Goal: Task Accomplishment & Management: Use online tool/utility

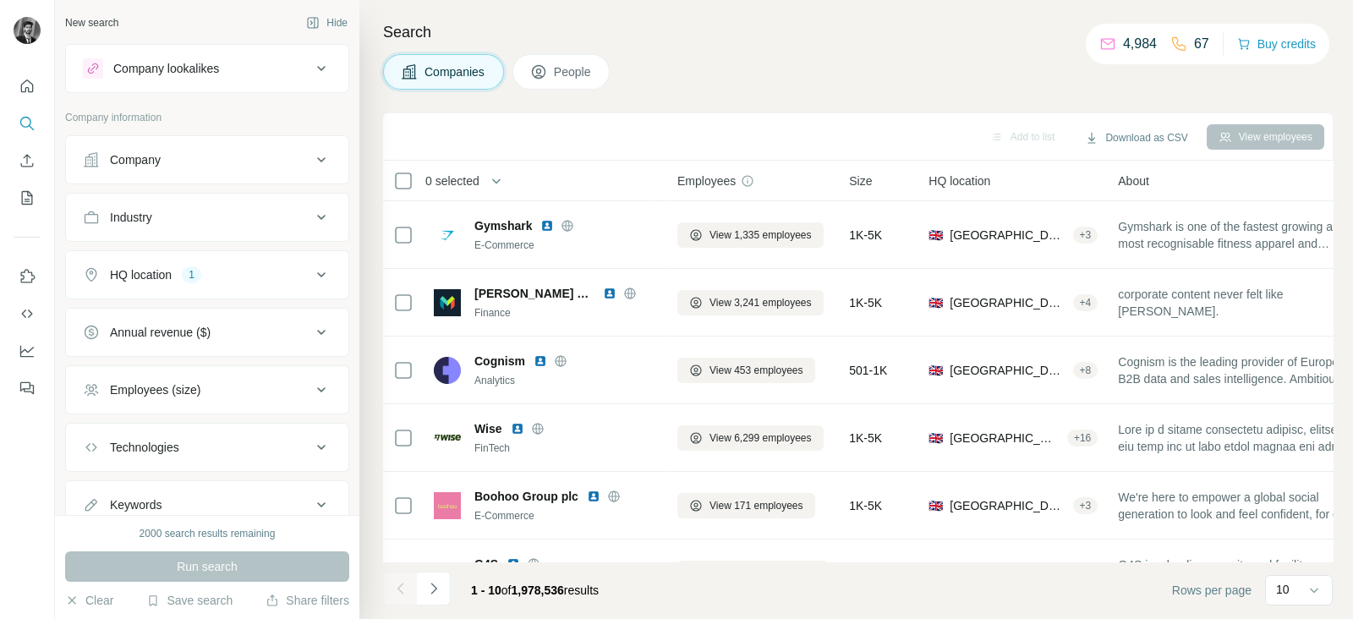
click at [311, 158] on icon at bounding box center [321, 160] width 20 height 20
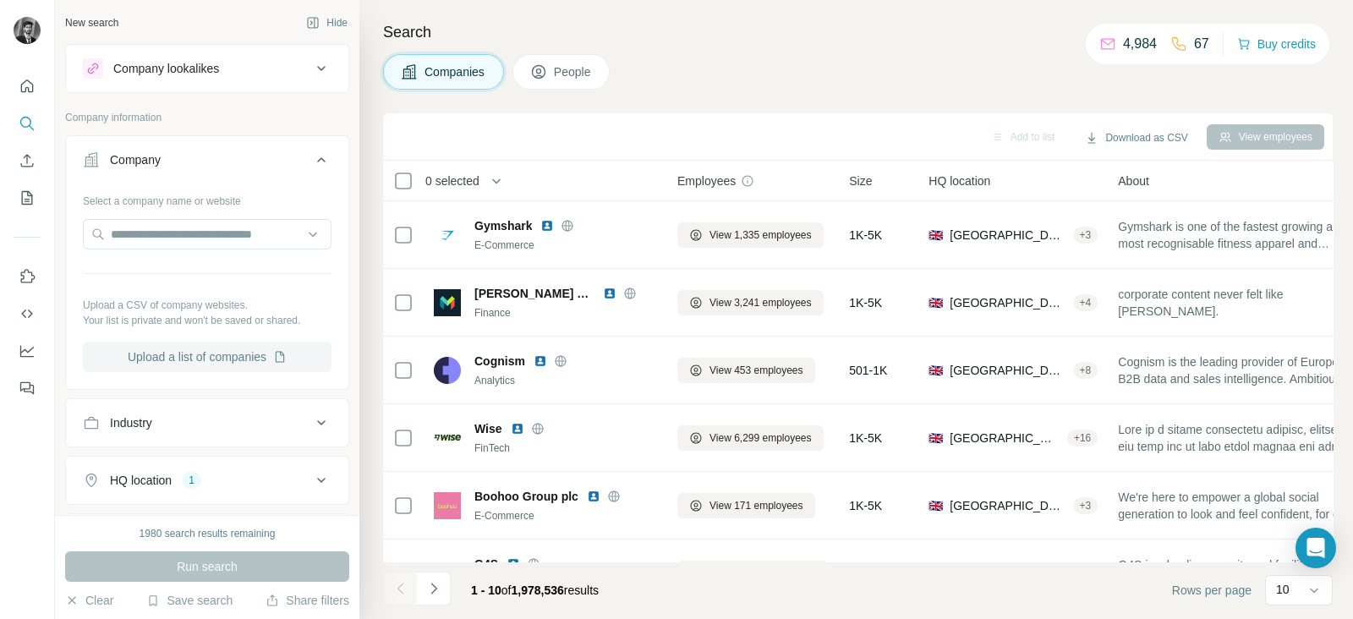
click at [230, 348] on button "Upload a list of companies" at bounding box center [207, 357] width 249 height 30
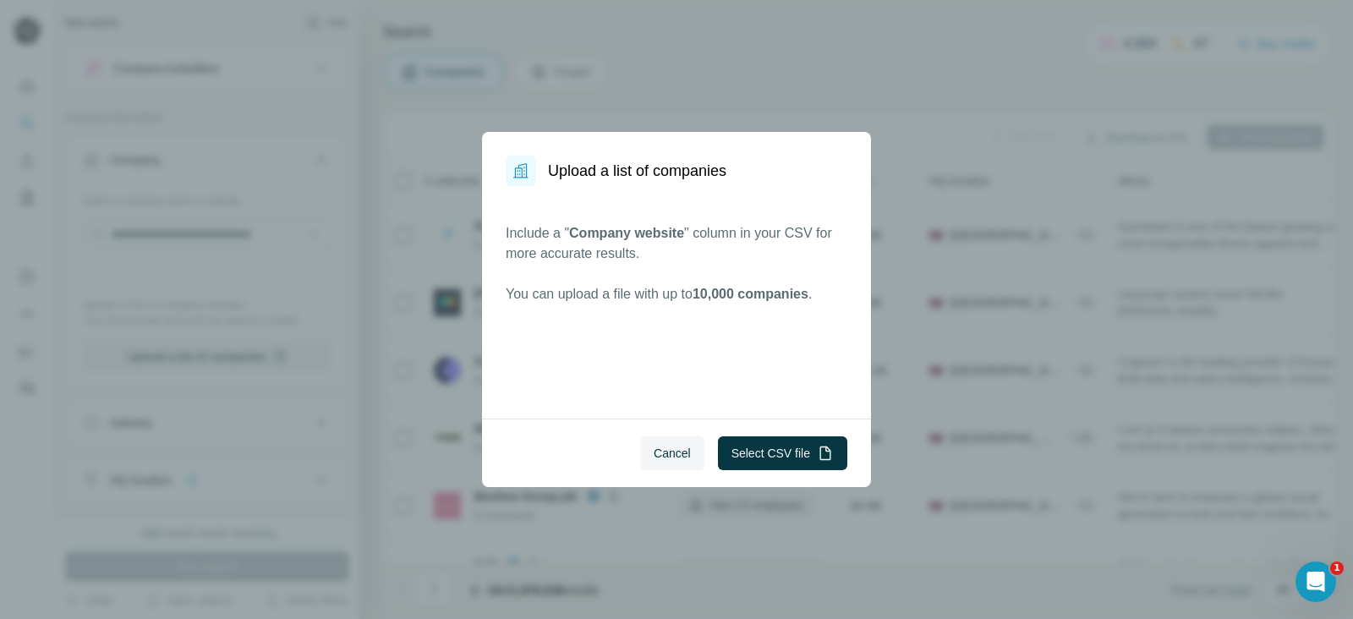
click at [786, 435] on div "Cancel Select CSV file" at bounding box center [676, 453] width 389 height 69
click at [786, 451] on button "Select CSV file" at bounding box center [782, 453] width 129 height 34
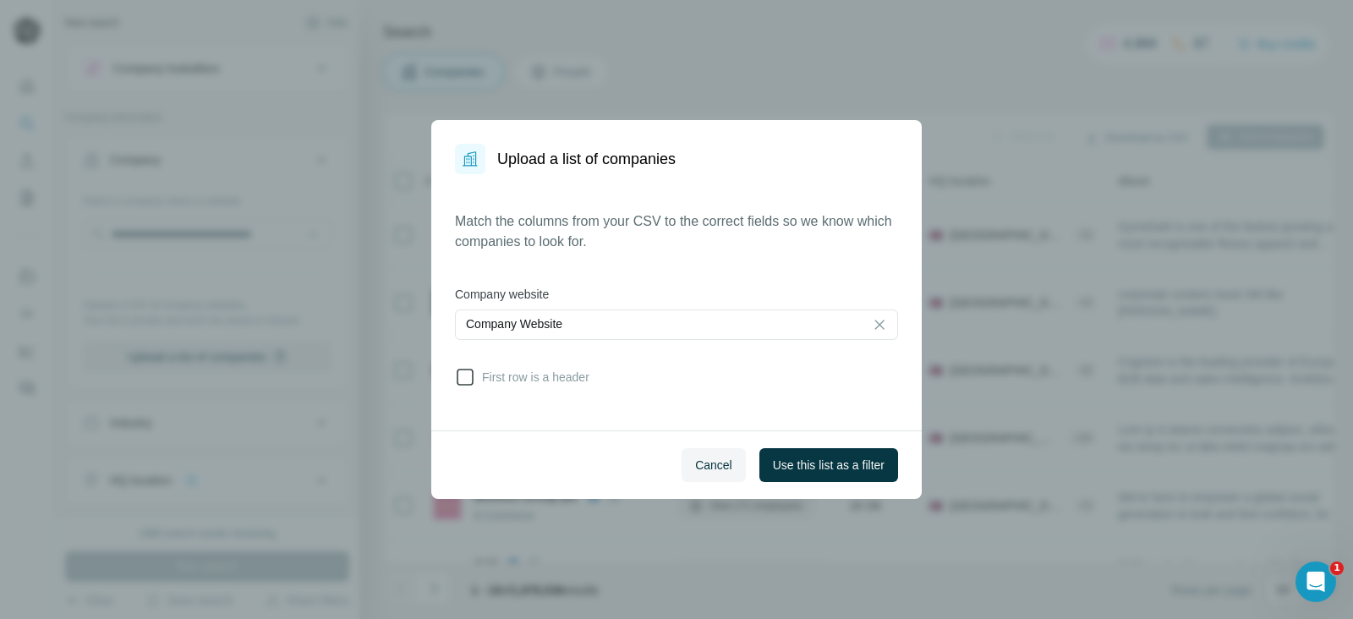
click at [480, 382] on span "First row is a header" at bounding box center [532, 377] width 114 height 17
click at [803, 457] on span "Use this list as a filter" at bounding box center [829, 465] width 112 height 17
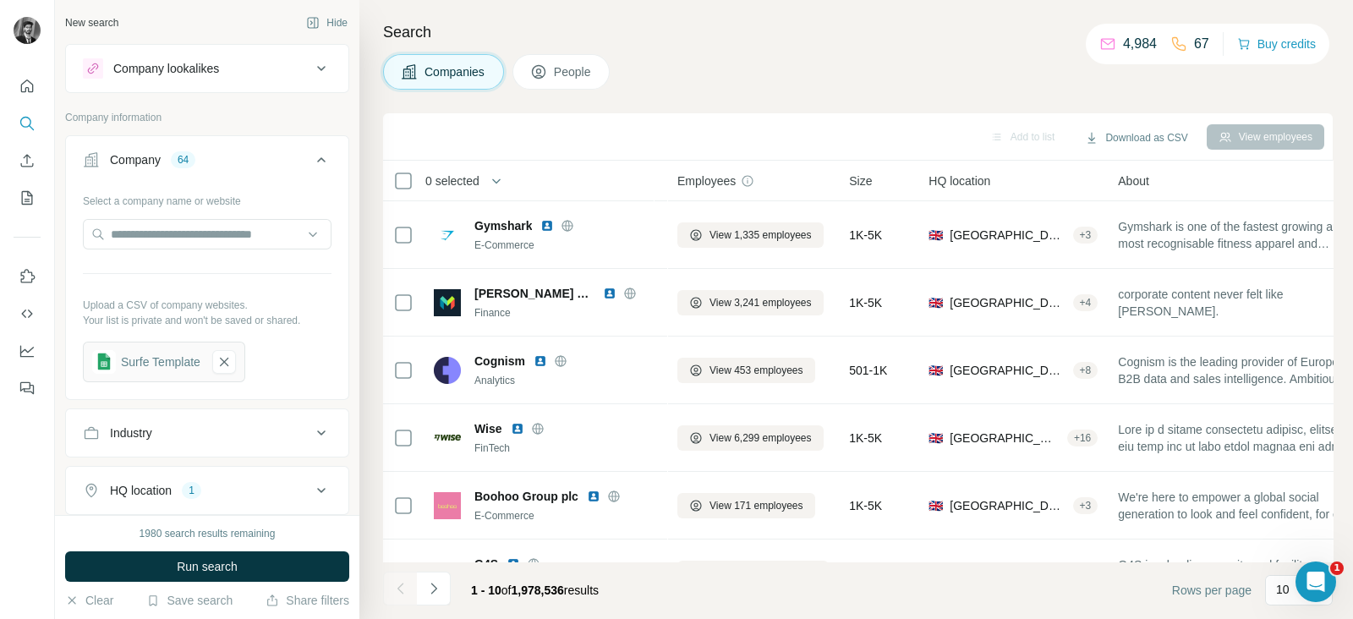
click at [278, 568] on button "Run search" at bounding box center [207, 566] width 284 height 30
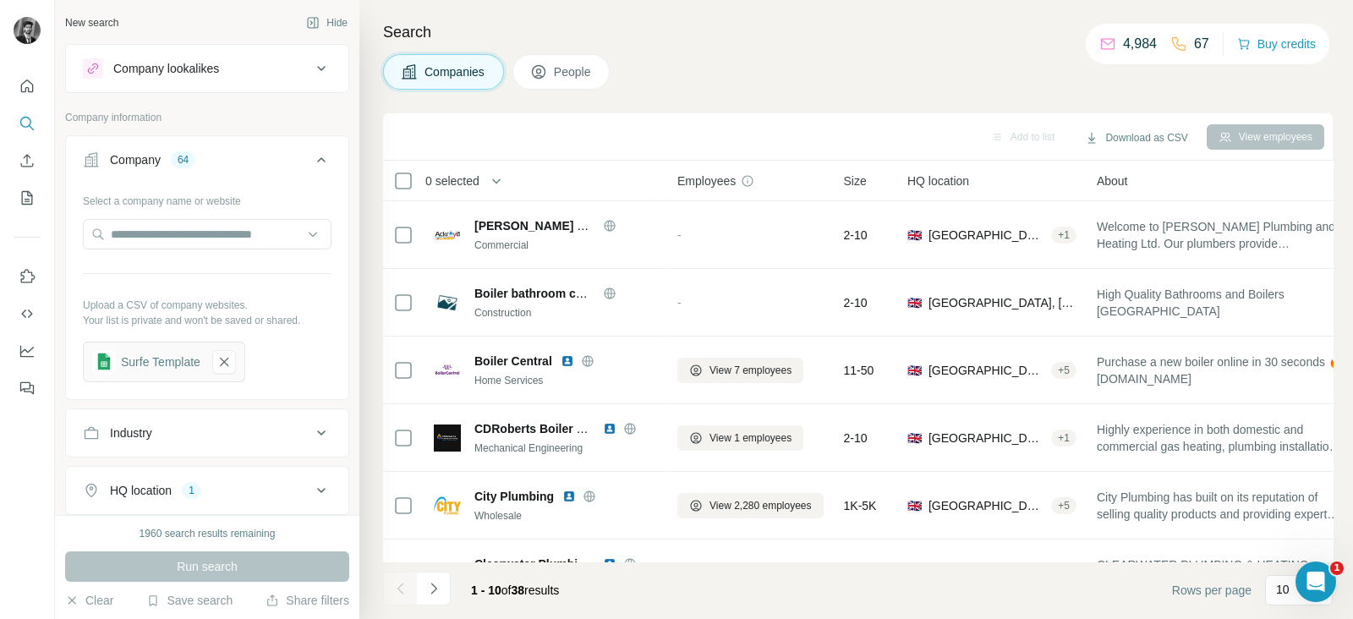
click at [578, 65] on span "People" at bounding box center [573, 71] width 39 height 17
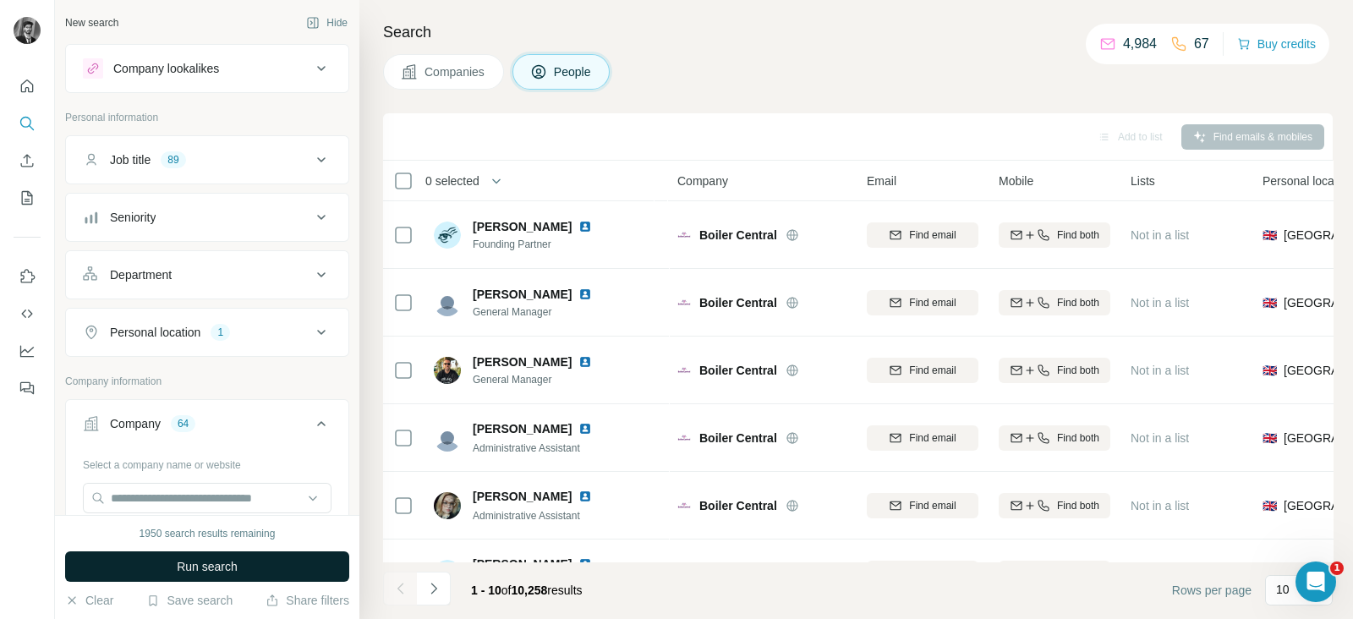
click at [199, 571] on span "Run search" at bounding box center [207, 566] width 61 height 17
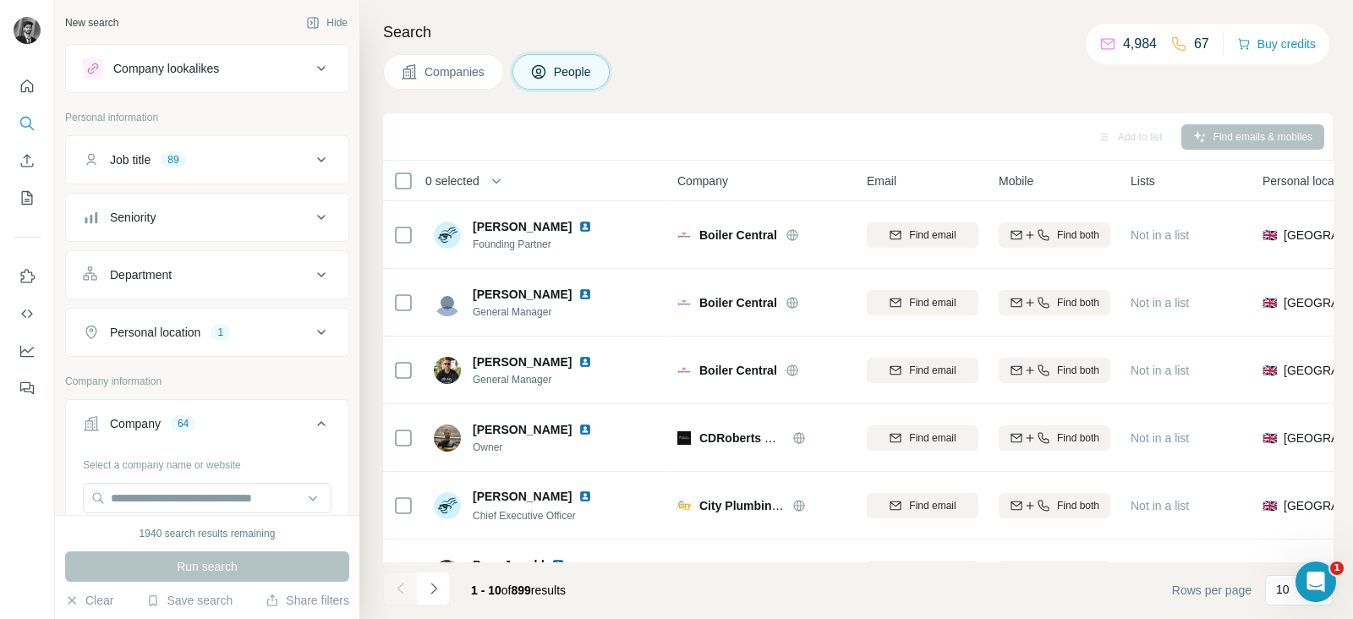
click at [311, 157] on icon at bounding box center [321, 160] width 20 height 20
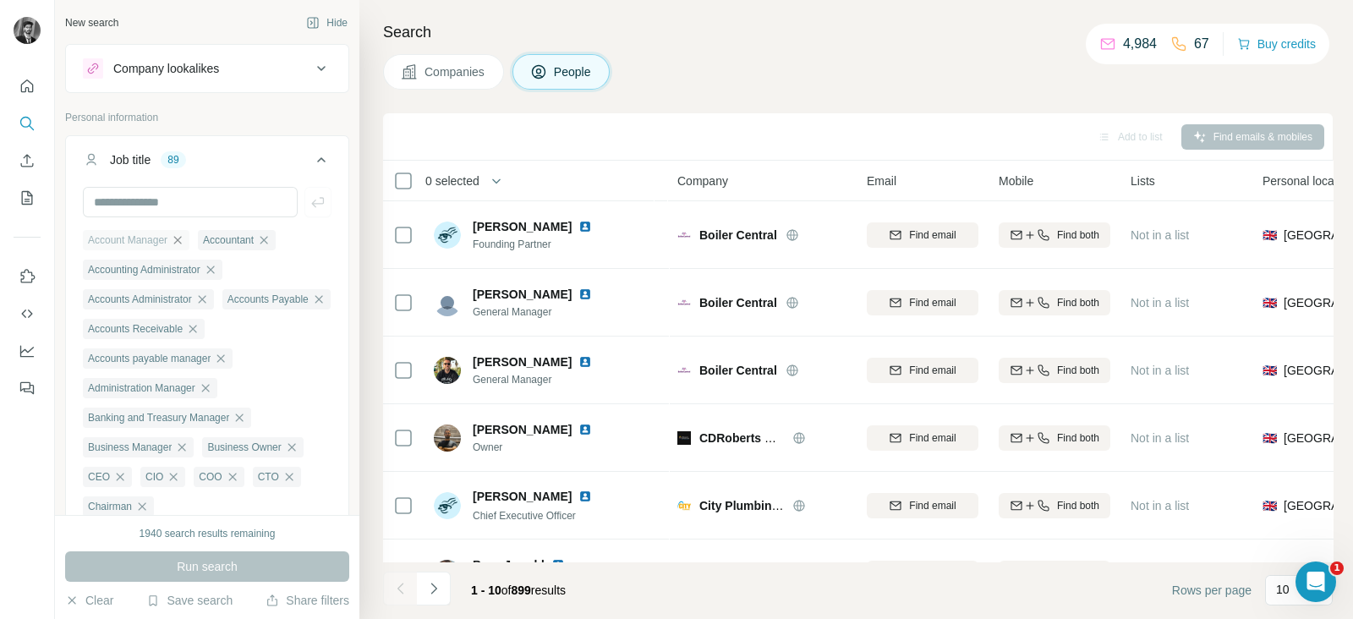
click at [183, 239] on icon "button" at bounding box center [178, 240] width 14 height 14
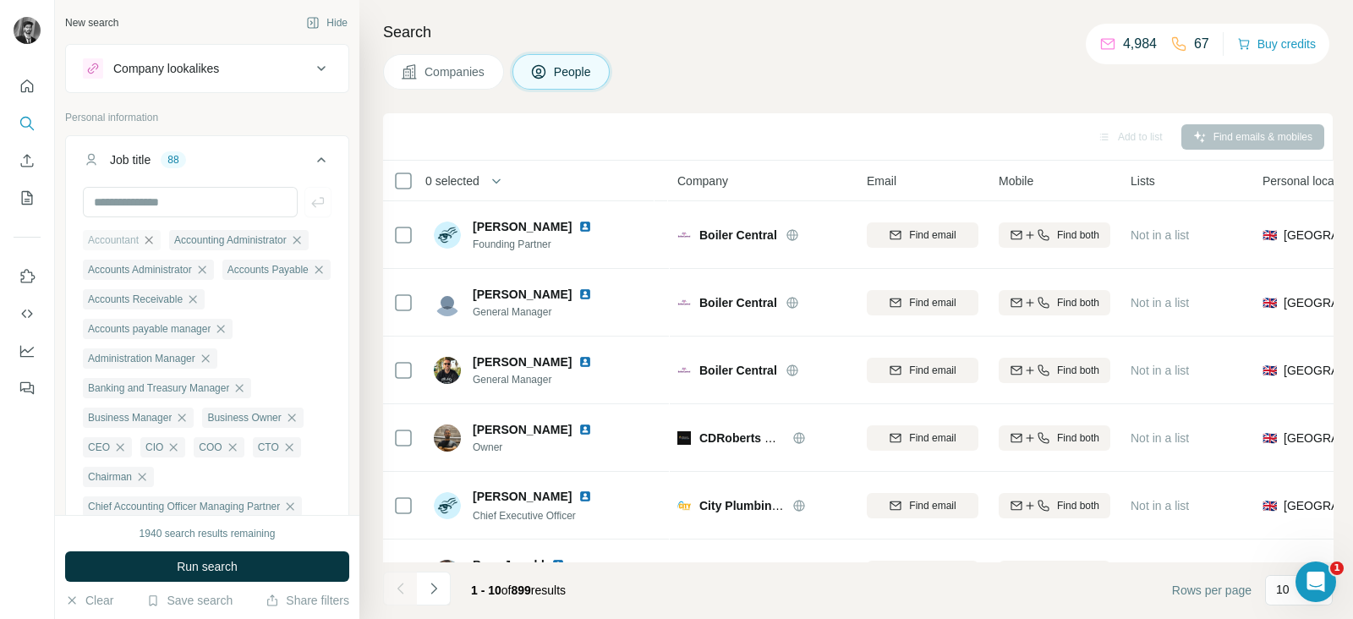
click at [156, 243] on icon "button" at bounding box center [149, 240] width 14 height 14
click at [217, 244] on icon "button" at bounding box center [211, 240] width 14 height 14
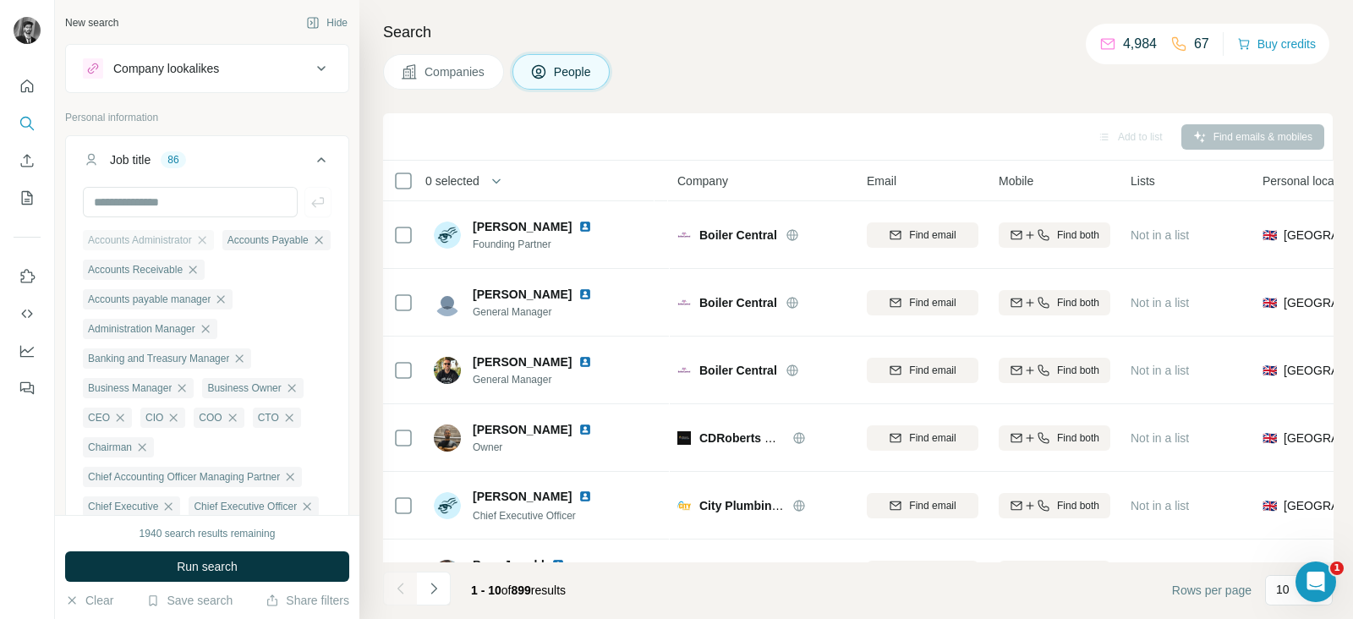
click at [214, 239] on div "Accounts Administrator" at bounding box center [148, 240] width 131 height 20
click at [209, 242] on icon "button" at bounding box center [202, 240] width 14 height 14
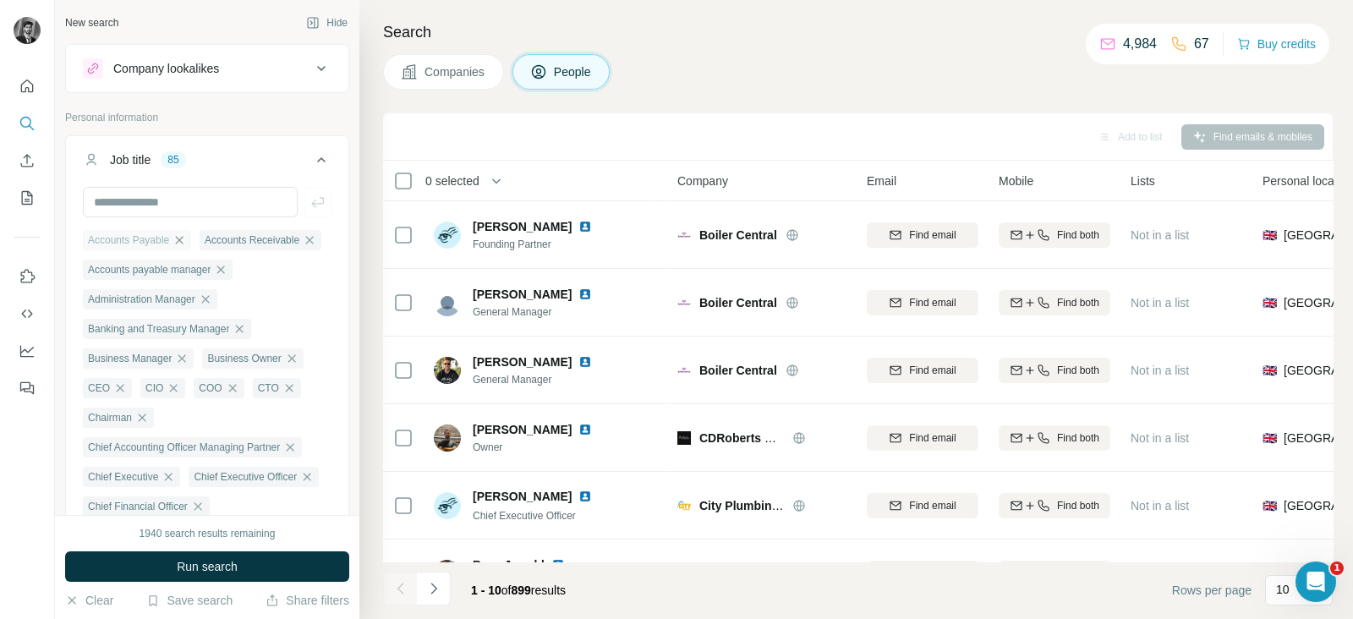
click at [180, 241] on icon "button" at bounding box center [180, 240] width 14 height 14
click at [195, 241] on icon "button" at bounding box center [193, 240] width 14 height 14
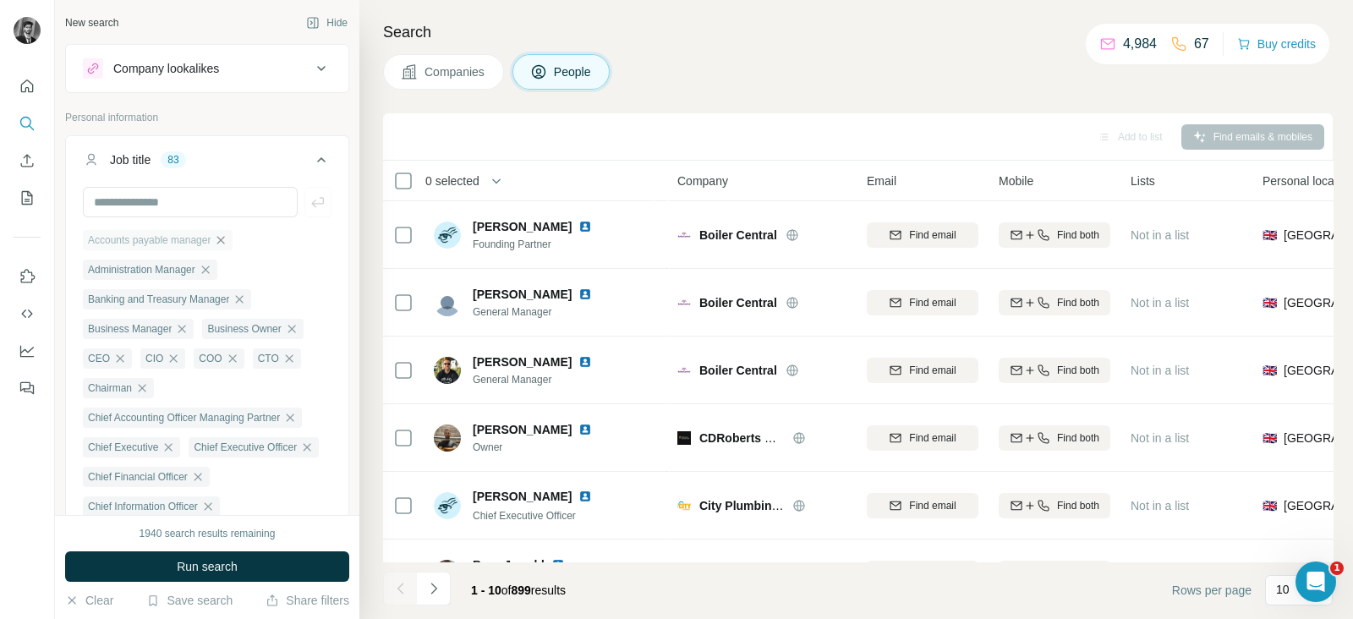
click at [228, 239] on icon "button" at bounding box center [221, 240] width 14 height 14
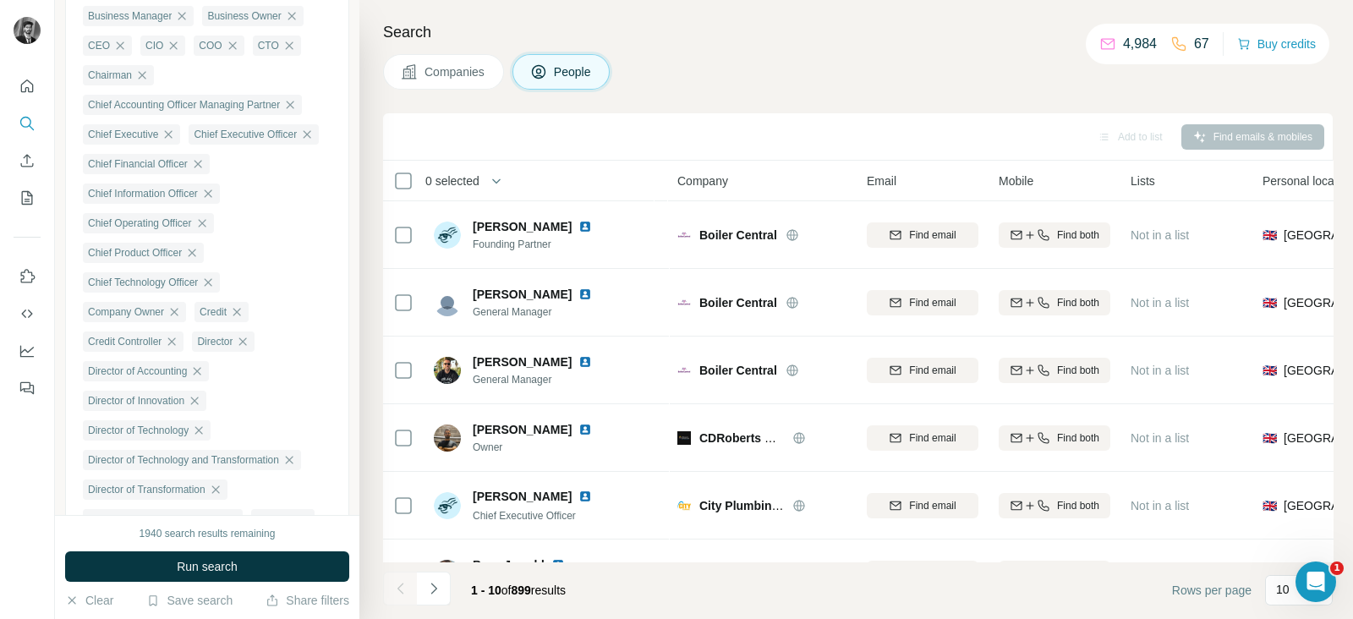
scroll to position [317, 0]
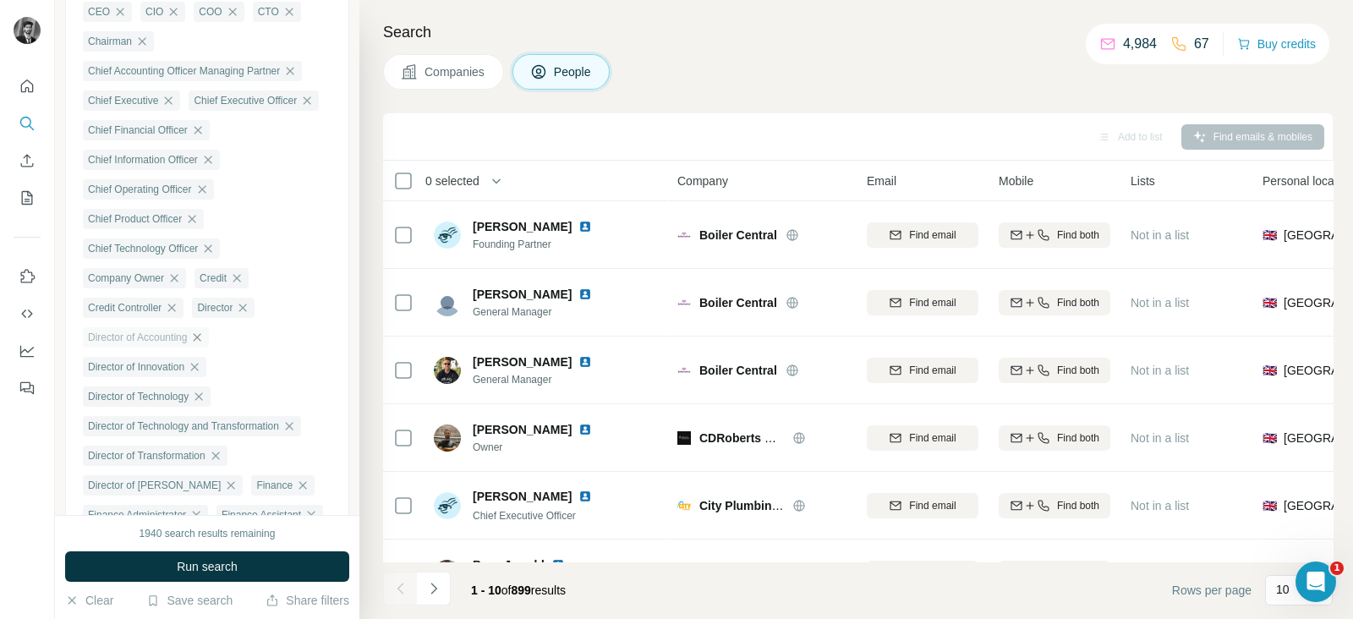
click at [204, 344] on icon "button" at bounding box center [197, 338] width 14 height 14
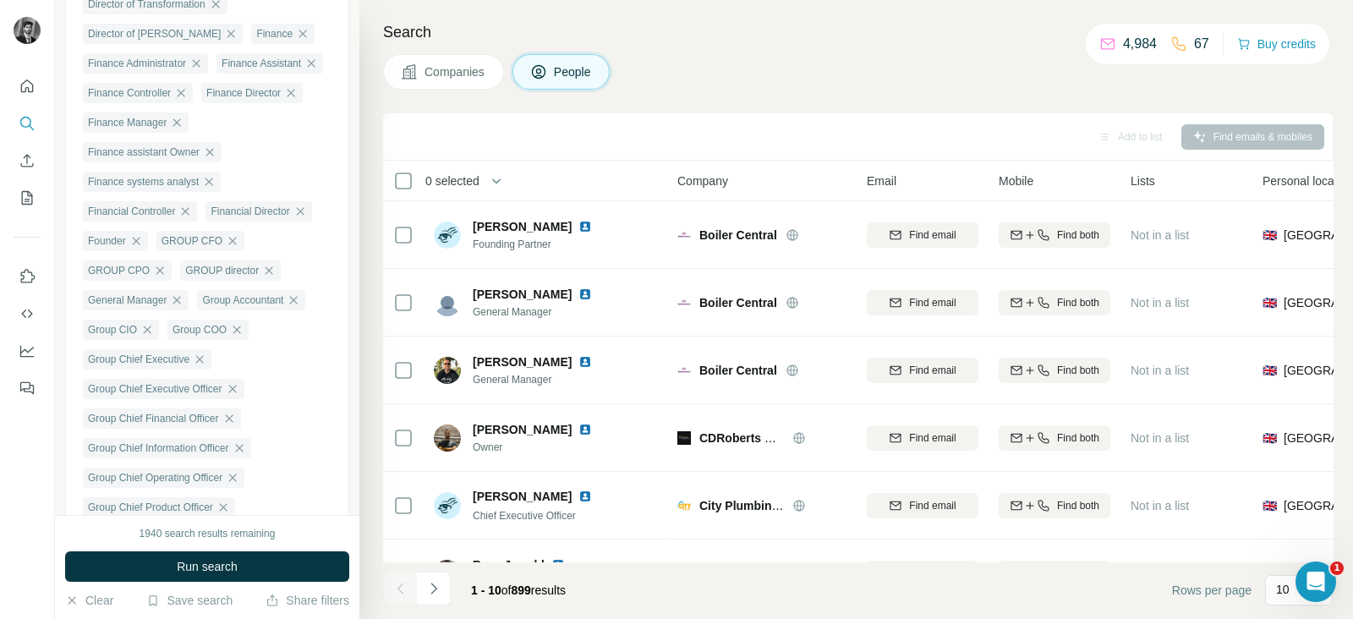
scroll to position [634, 0]
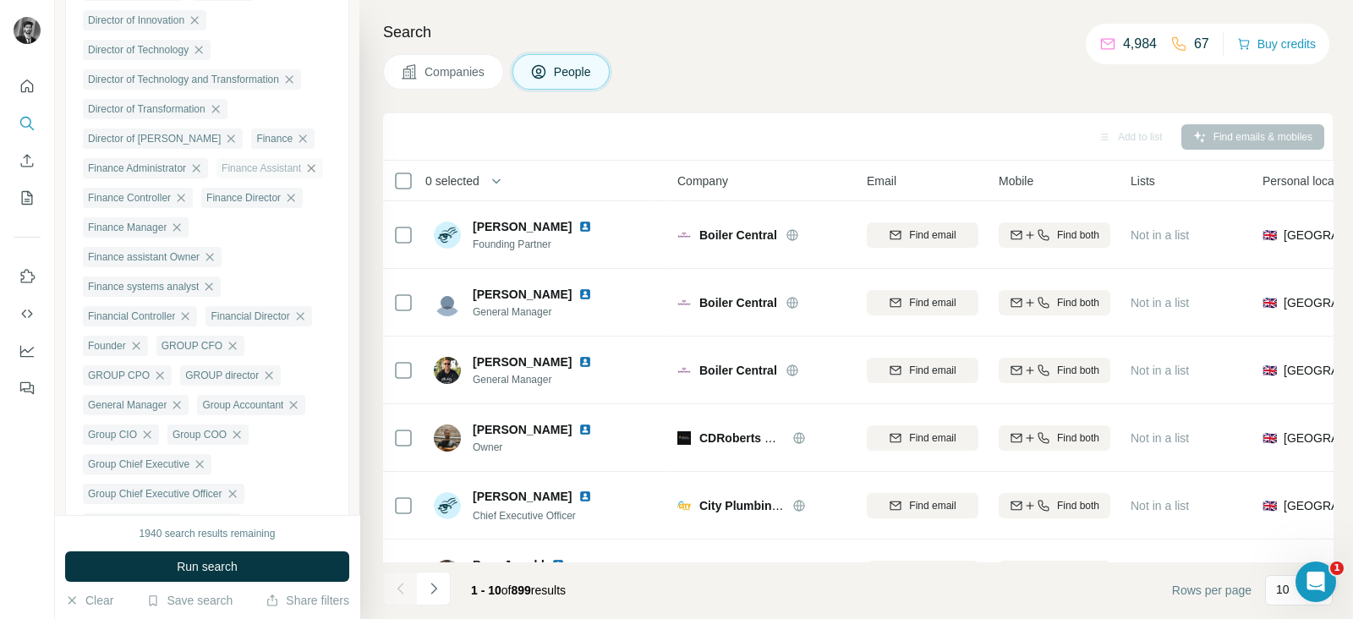
click at [308, 172] on icon "button" at bounding box center [312, 168] width 8 height 8
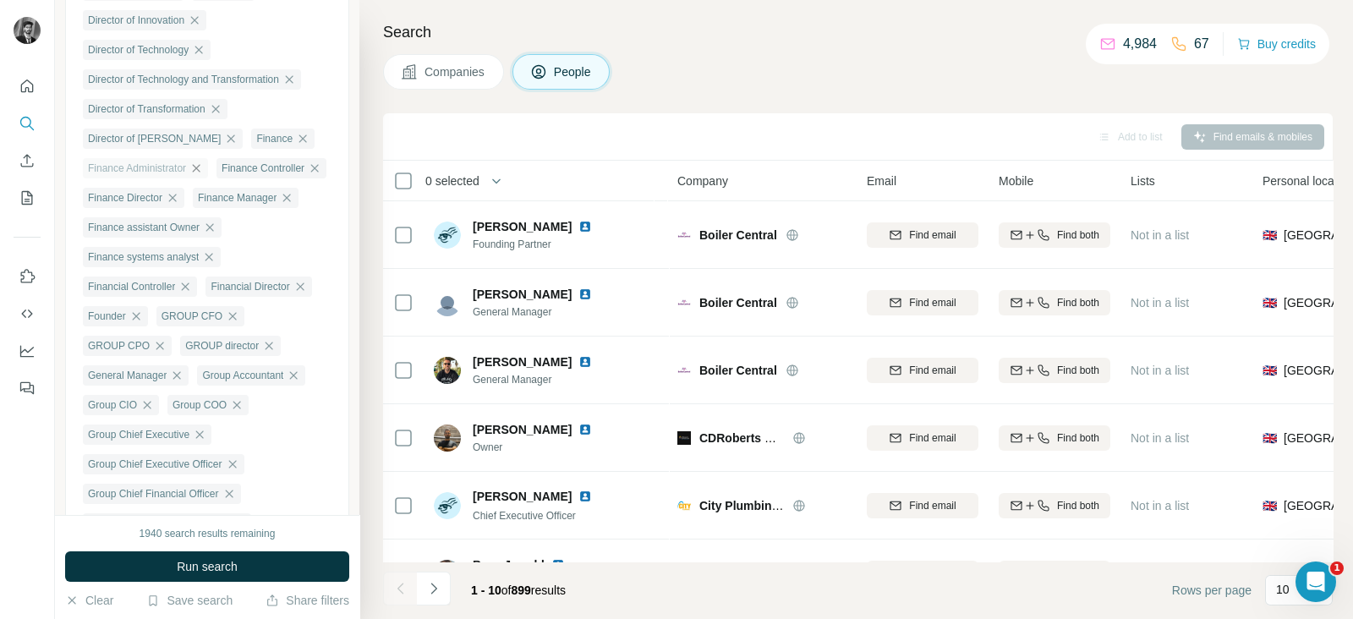
click at [200, 172] on icon "button" at bounding box center [197, 168] width 8 height 8
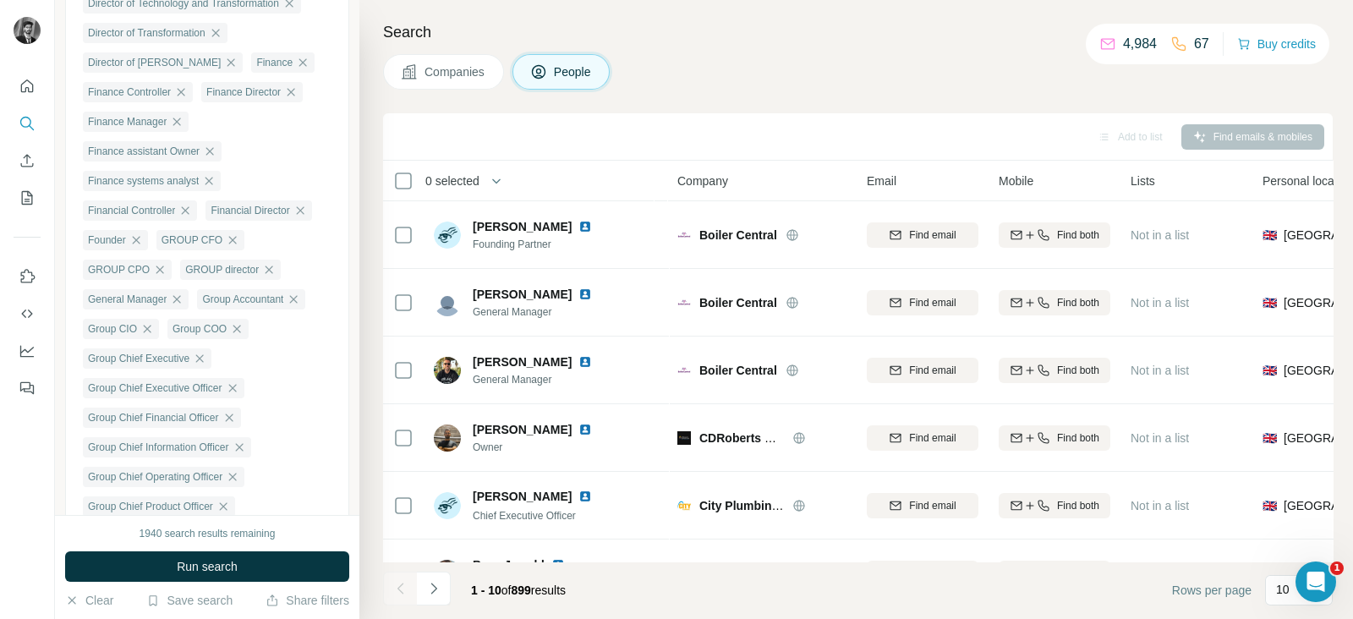
scroll to position [739, 0]
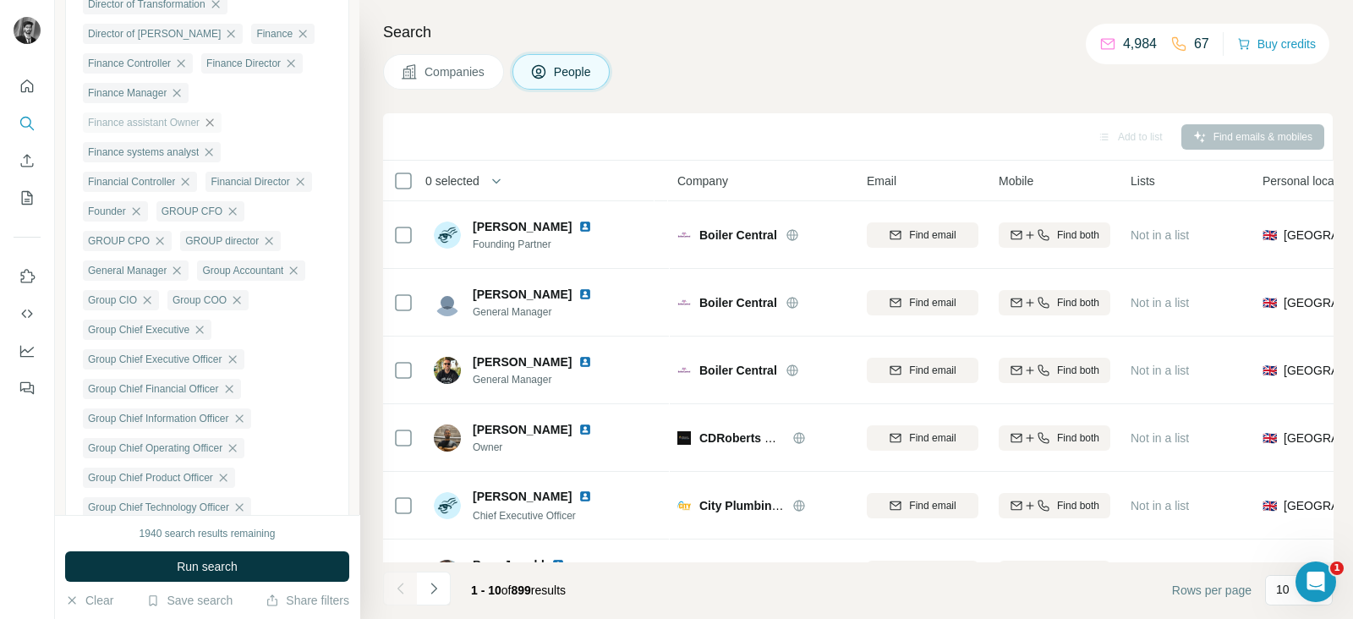
click at [214, 126] on icon "button" at bounding box center [210, 122] width 8 height 8
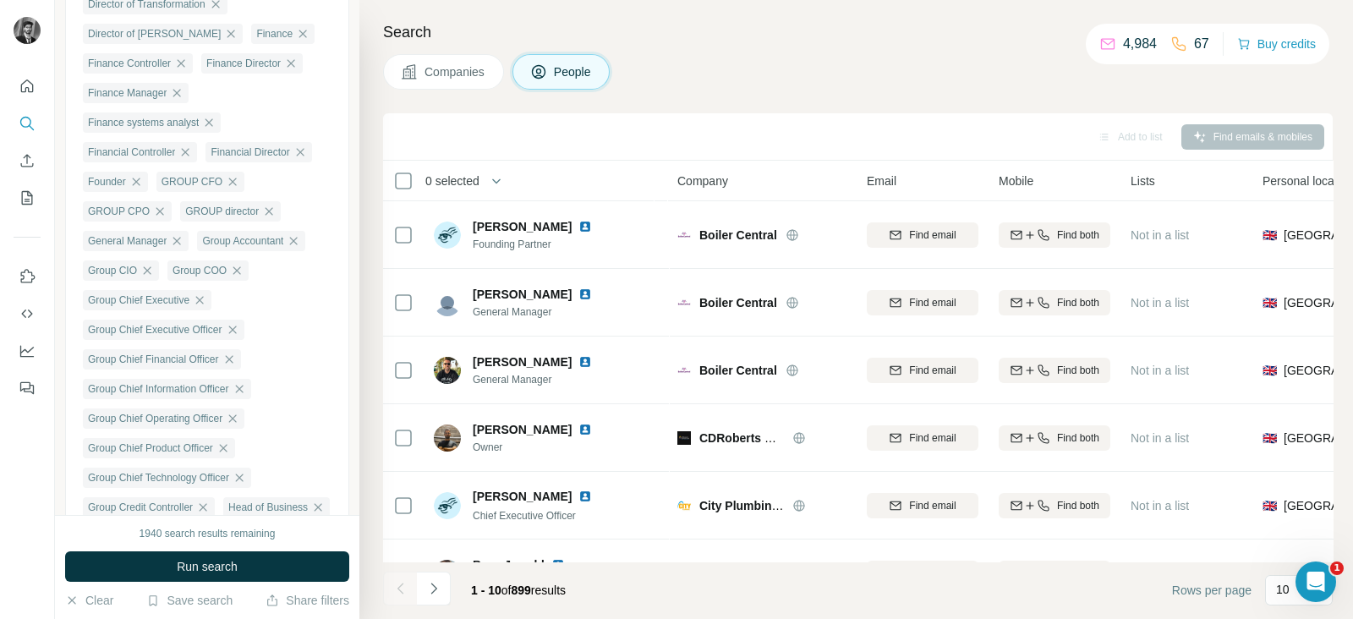
click at [213, 126] on icon "button" at bounding box center [210, 122] width 8 height 8
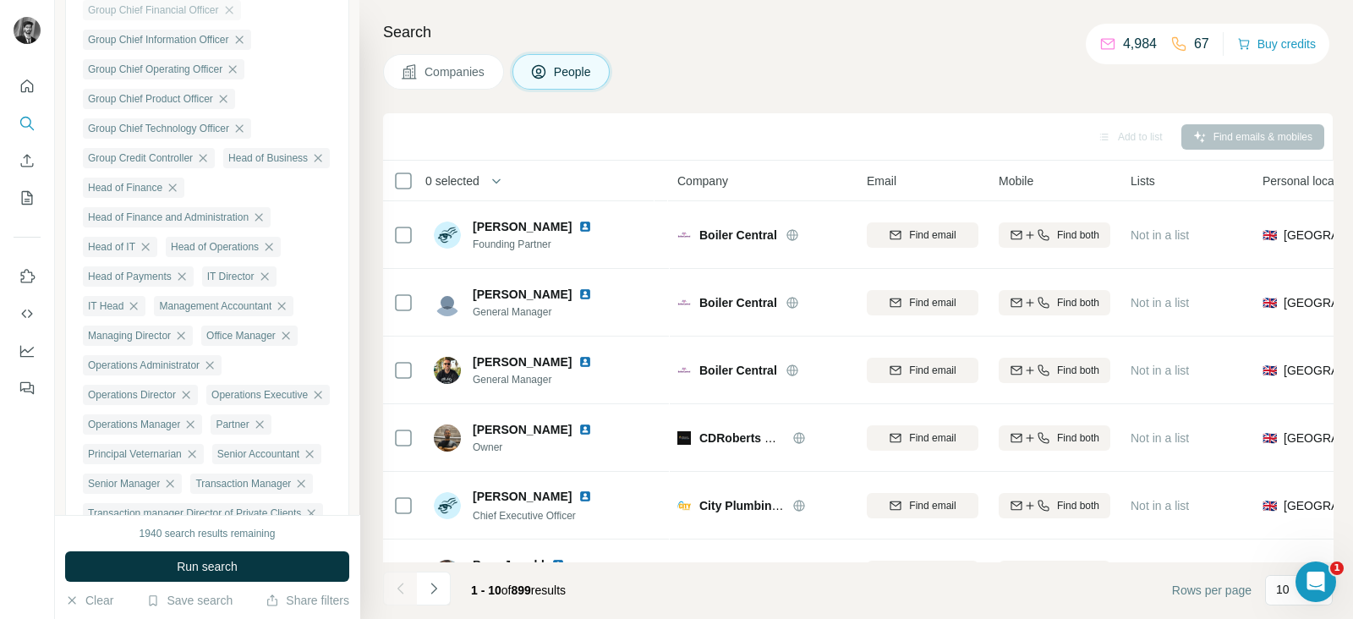
scroll to position [1057, 0]
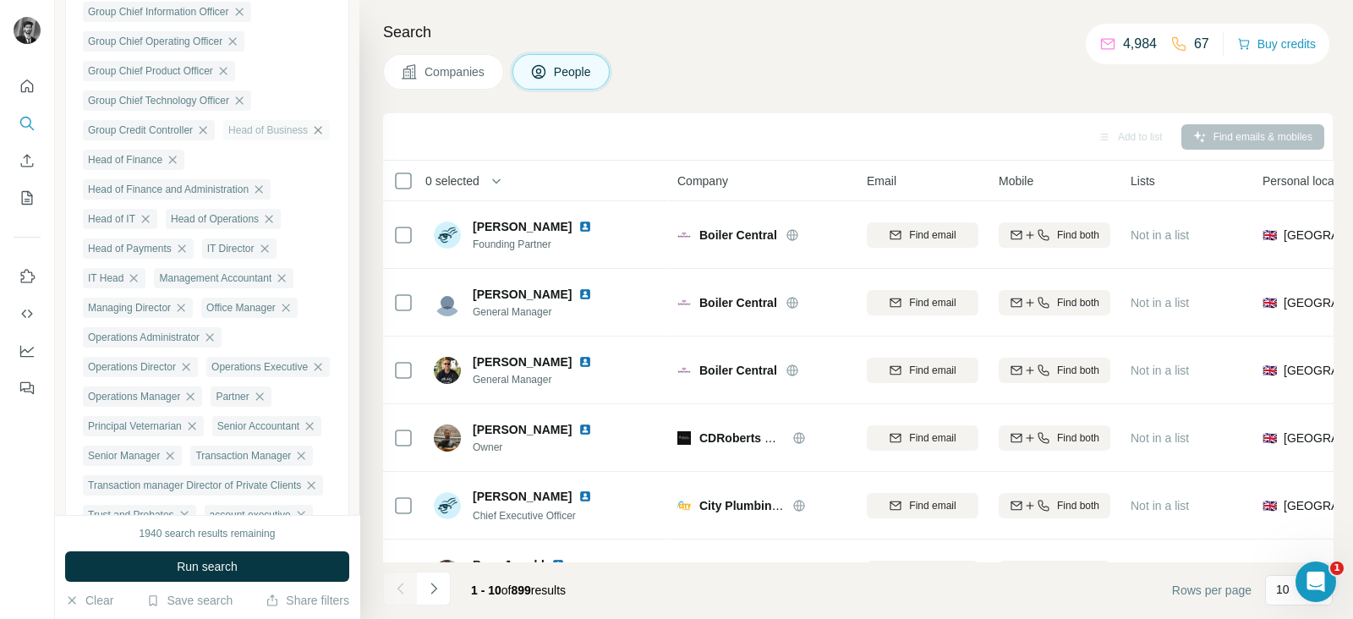
click at [311, 137] on icon "button" at bounding box center [318, 130] width 14 height 14
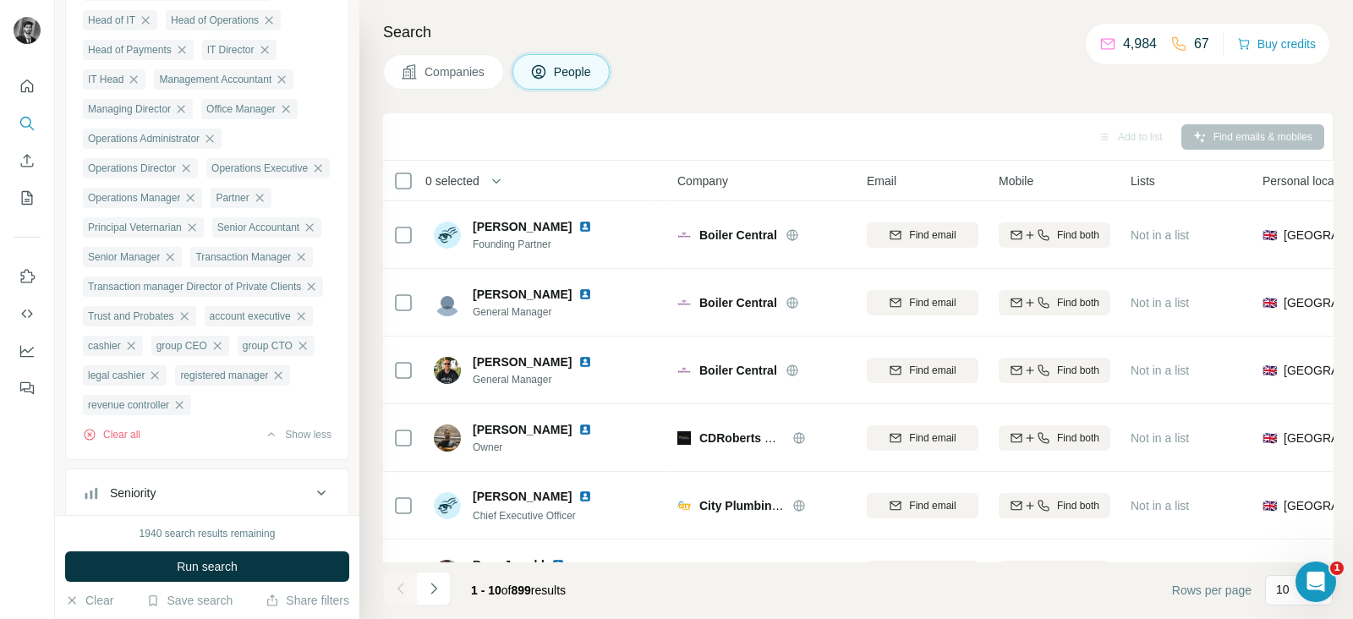
scroll to position [1269, 0]
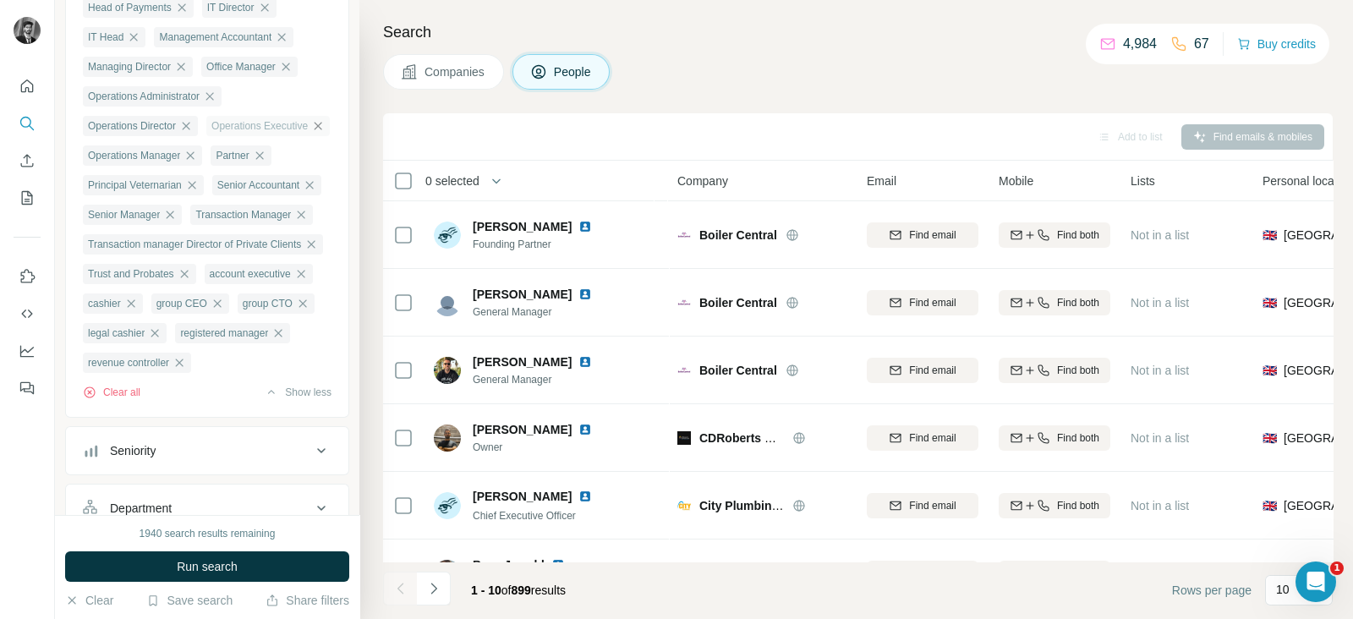
click at [311, 133] on icon "button" at bounding box center [318, 126] width 14 height 14
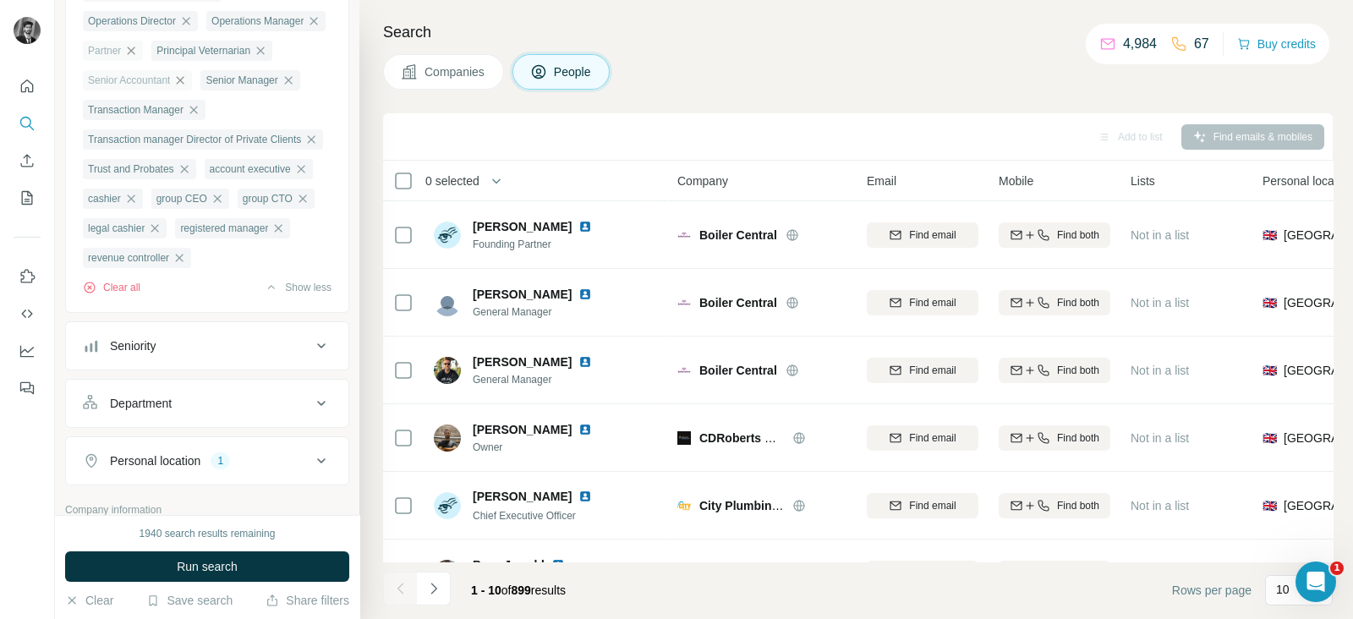
click at [187, 87] on icon "button" at bounding box center [180, 81] width 14 height 14
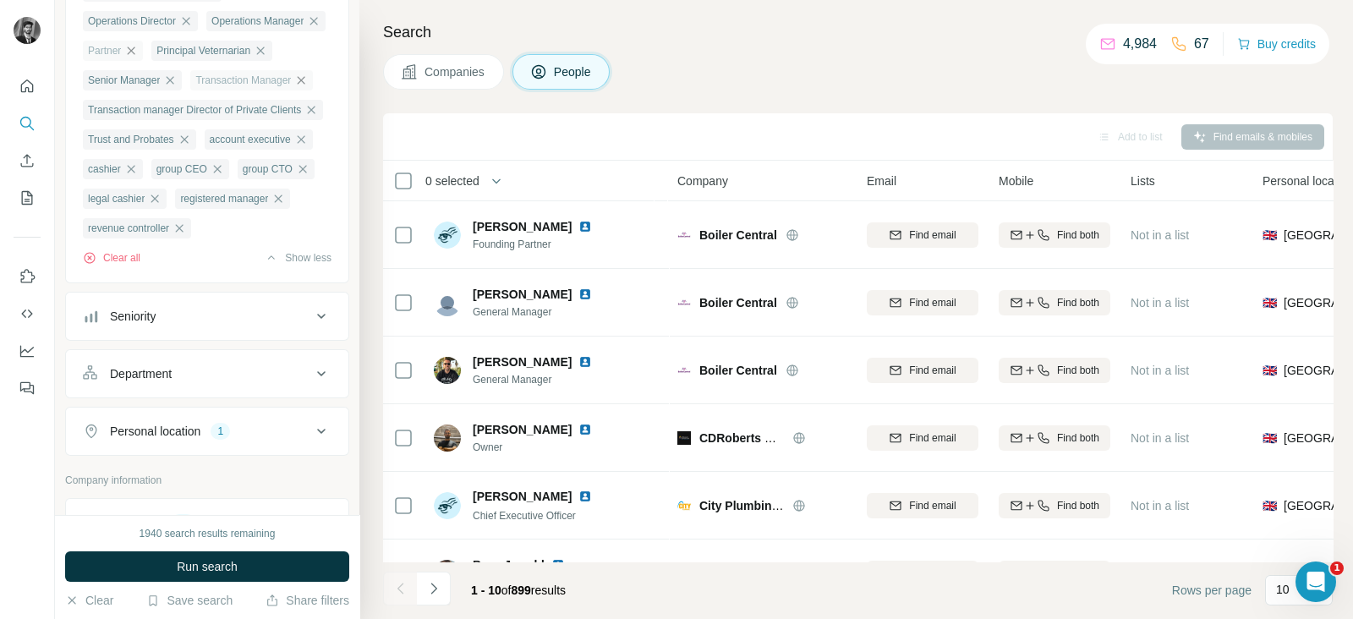
scroll to position [1479, 0]
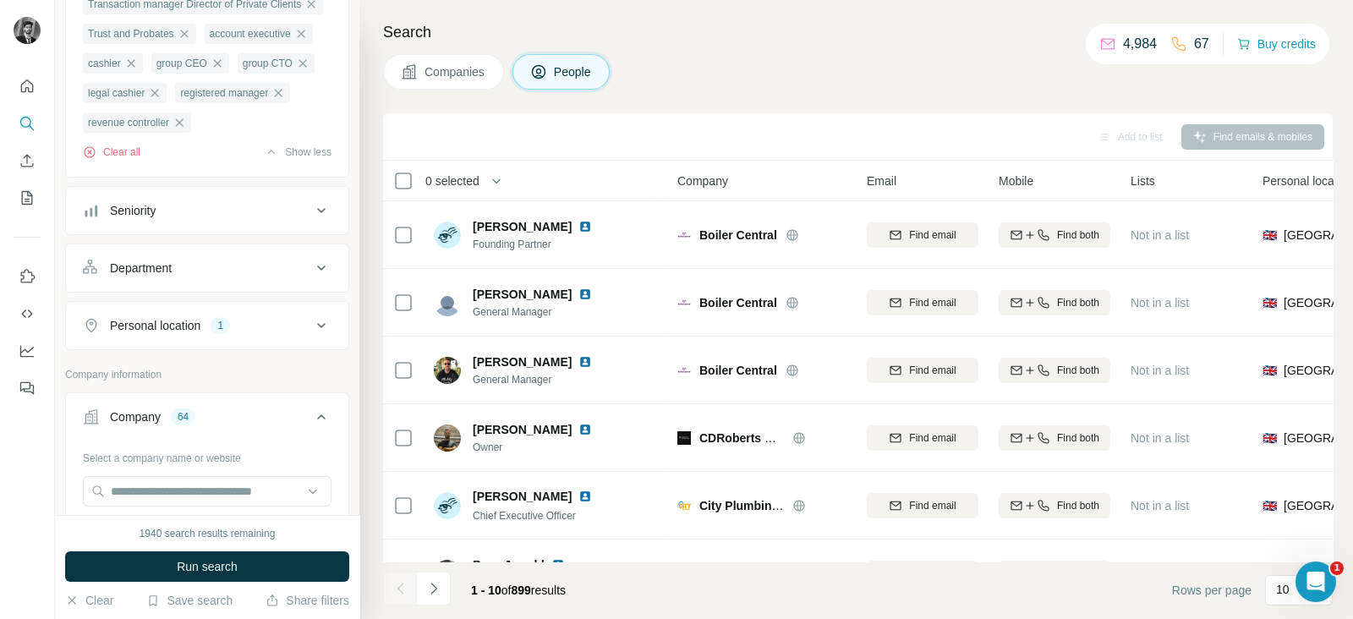
click at [251, 562] on button "Run search" at bounding box center [207, 566] width 284 height 30
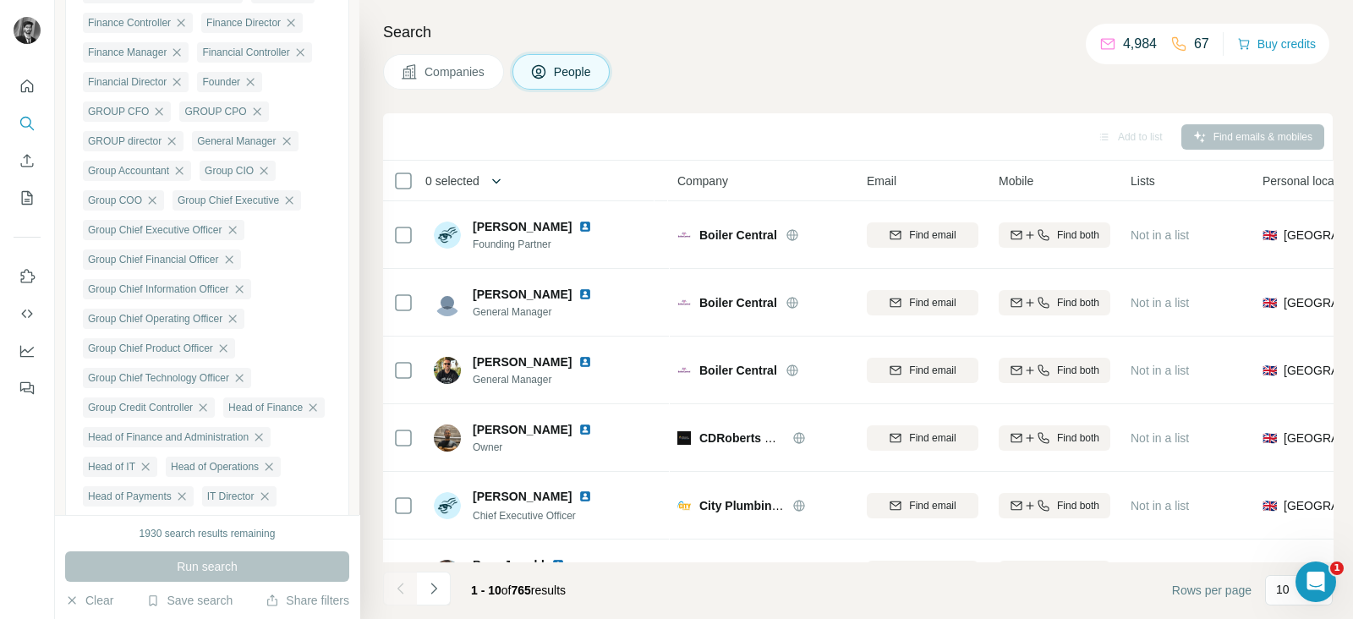
click at [499, 188] on icon "button" at bounding box center [496, 181] width 17 height 17
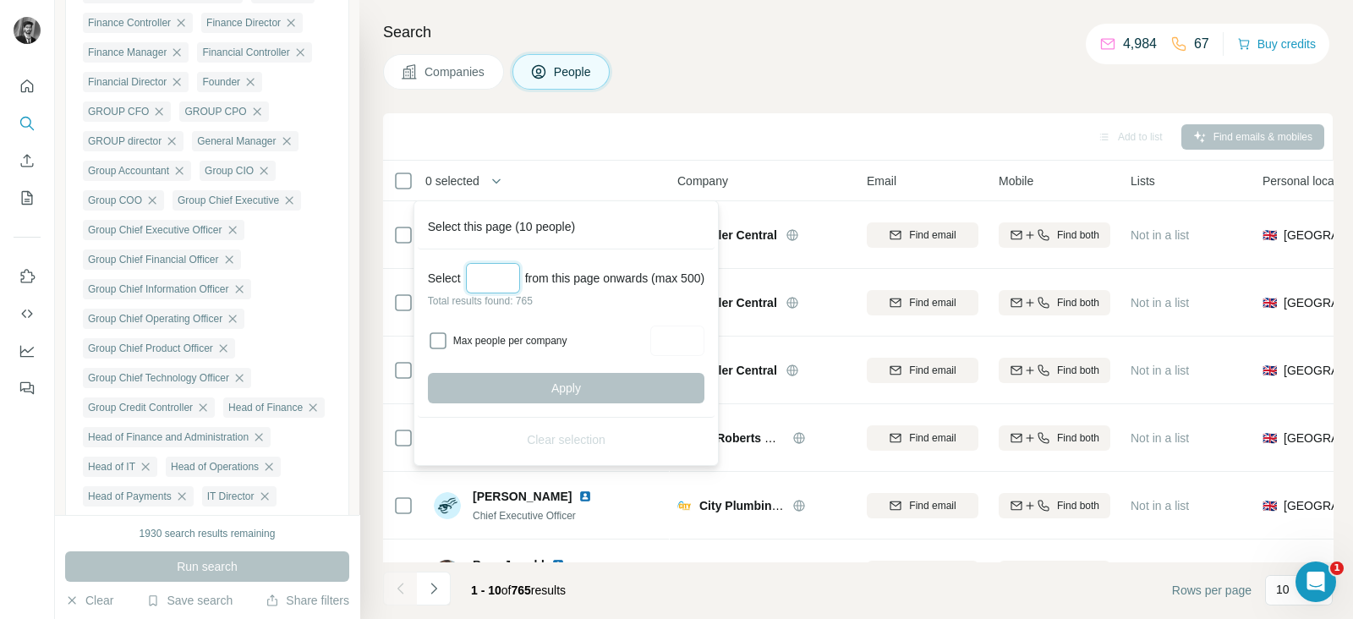
click at [509, 275] on input "Select a number (up to 500)" at bounding box center [493, 278] width 54 height 30
type input "***"
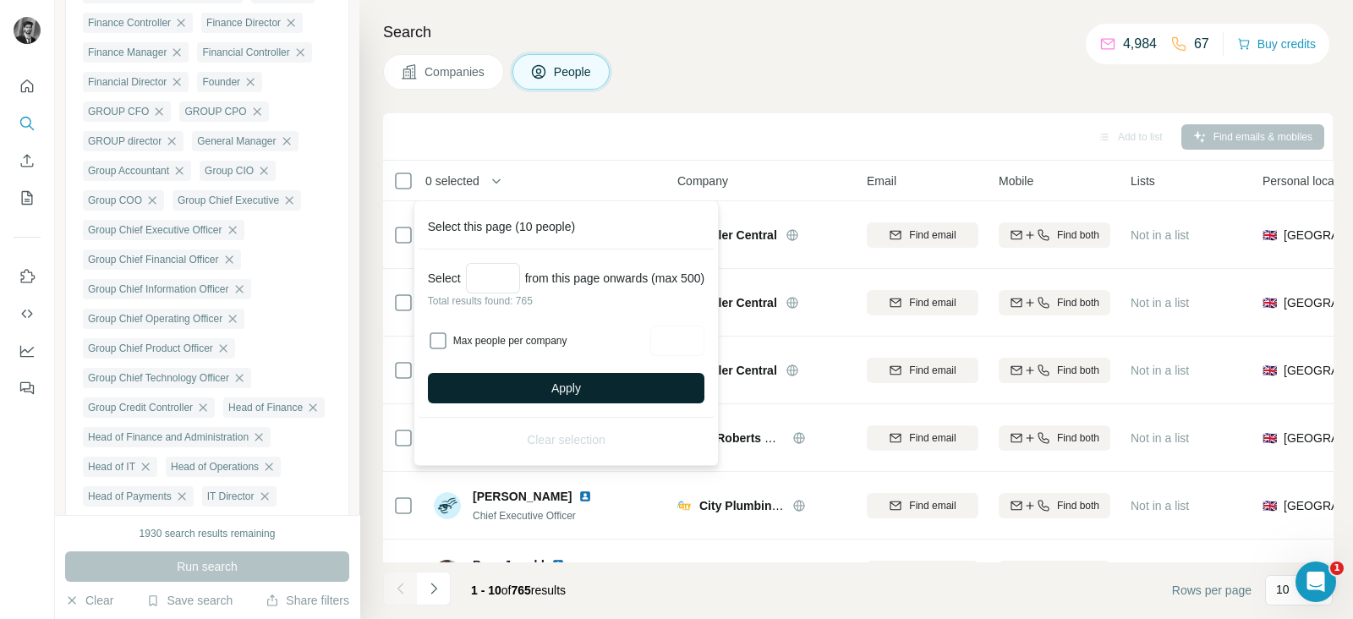
click at [634, 394] on button "Apply" at bounding box center [566, 388] width 277 height 30
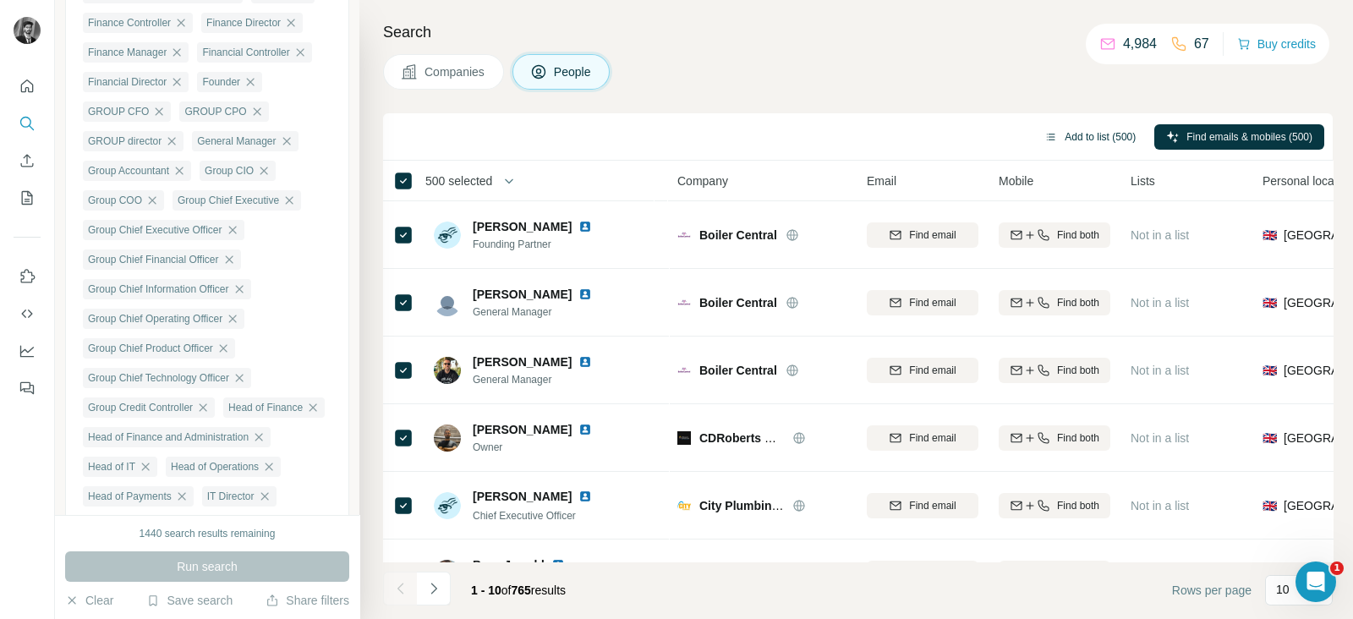
click at [1075, 134] on button "Add to list (500)" at bounding box center [1090, 136] width 115 height 25
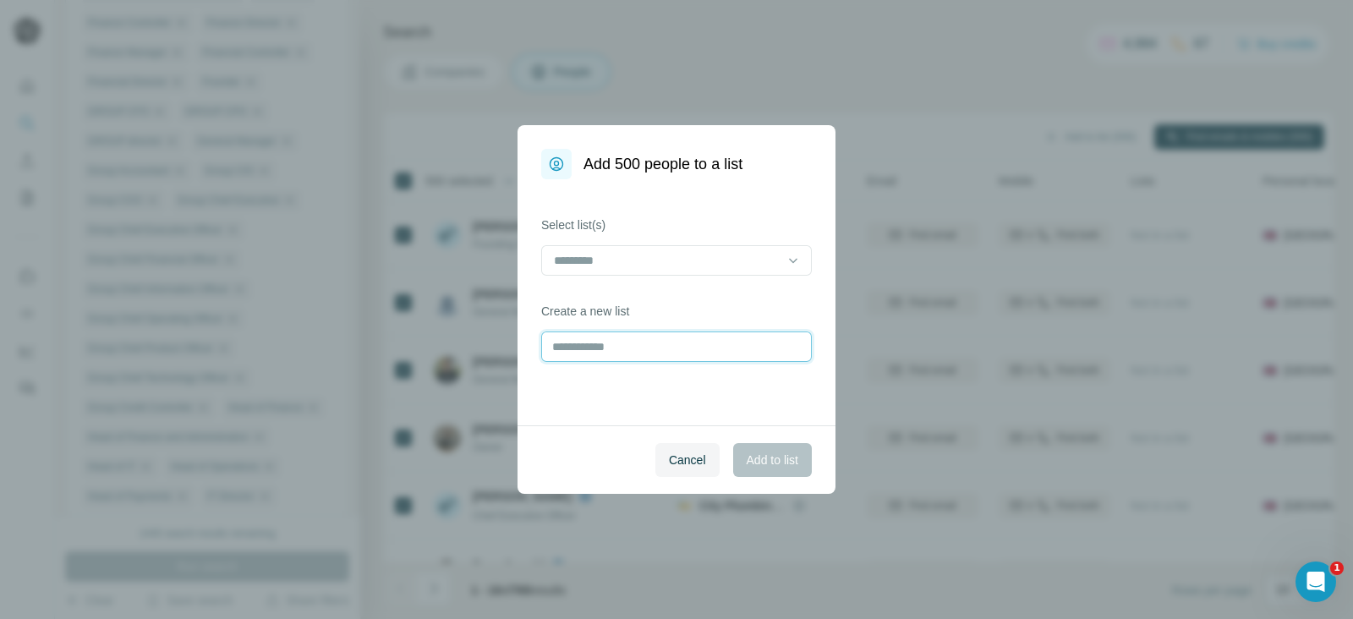
click at [701, 354] on input "text" at bounding box center [676, 347] width 271 height 30
type input "**********"
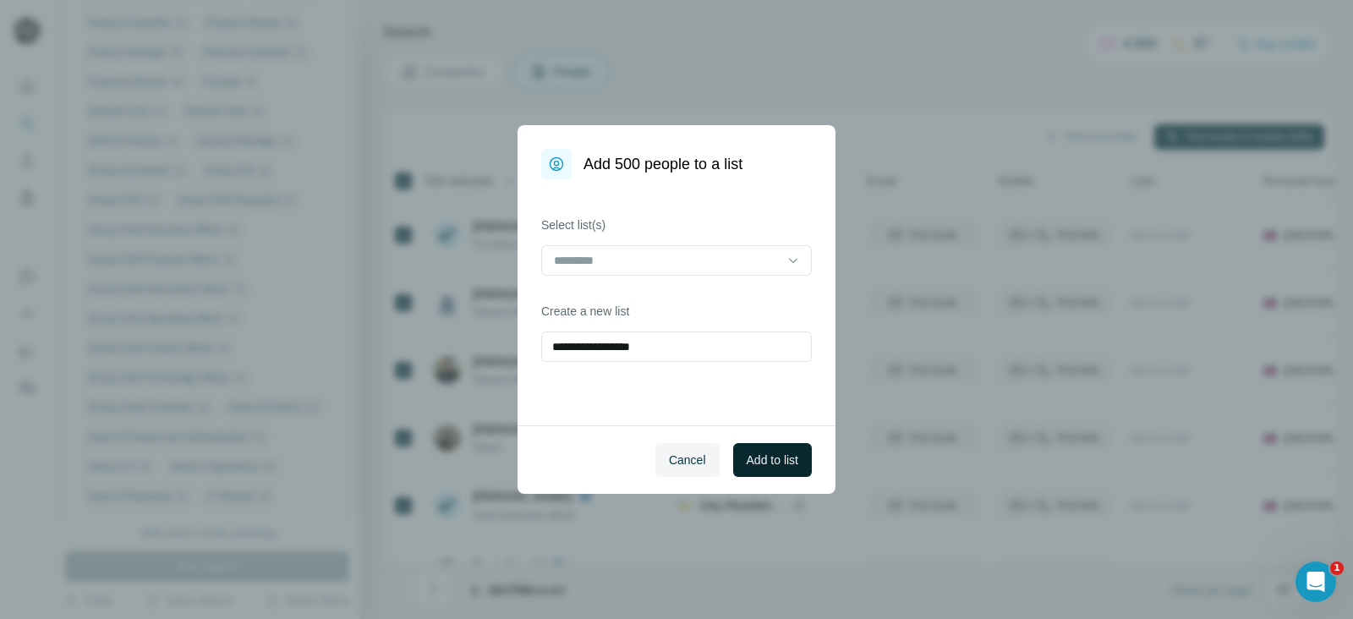
click at [759, 462] on span "Add to list" at bounding box center [773, 460] width 52 height 17
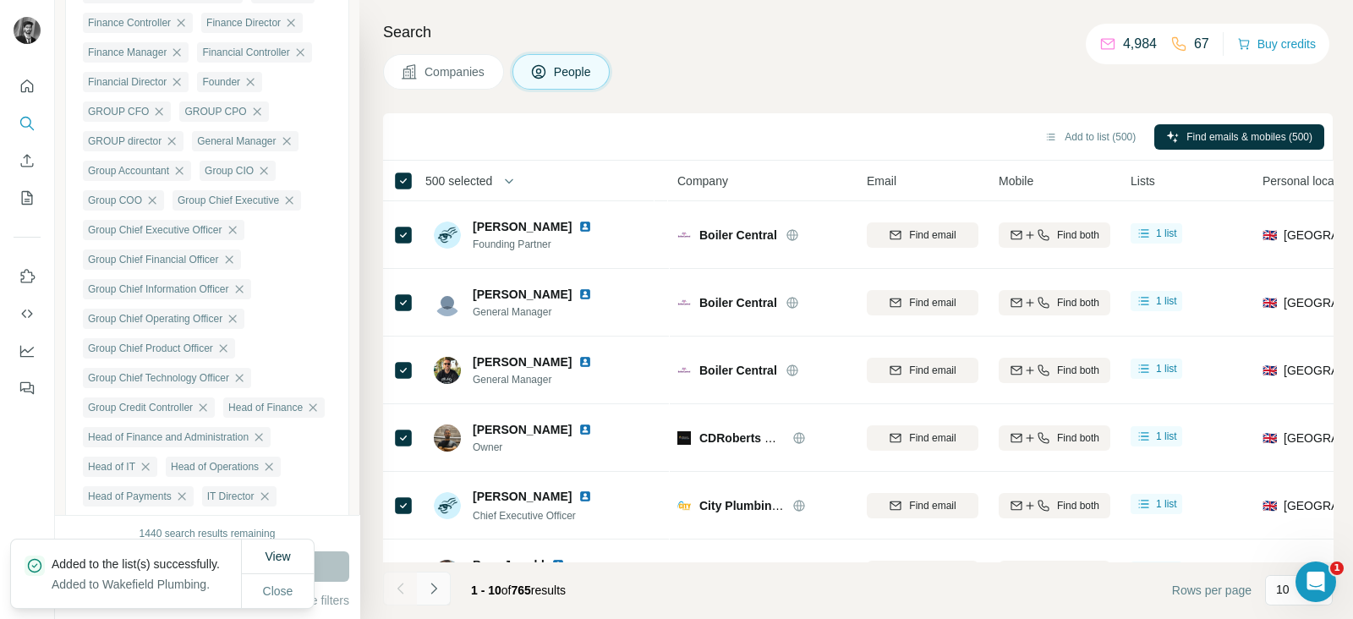
click at [430, 585] on icon "Navigate to next page" at bounding box center [433, 588] width 17 height 17
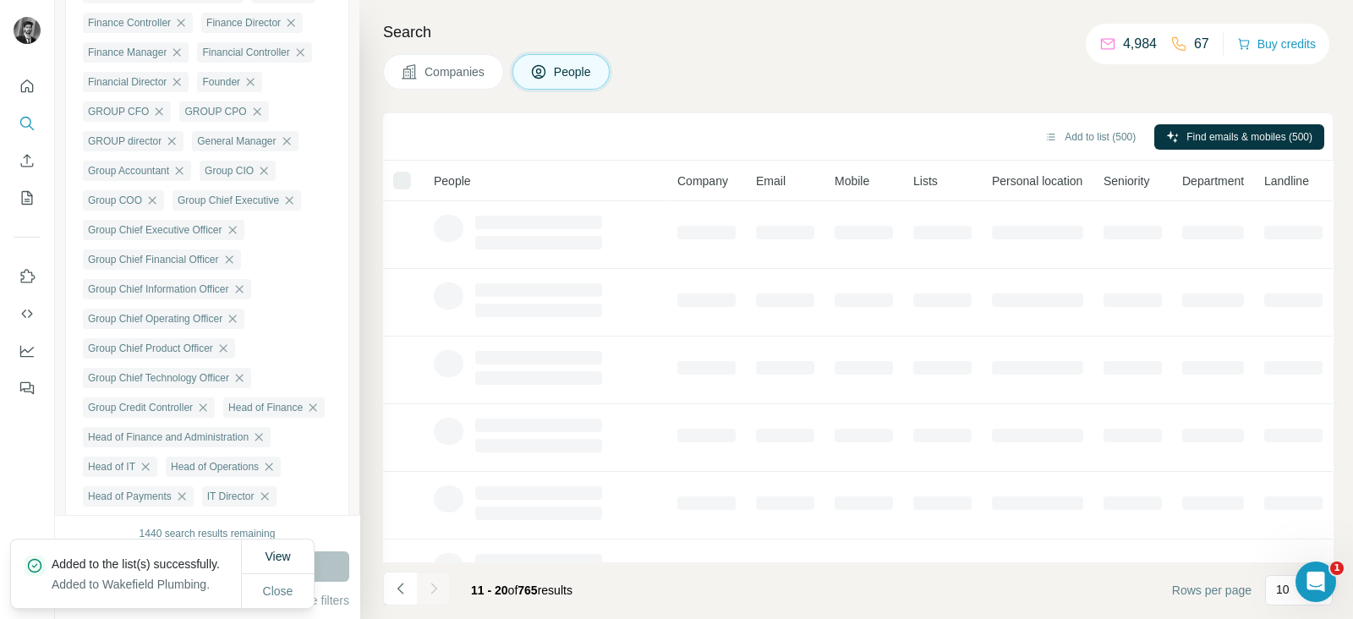
click at [430, 585] on div at bounding box center [434, 589] width 34 height 34
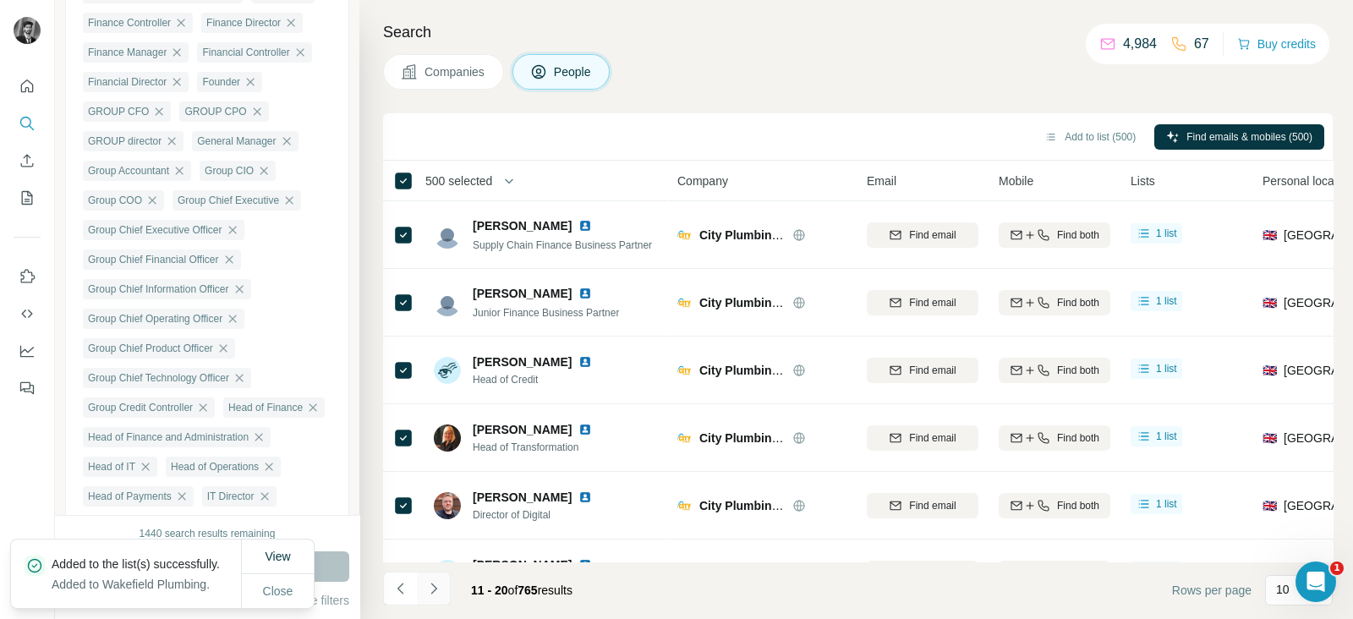
click at [430, 585] on icon "Navigate to next page" at bounding box center [433, 588] width 17 height 17
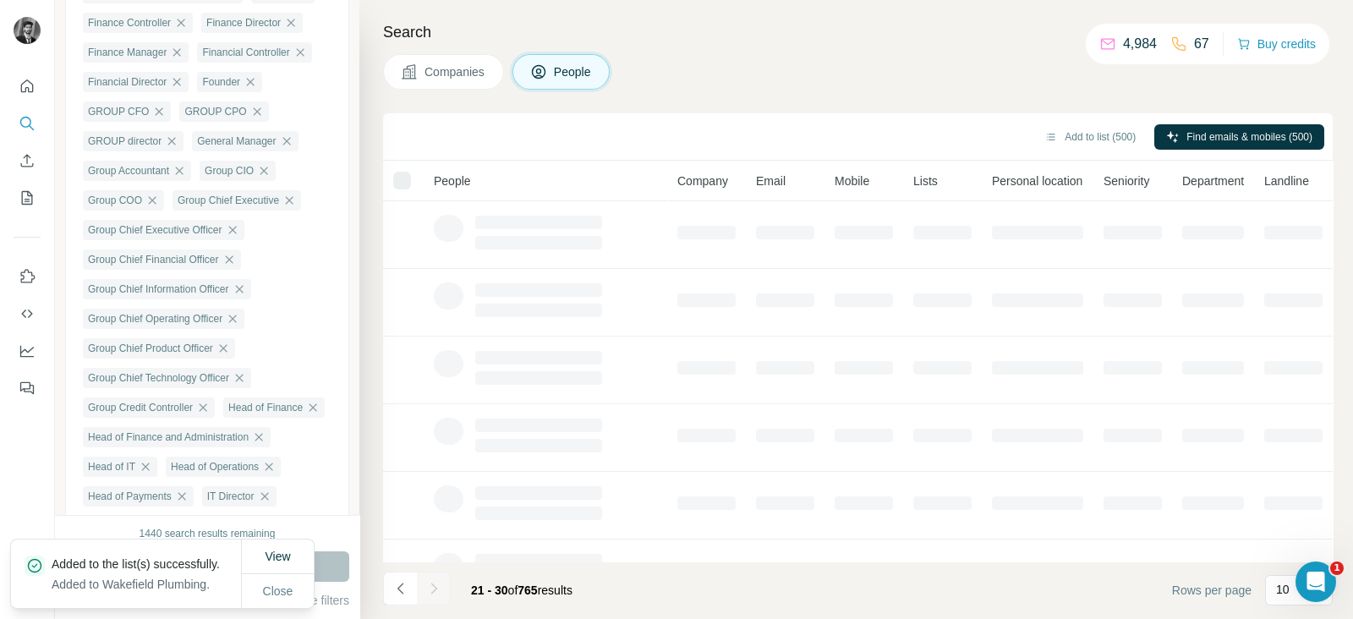
click at [430, 585] on icon "Navigate to next page" at bounding box center [433, 588] width 17 height 17
click at [430, 585] on div at bounding box center [434, 589] width 34 height 34
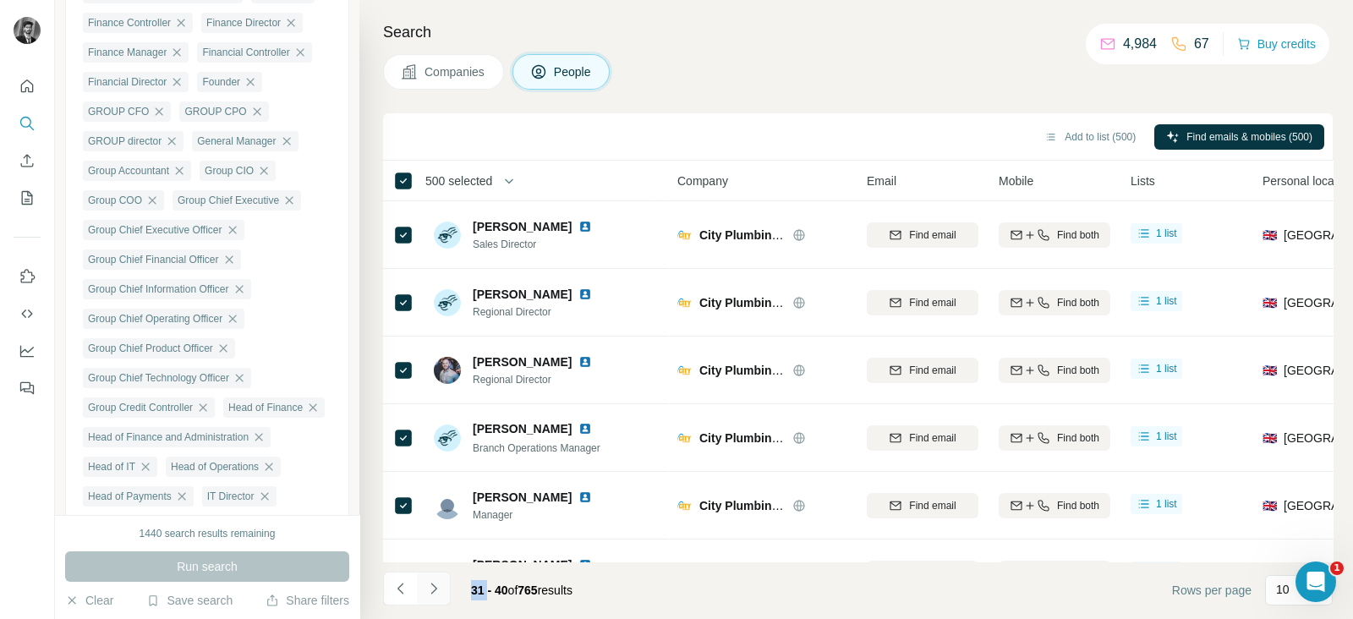
click at [430, 585] on icon "Navigate to next page" at bounding box center [433, 588] width 17 height 17
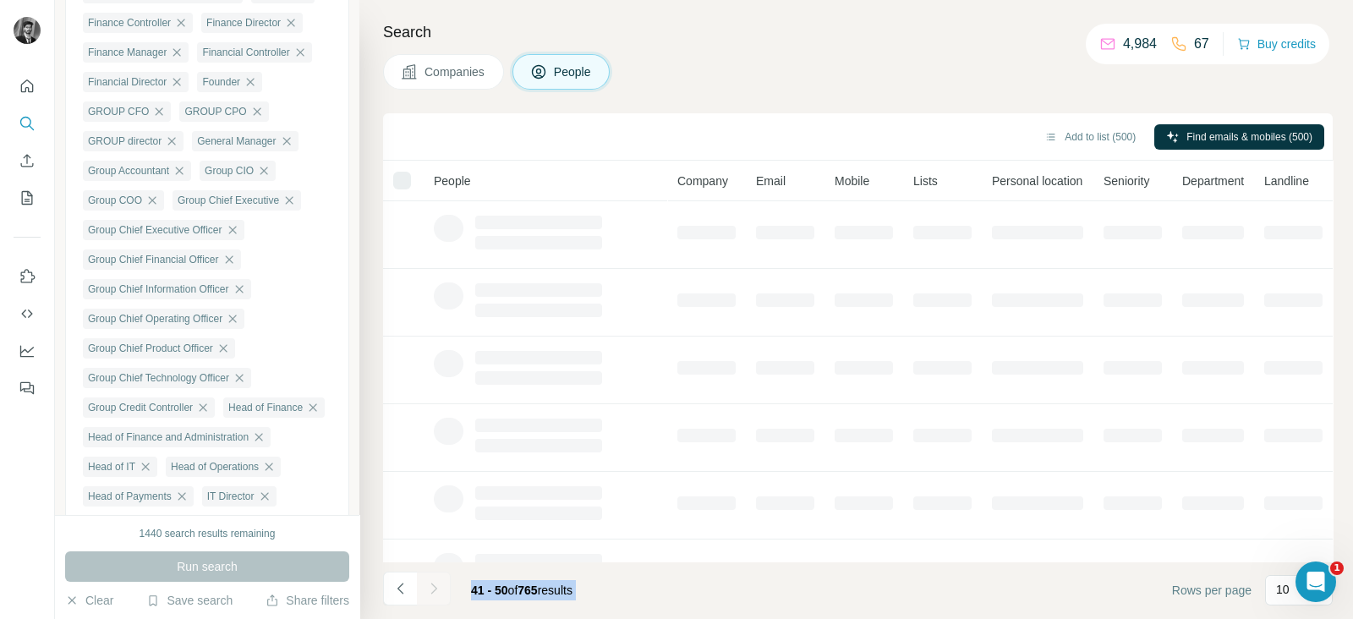
click at [430, 585] on div at bounding box center [434, 589] width 34 height 34
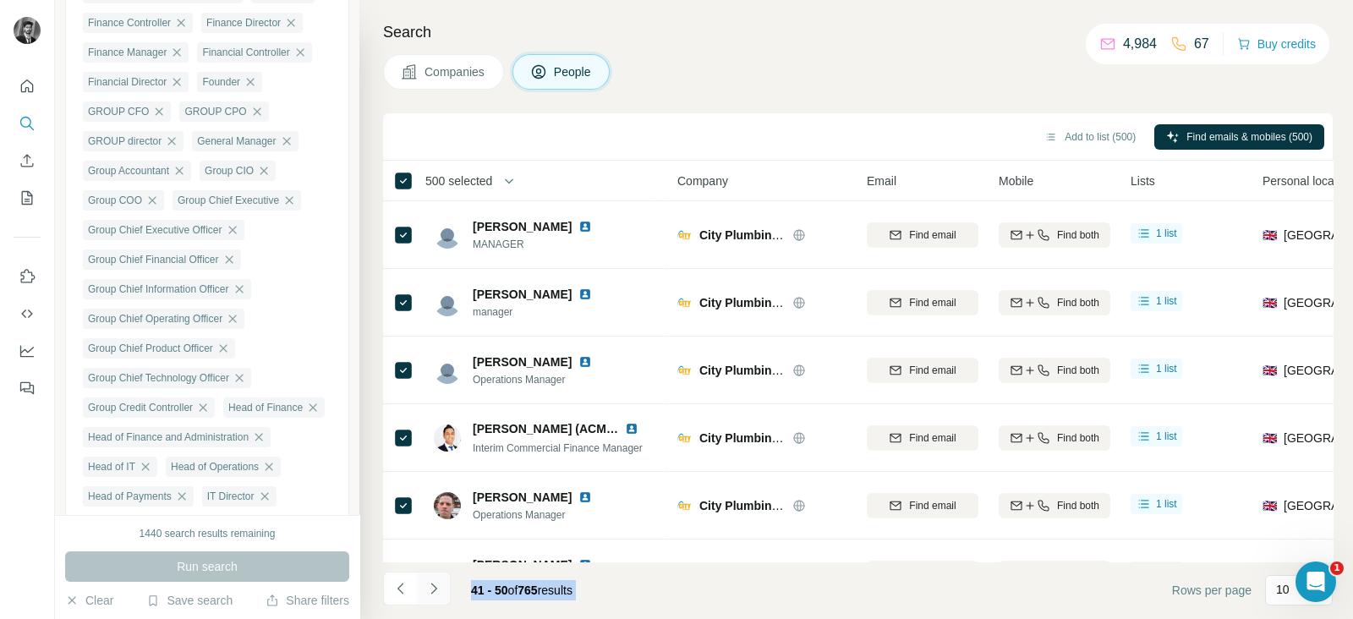
click at [430, 585] on icon "Navigate to next page" at bounding box center [433, 588] width 17 height 17
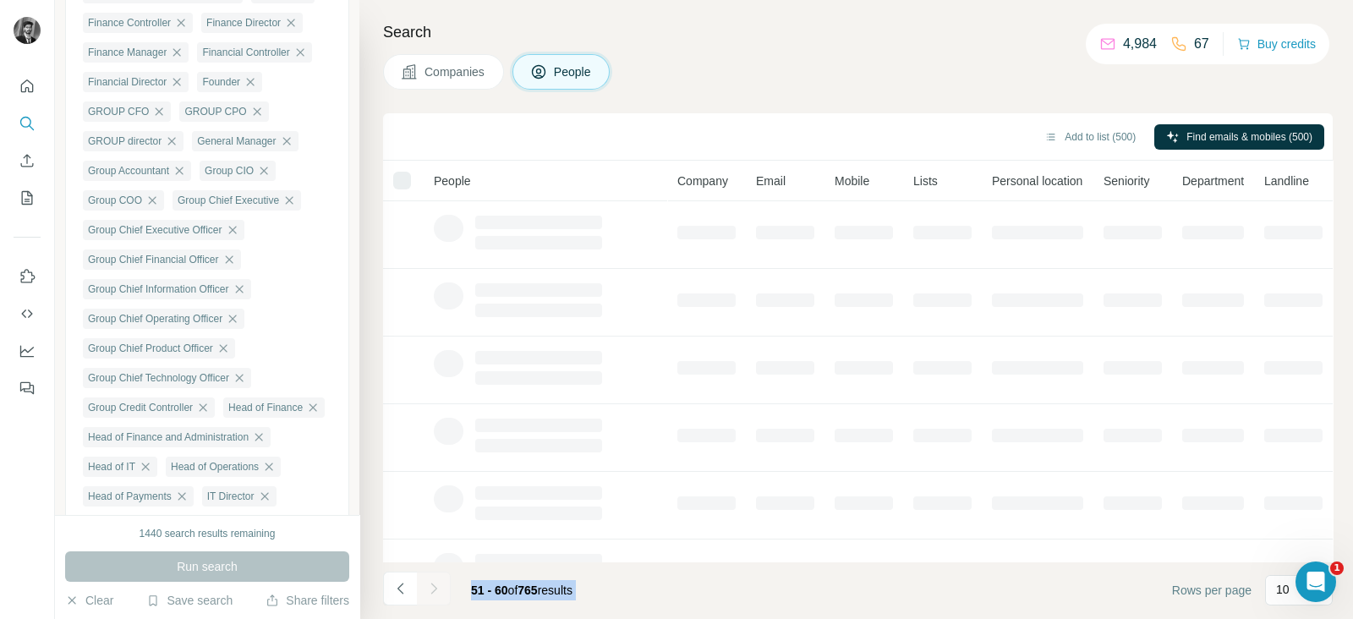
click at [430, 585] on div at bounding box center [434, 589] width 34 height 34
click at [430, 585] on icon "Navigate to next page" at bounding box center [433, 588] width 17 height 17
click at [430, 585] on div at bounding box center [434, 589] width 34 height 34
click at [430, 585] on icon "Navigate to next page" at bounding box center [433, 588] width 17 height 17
click at [430, 585] on div at bounding box center [434, 589] width 34 height 34
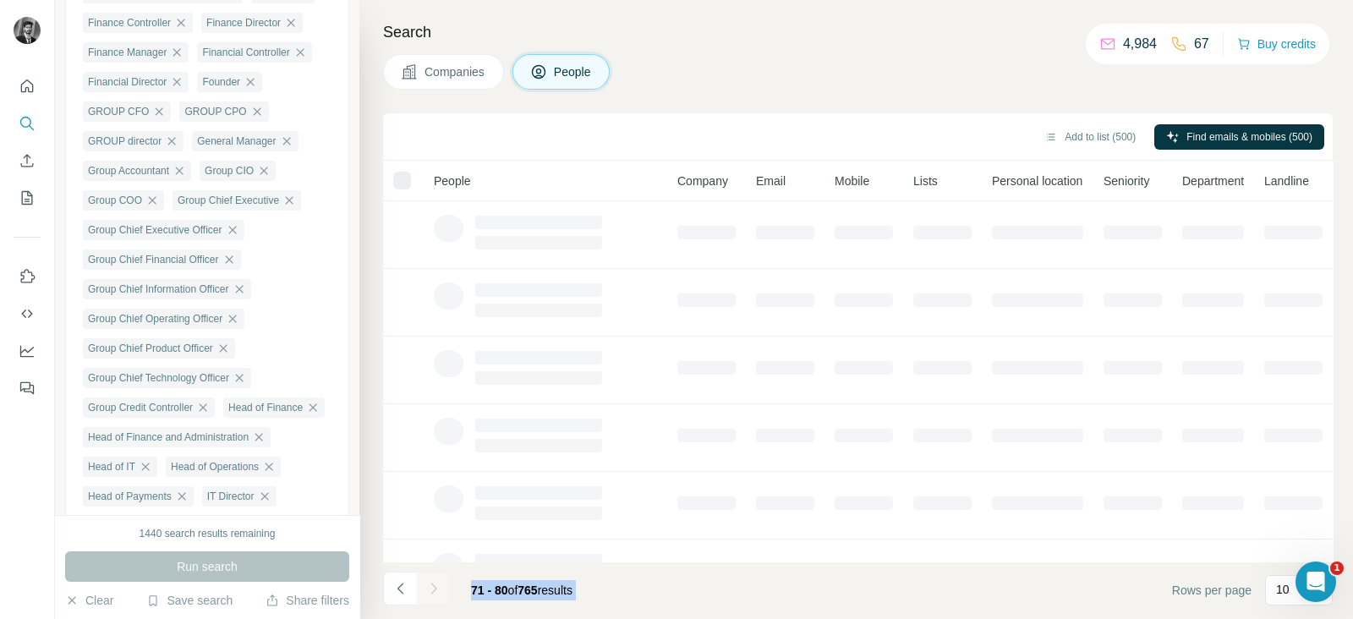
click at [430, 585] on div at bounding box center [434, 589] width 34 height 34
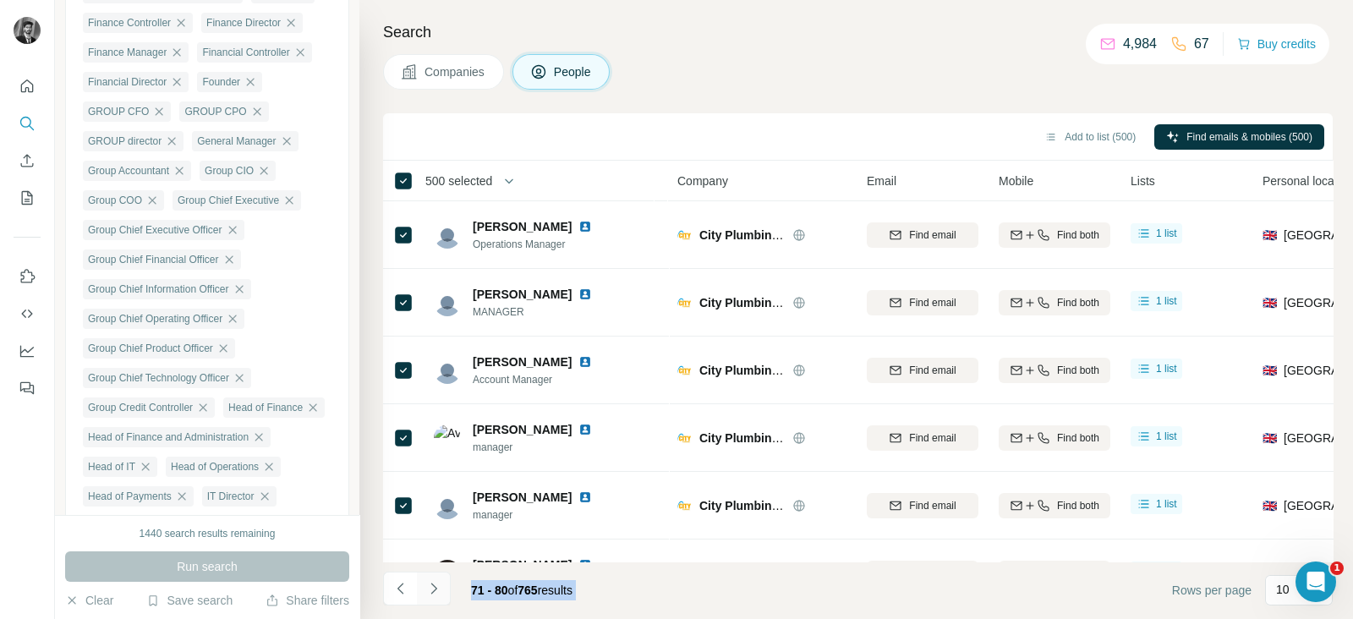
click at [430, 585] on icon "Navigate to next page" at bounding box center [433, 588] width 17 height 17
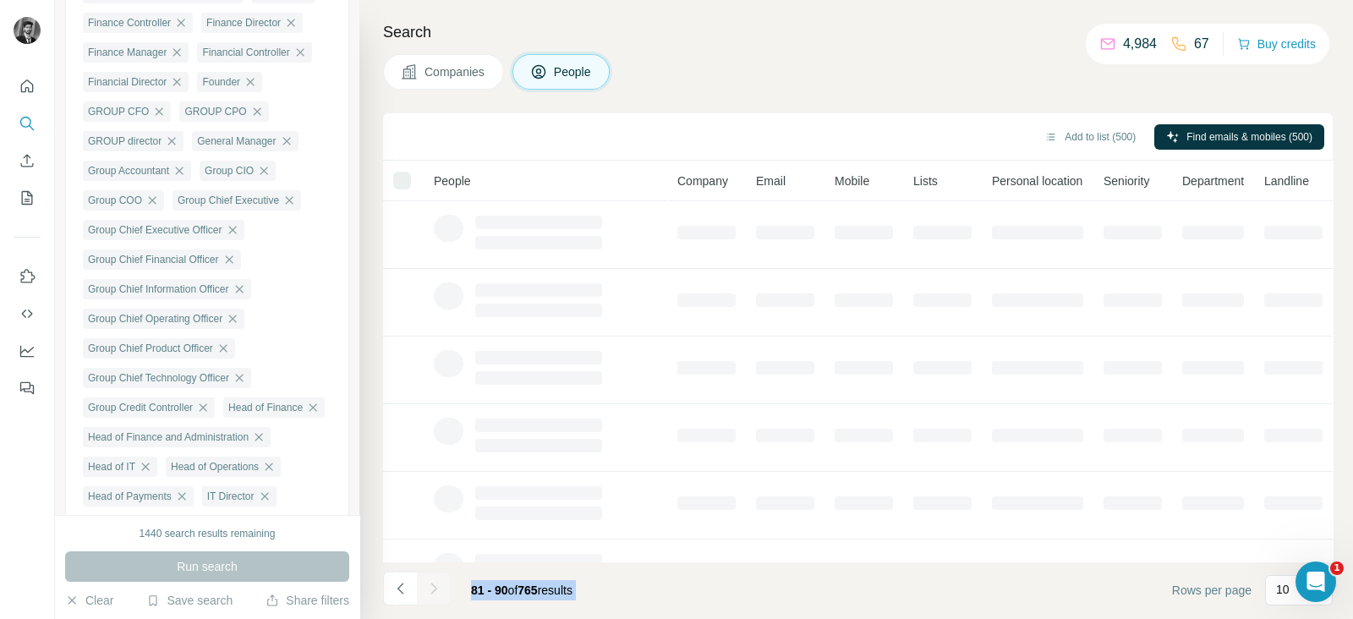
click at [430, 585] on div at bounding box center [434, 589] width 34 height 34
click at [430, 585] on icon "Navigate to next page" at bounding box center [433, 588] width 17 height 17
click at [430, 585] on div at bounding box center [434, 589] width 34 height 34
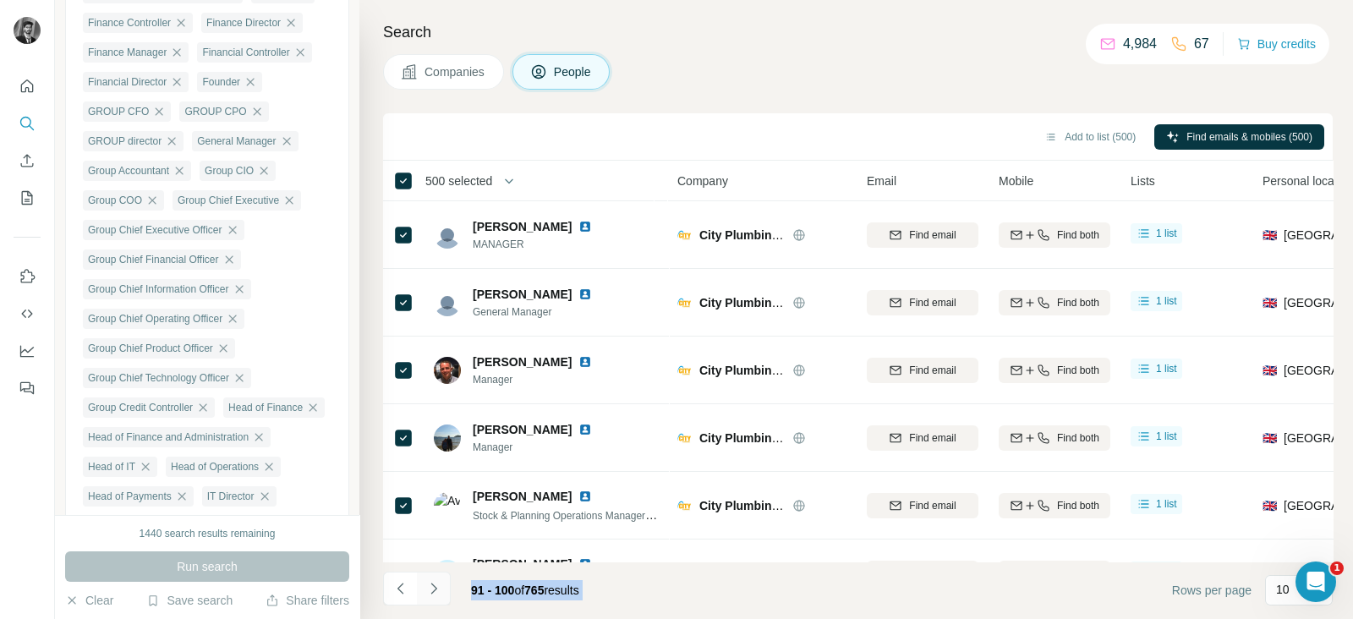
click at [430, 585] on icon "Navigate to next page" at bounding box center [433, 588] width 17 height 17
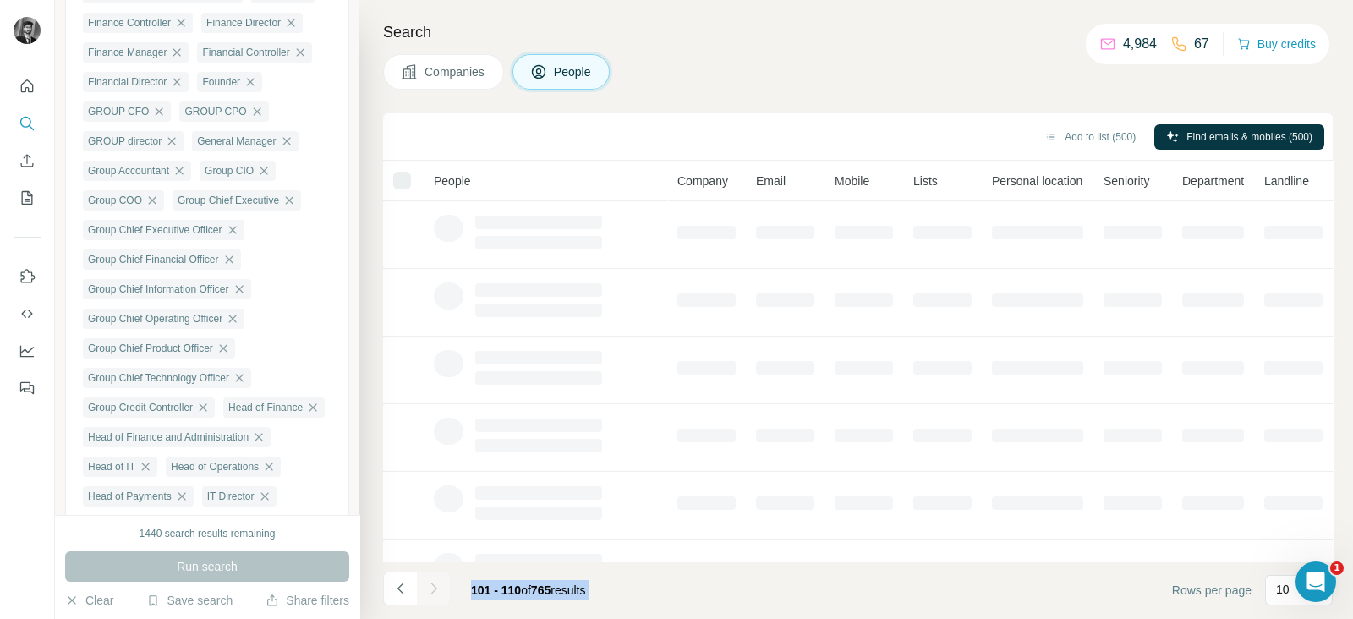
click at [430, 585] on div at bounding box center [434, 589] width 34 height 34
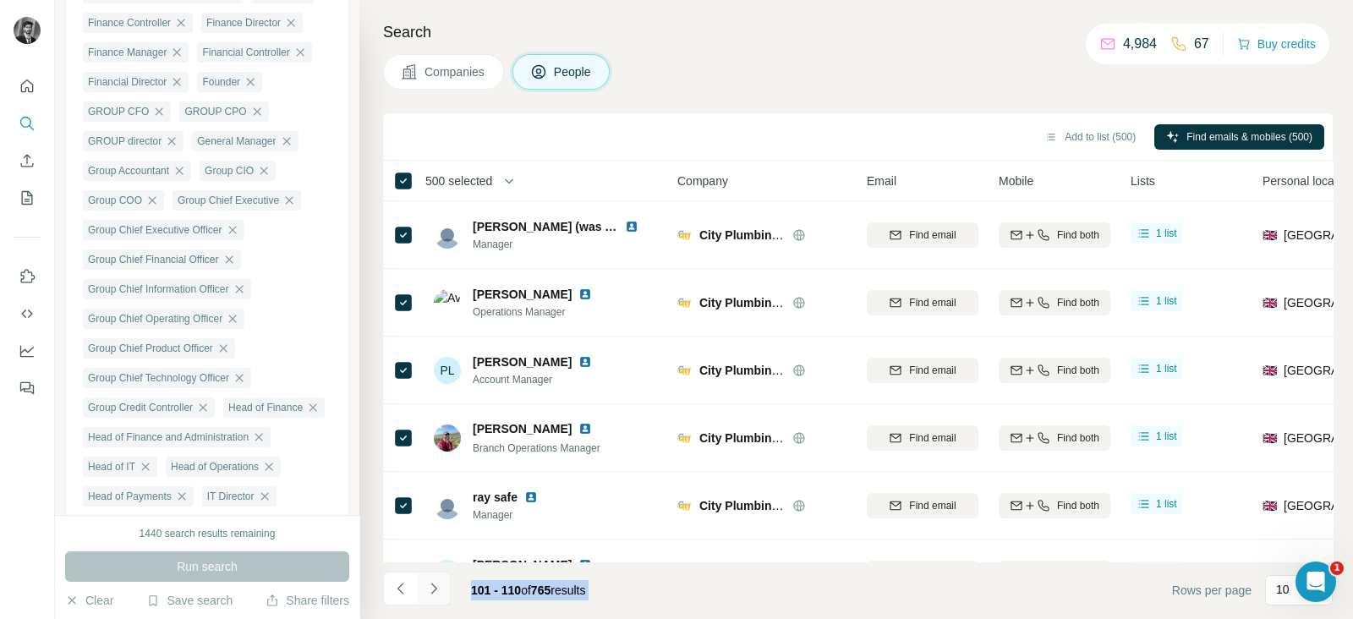
click at [430, 585] on icon "Navigate to next page" at bounding box center [433, 588] width 17 height 17
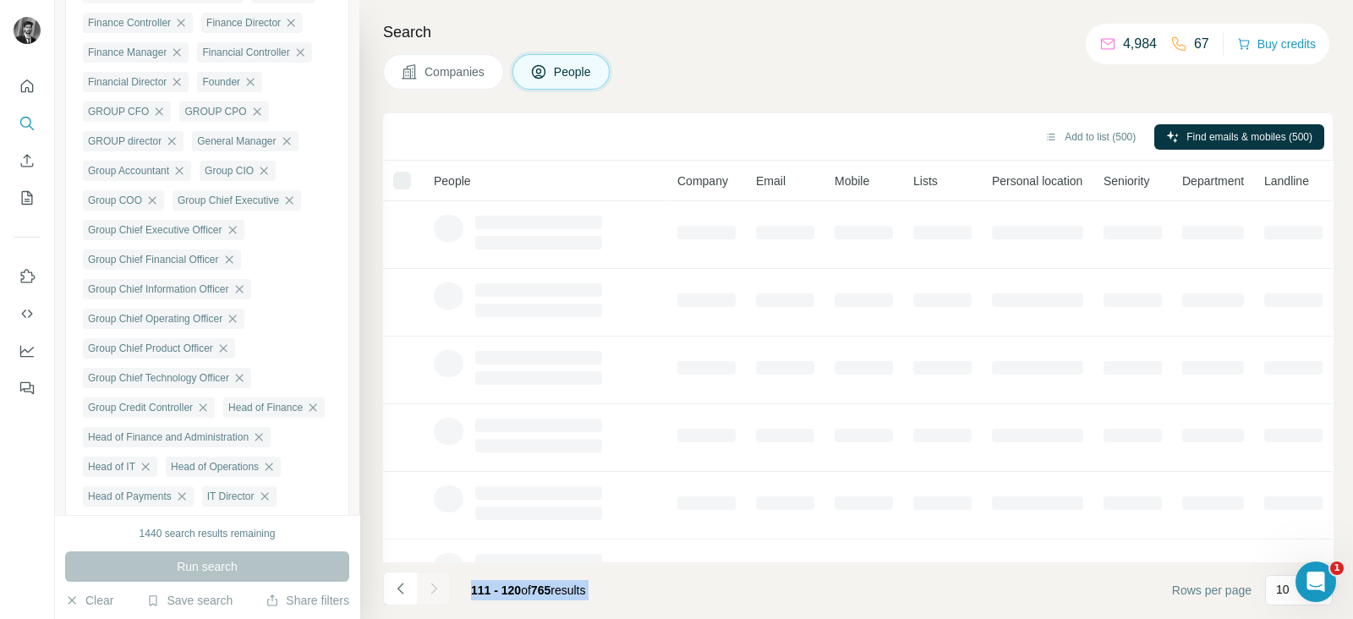
click at [430, 585] on div at bounding box center [434, 589] width 34 height 34
click at [430, 585] on icon "Navigate to next page" at bounding box center [433, 588] width 17 height 17
click at [430, 585] on div at bounding box center [434, 589] width 34 height 34
click at [430, 585] on icon "Navigate to next page" at bounding box center [433, 588] width 17 height 17
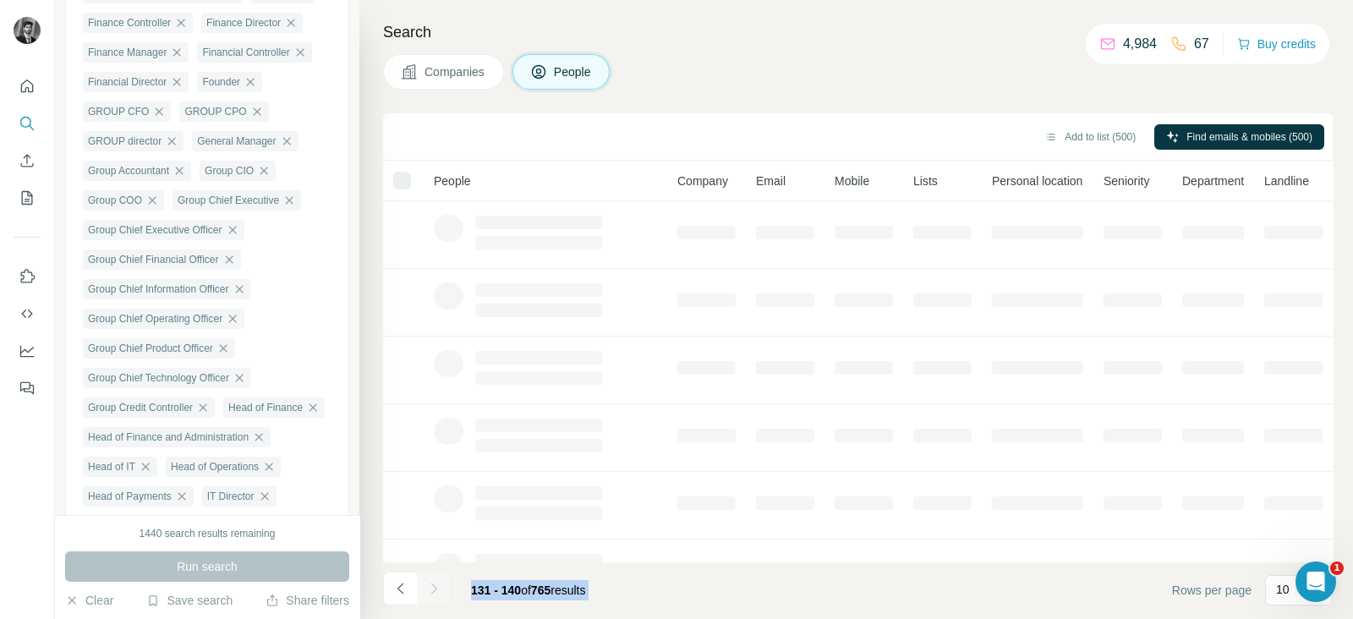
click at [430, 585] on div at bounding box center [434, 589] width 34 height 34
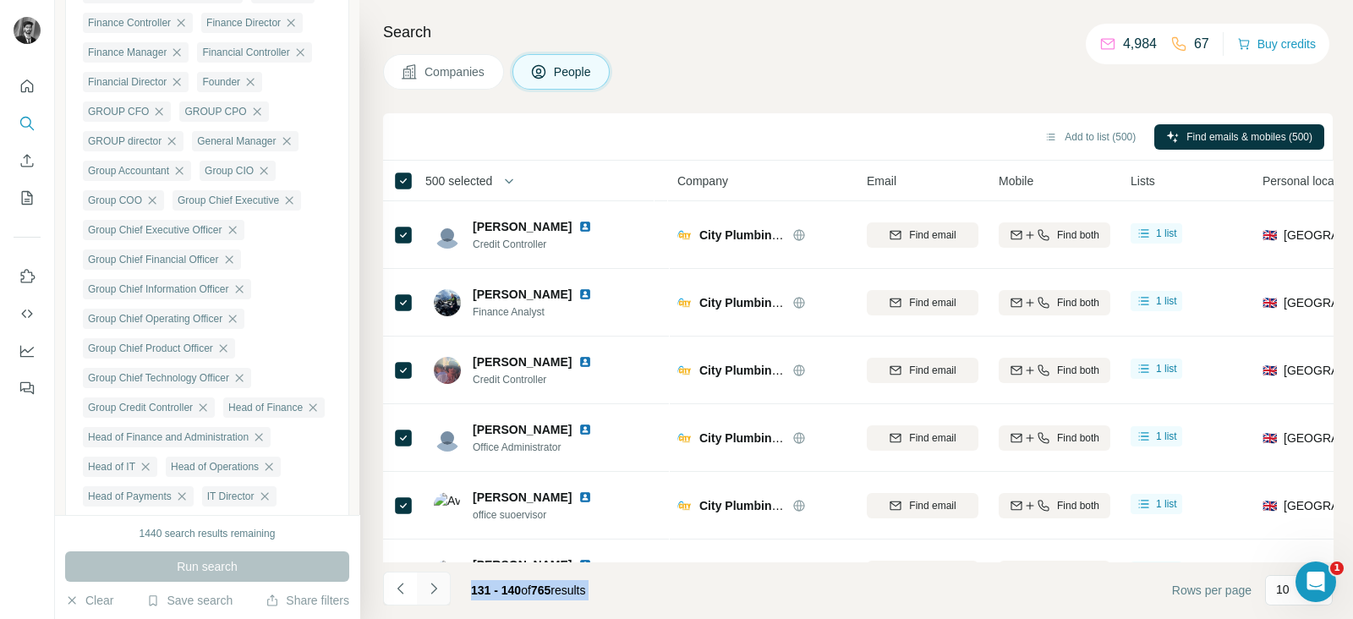
click at [430, 585] on icon "Navigate to next page" at bounding box center [433, 588] width 17 height 17
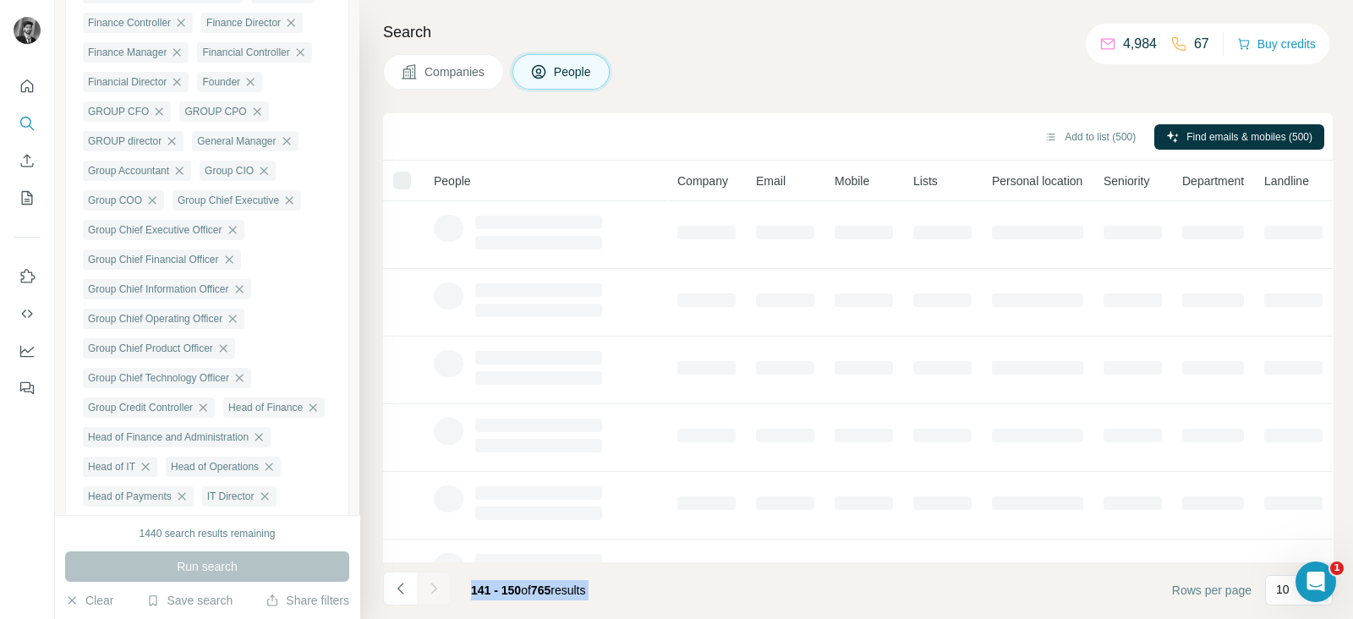
click at [430, 585] on div at bounding box center [434, 589] width 34 height 34
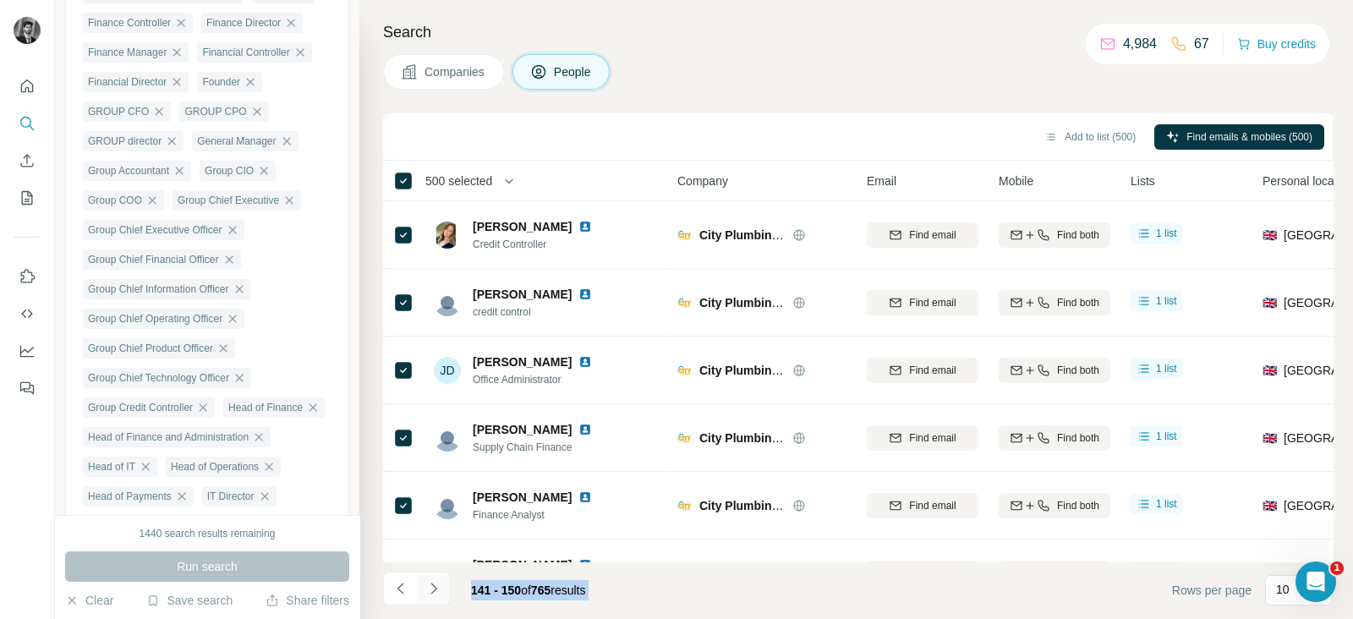
click at [430, 585] on icon "Navigate to next page" at bounding box center [433, 588] width 17 height 17
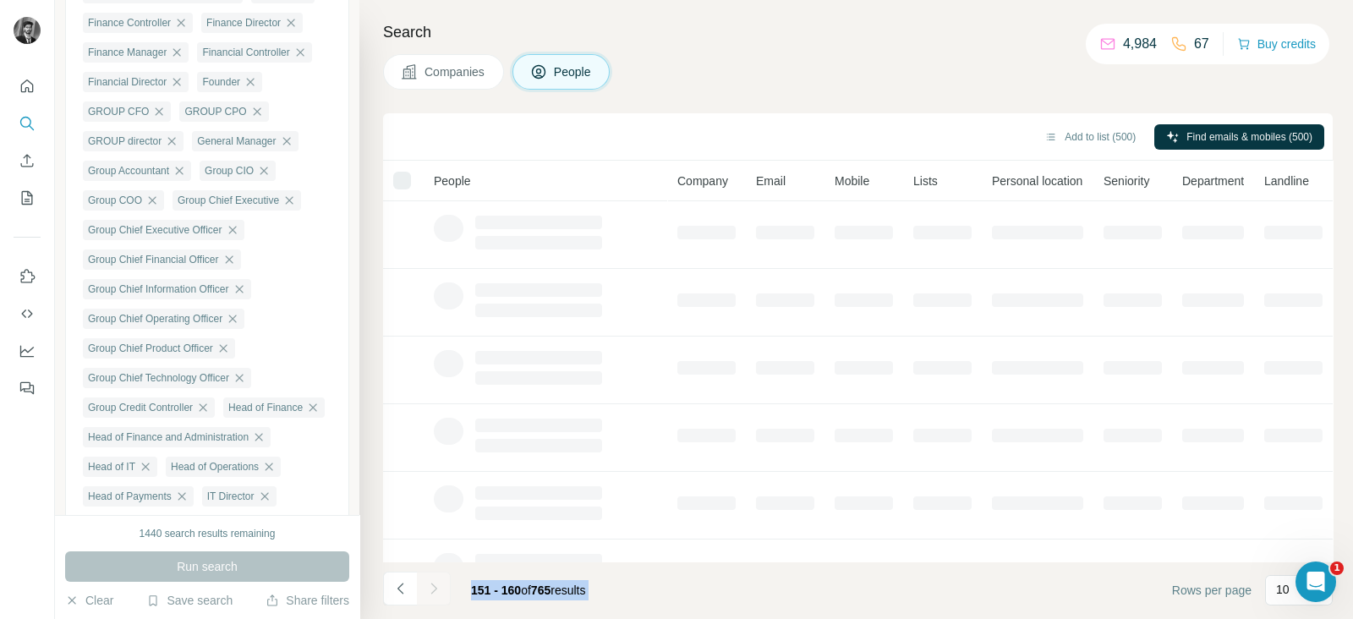
click at [430, 585] on div at bounding box center [434, 589] width 34 height 34
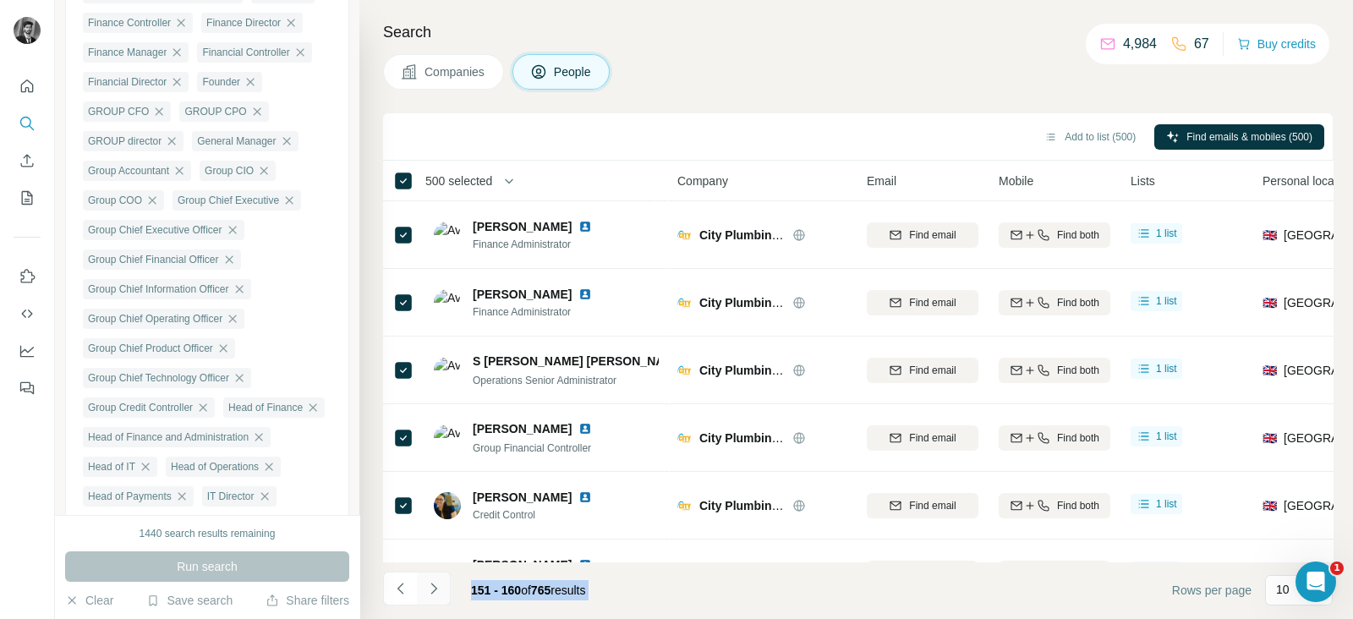
click at [430, 585] on icon "Navigate to next page" at bounding box center [433, 588] width 17 height 17
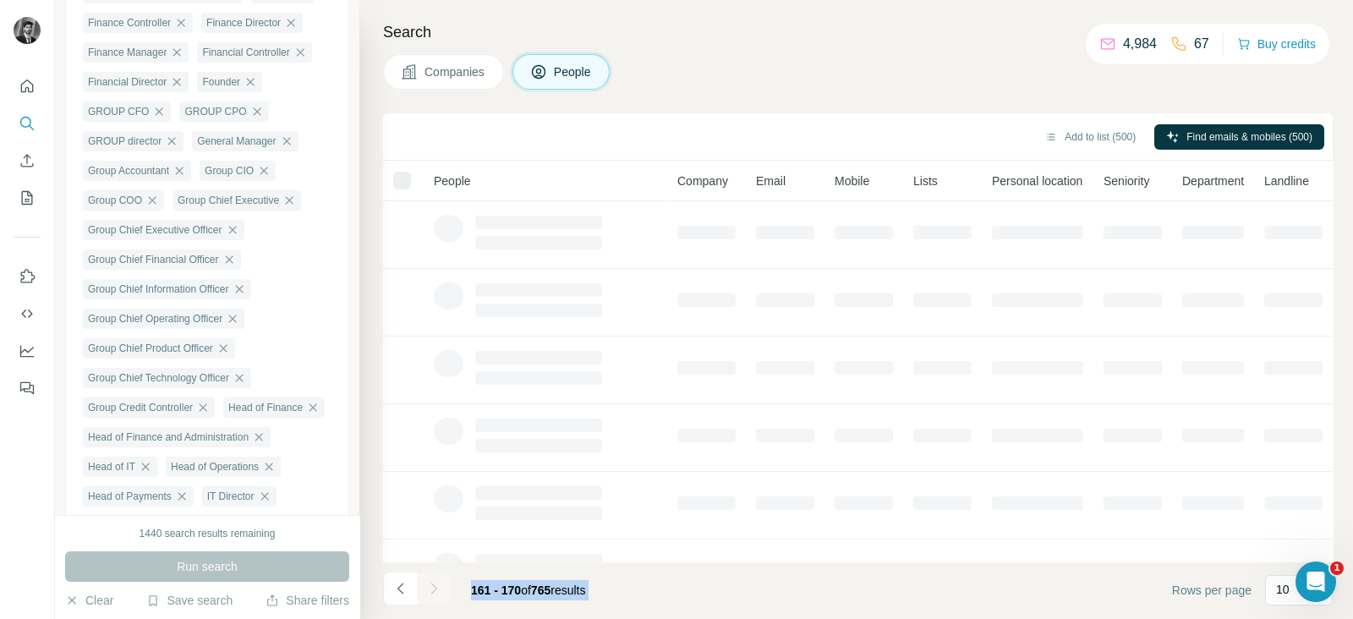
click at [430, 585] on div at bounding box center [434, 589] width 34 height 34
click at [430, 585] on icon "Navigate to next page" at bounding box center [433, 588] width 17 height 17
click at [430, 585] on div at bounding box center [434, 589] width 34 height 34
click at [430, 585] on icon "Navigate to next page" at bounding box center [433, 588] width 17 height 17
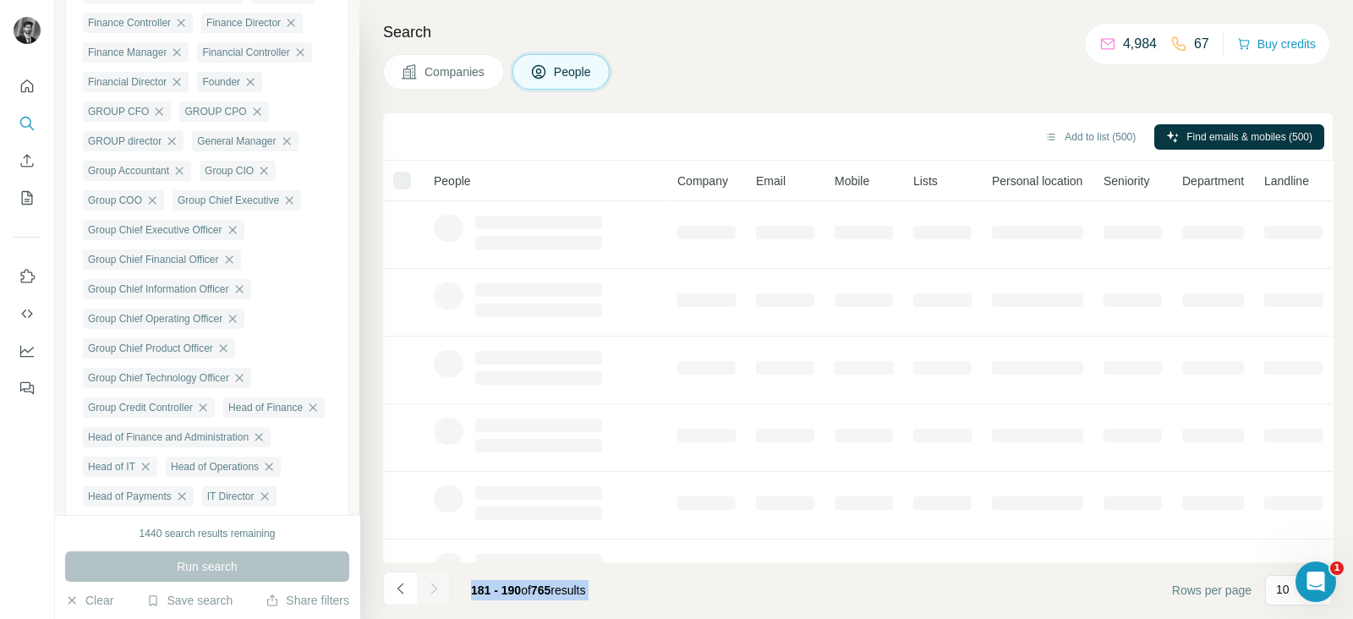
click at [430, 585] on div at bounding box center [434, 589] width 34 height 34
click at [430, 585] on icon "Navigate to next page" at bounding box center [433, 588] width 17 height 17
click at [430, 585] on div at bounding box center [434, 589] width 34 height 34
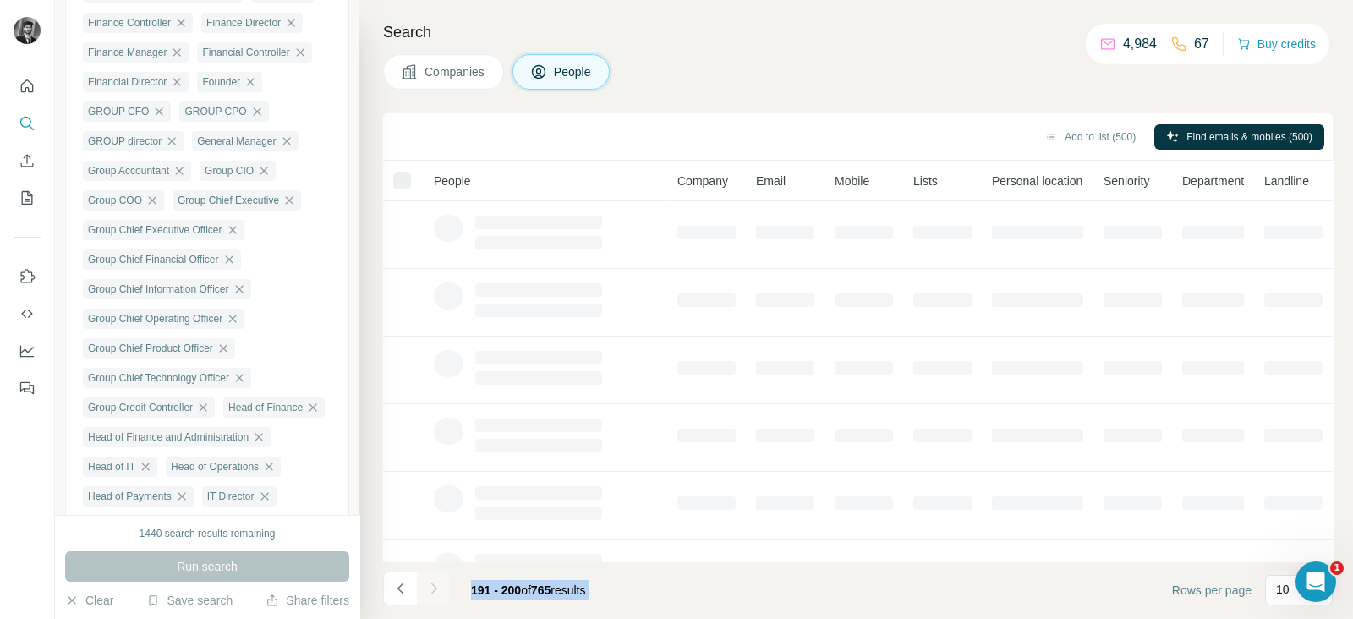
click at [430, 585] on div at bounding box center [434, 589] width 34 height 34
click at [430, 585] on icon "Navigate to next page" at bounding box center [433, 588] width 17 height 17
click at [430, 585] on div at bounding box center [434, 589] width 34 height 34
click at [430, 585] on icon "Navigate to next page" at bounding box center [433, 588] width 17 height 17
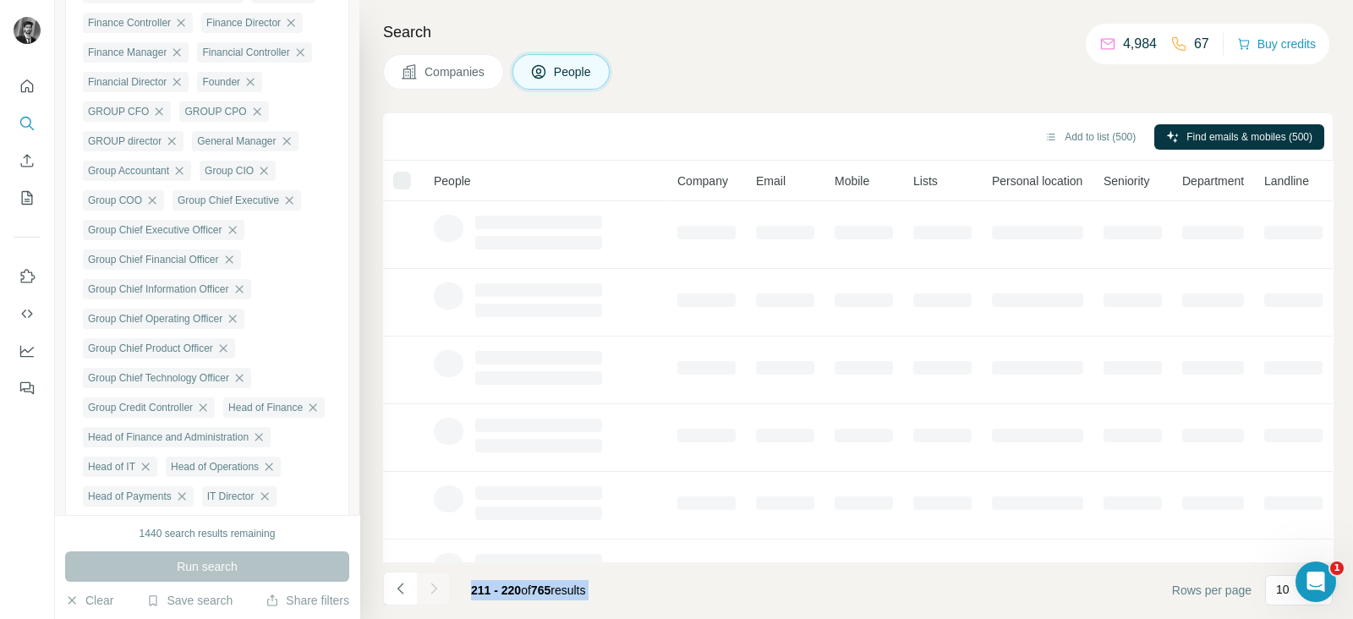
click at [430, 585] on div at bounding box center [434, 589] width 34 height 34
click at [430, 585] on icon "Navigate to next page" at bounding box center [433, 588] width 17 height 17
click at [430, 585] on div at bounding box center [434, 589] width 34 height 34
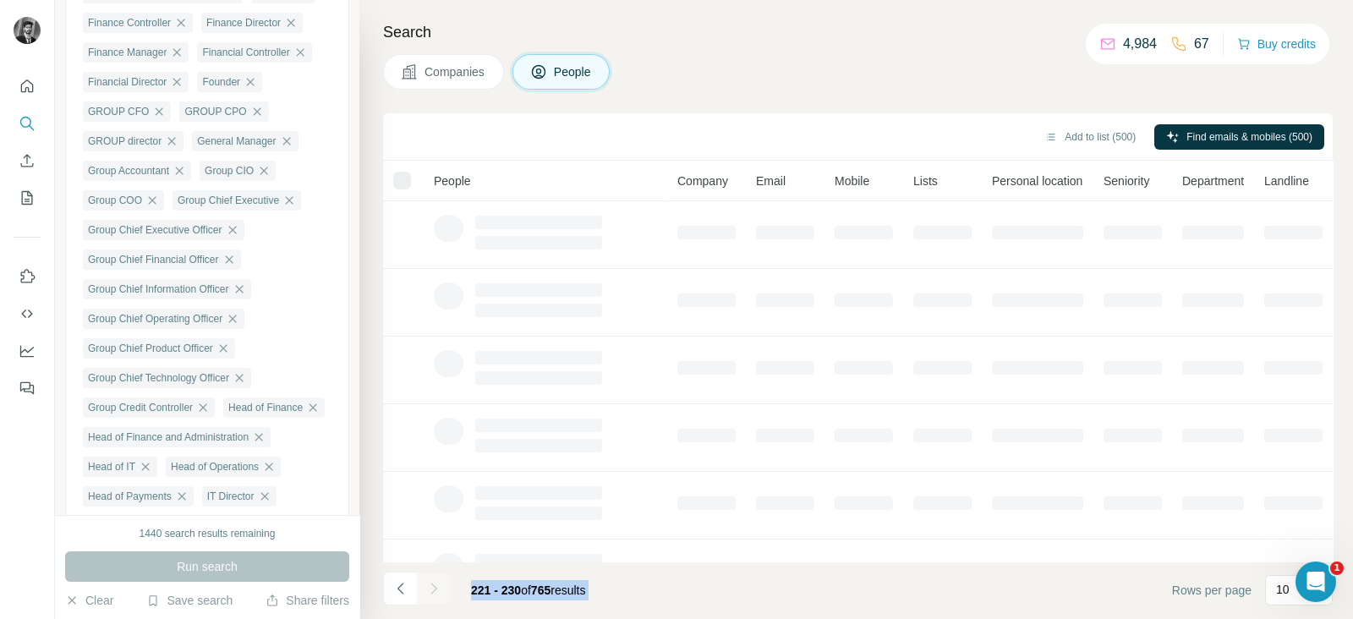
click at [430, 585] on icon "Navigate to next page" at bounding box center [433, 588] width 17 height 17
click at [430, 585] on div at bounding box center [434, 589] width 34 height 34
click at [430, 585] on icon "Navigate to next page" at bounding box center [433, 588] width 17 height 17
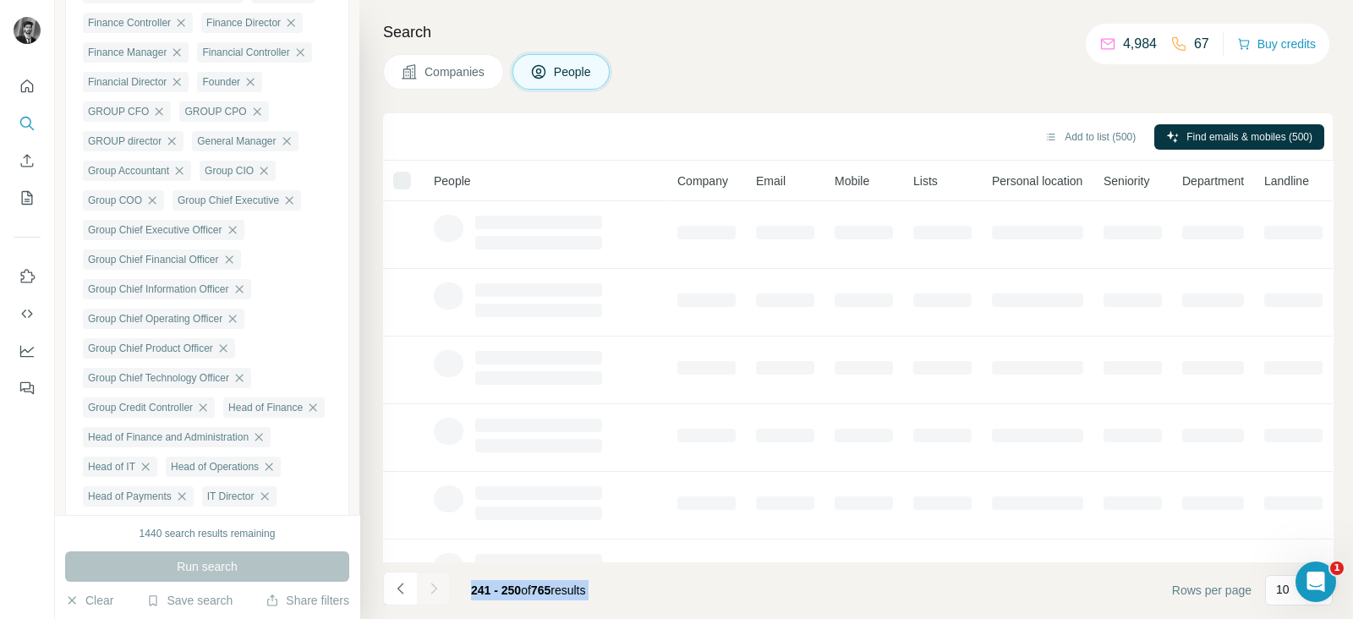
click at [430, 585] on div at bounding box center [434, 589] width 34 height 34
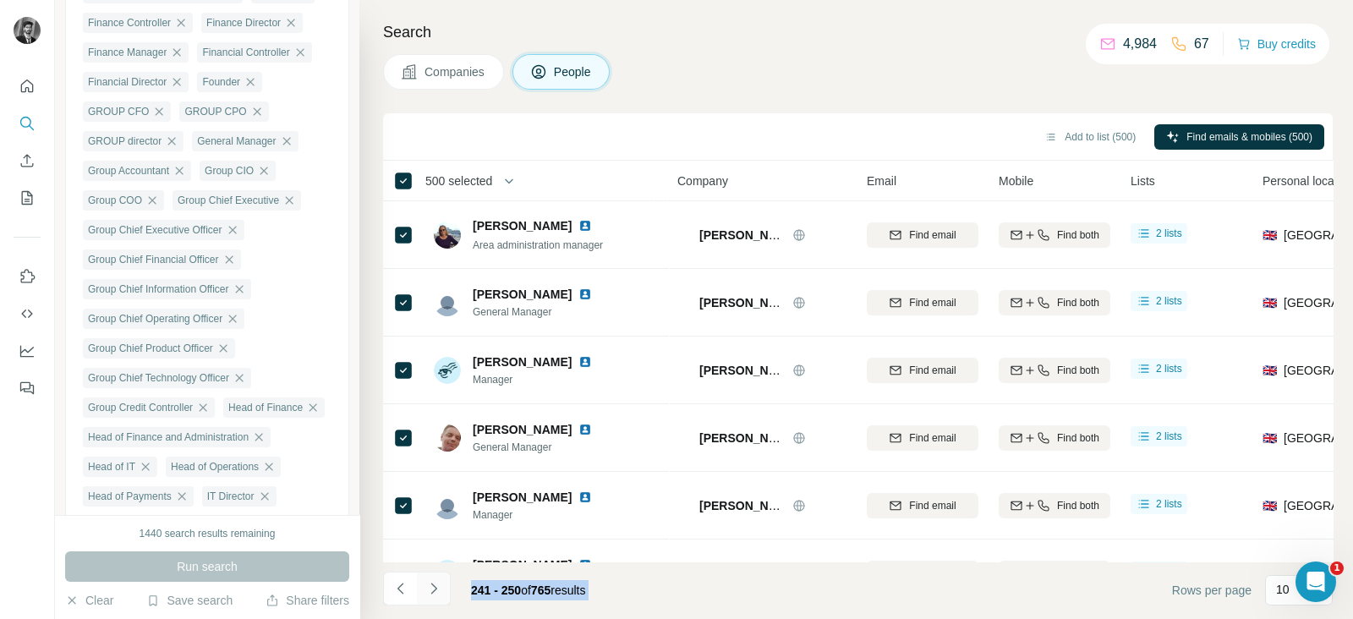
click at [430, 585] on icon "Navigate to next page" at bounding box center [433, 588] width 17 height 17
click at [430, 585] on div at bounding box center [434, 589] width 34 height 34
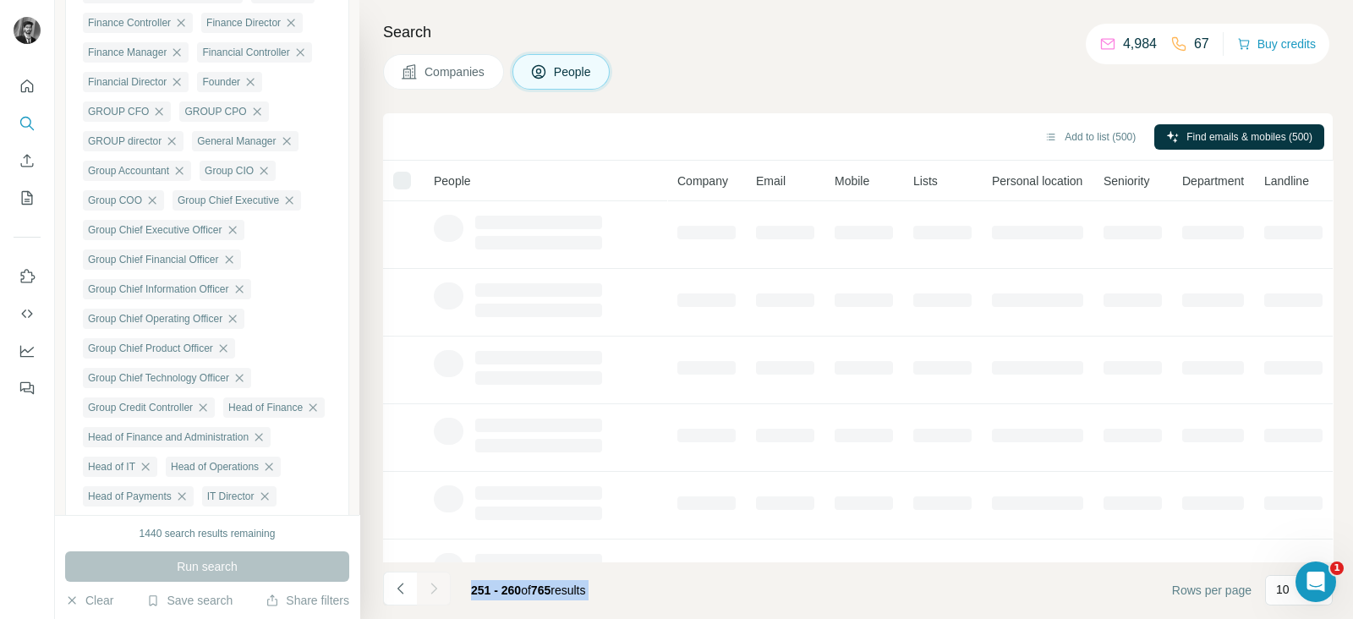
click at [430, 585] on div at bounding box center [434, 589] width 34 height 34
click at [430, 585] on icon "Navigate to next page" at bounding box center [433, 588] width 17 height 17
click at [430, 585] on div at bounding box center [434, 589] width 34 height 34
click at [430, 585] on icon "Navigate to next page" at bounding box center [433, 588] width 17 height 17
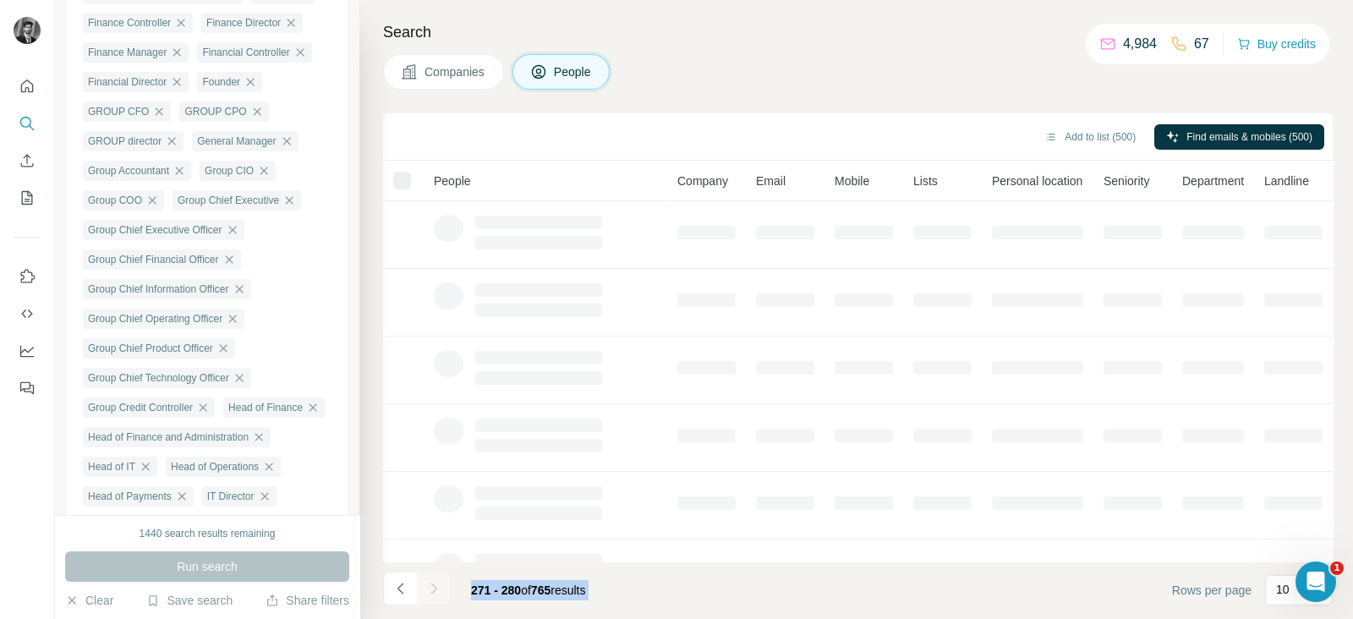
click at [430, 585] on div at bounding box center [434, 589] width 34 height 34
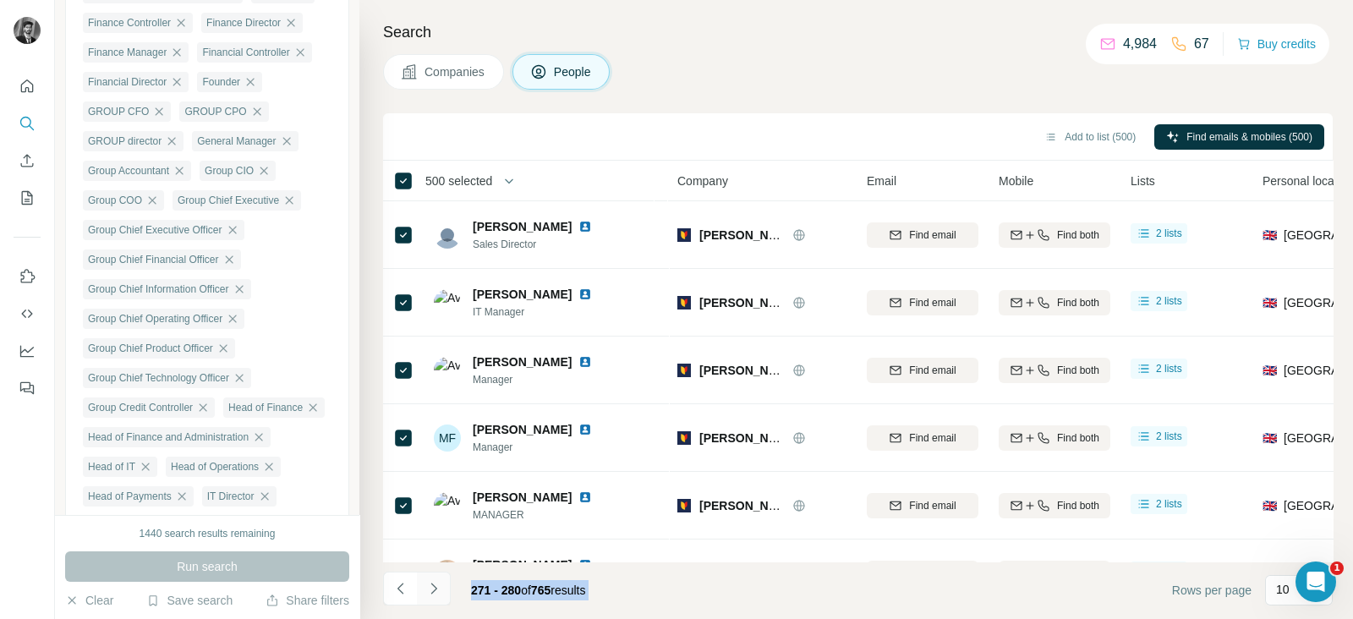
click at [430, 585] on icon "Navigate to next page" at bounding box center [433, 588] width 17 height 17
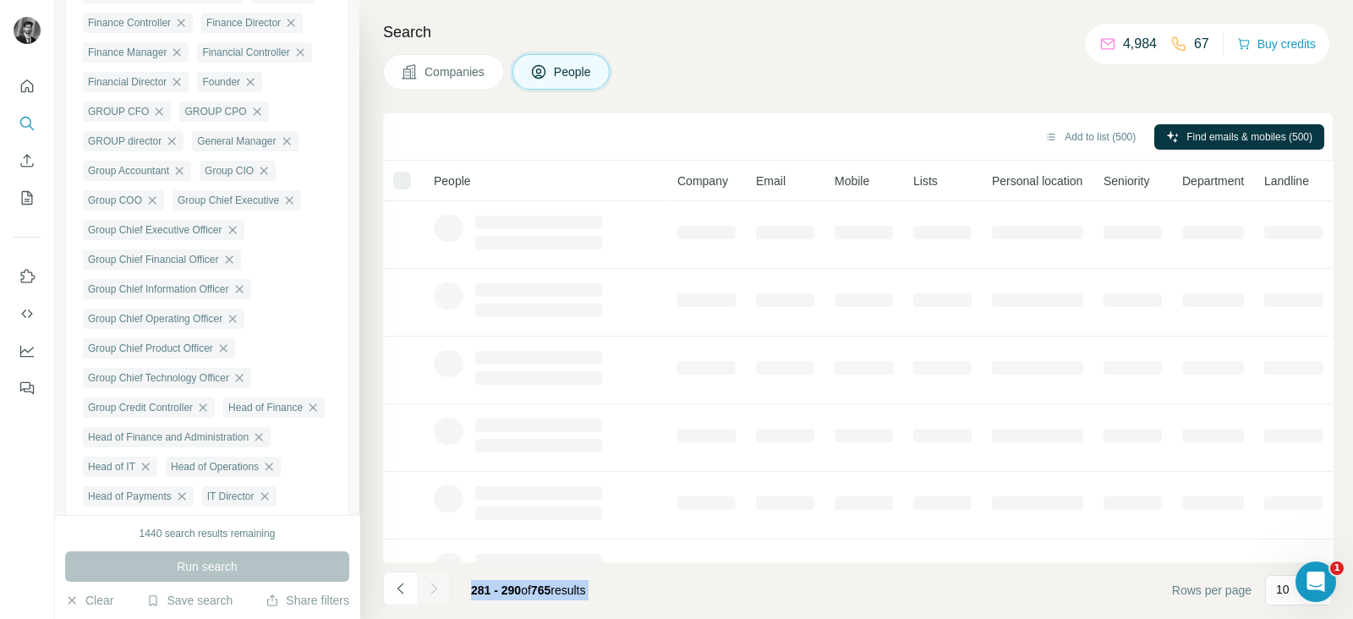
click at [430, 585] on div at bounding box center [434, 589] width 34 height 34
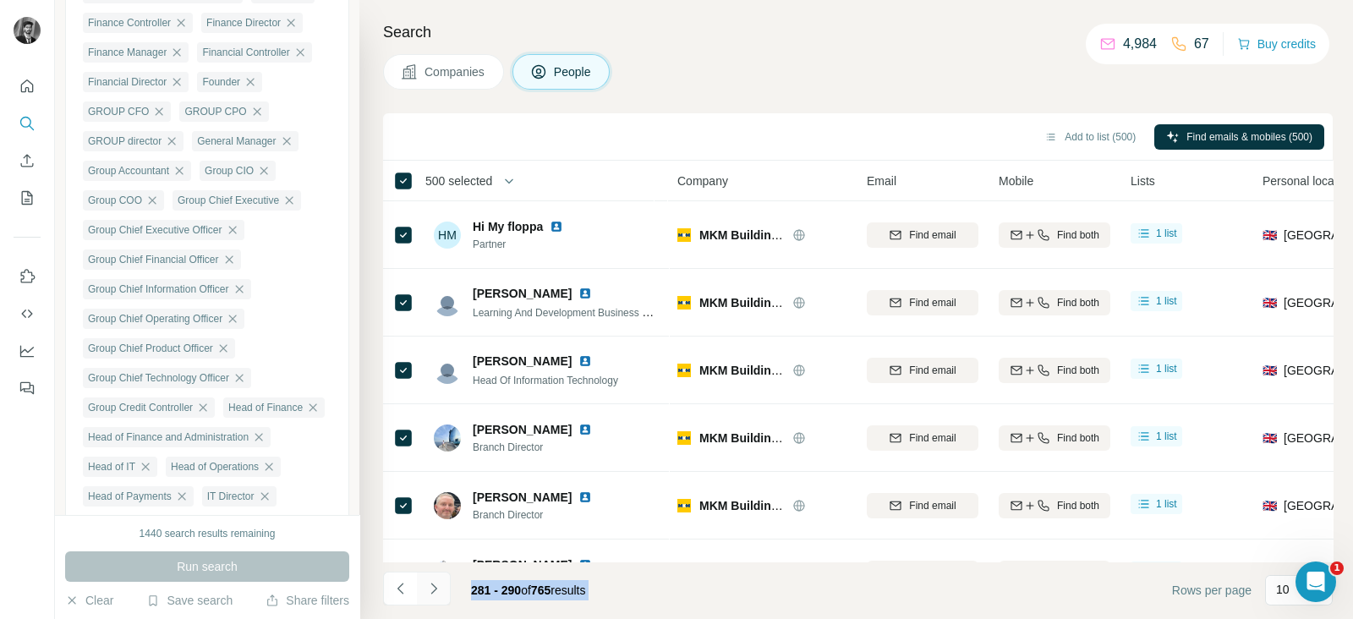
click at [430, 585] on icon "Navigate to next page" at bounding box center [433, 588] width 17 height 17
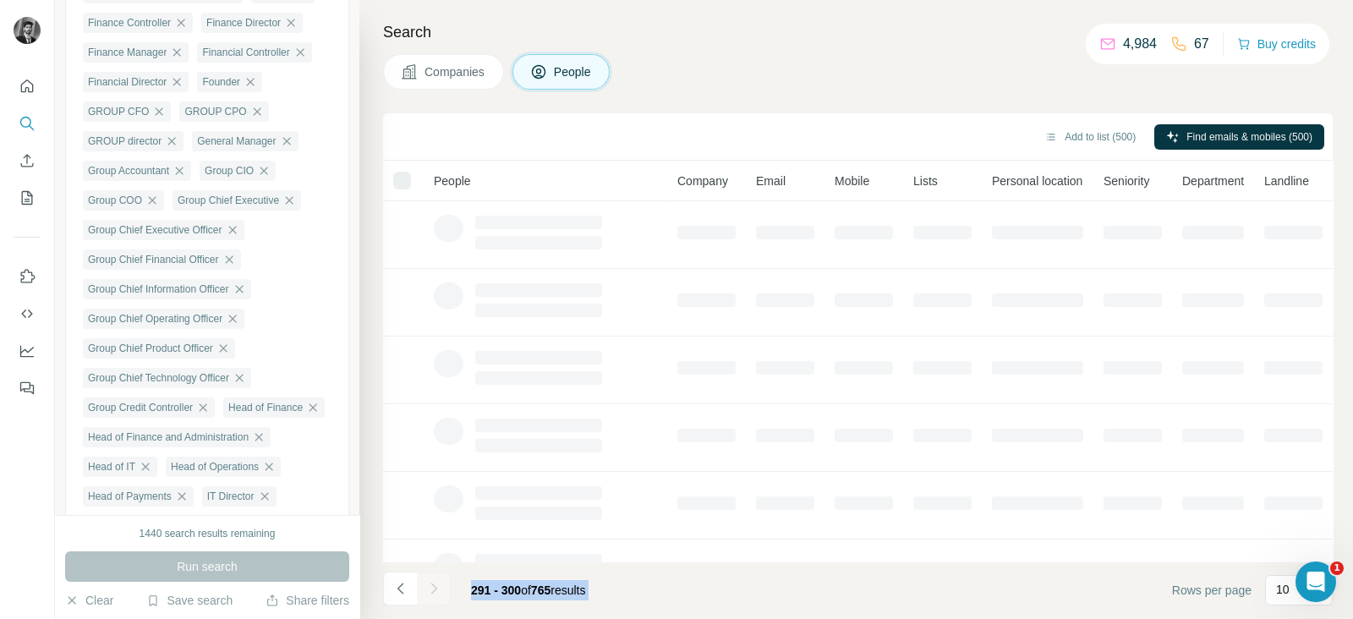
click at [430, 585] on div at bounding box center [434, 589] width 34 height 34
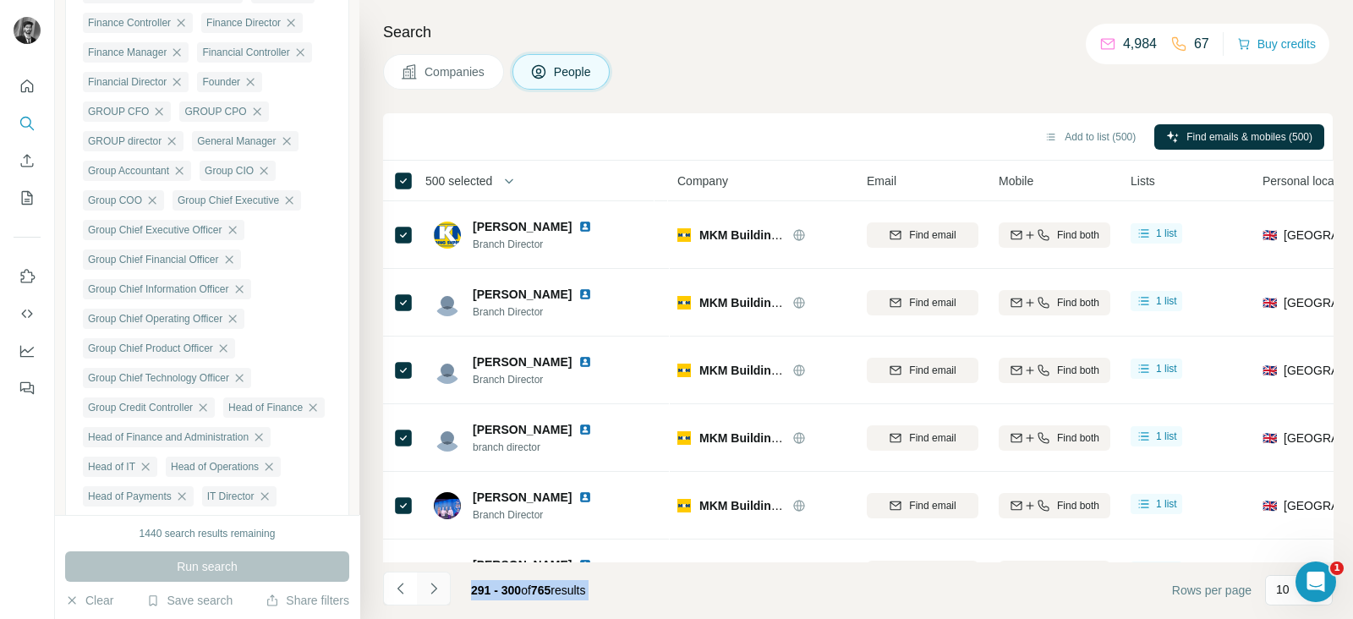
click at [430, 585] on icon "Navigate to next page" at bounding box center [433, 588] width 17 height 17
click at [430, 585] on div at bounding box center [434, 589] width 34 height 34
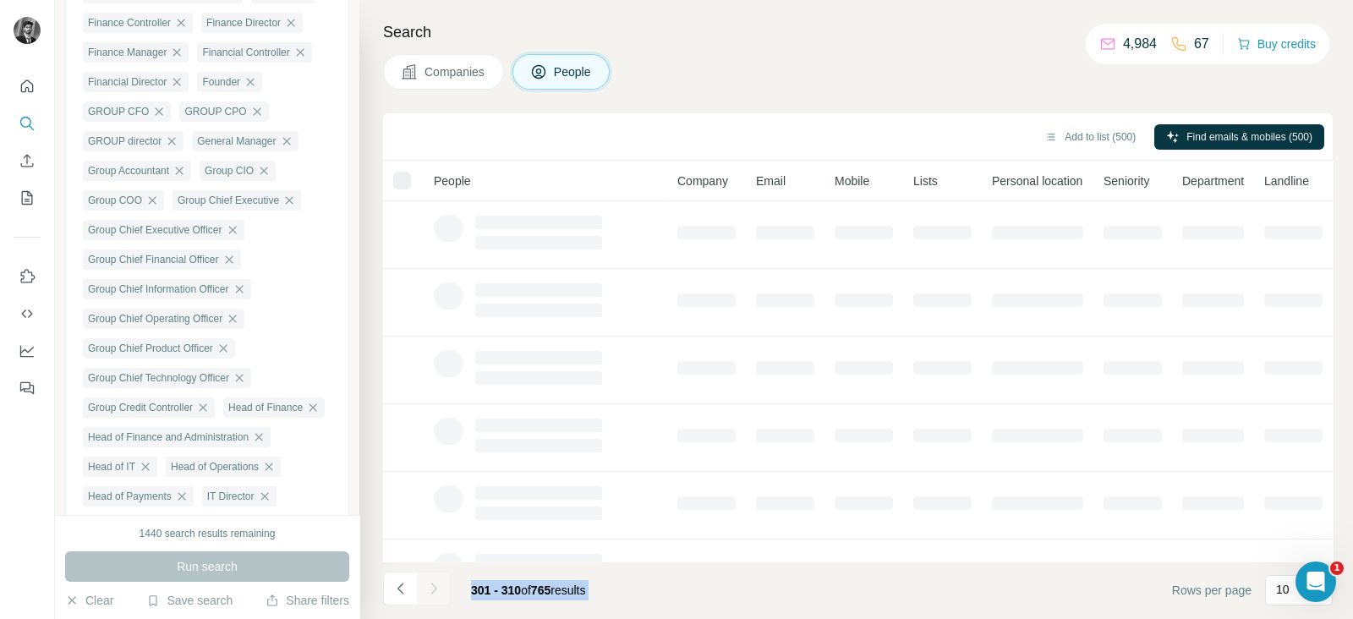
click at [430, 585] on div at bounding box center [434, 589] width 34 height 34
click at [430, 585] on icon "Navigate to next page" at bounding box center [433, 588] width 17 height 17
click at [430, 585] on div at bounding box center [434, 589] width 34 height 34
click at [431, 585] on div at bounding box center [434, 589] width 34 height 34
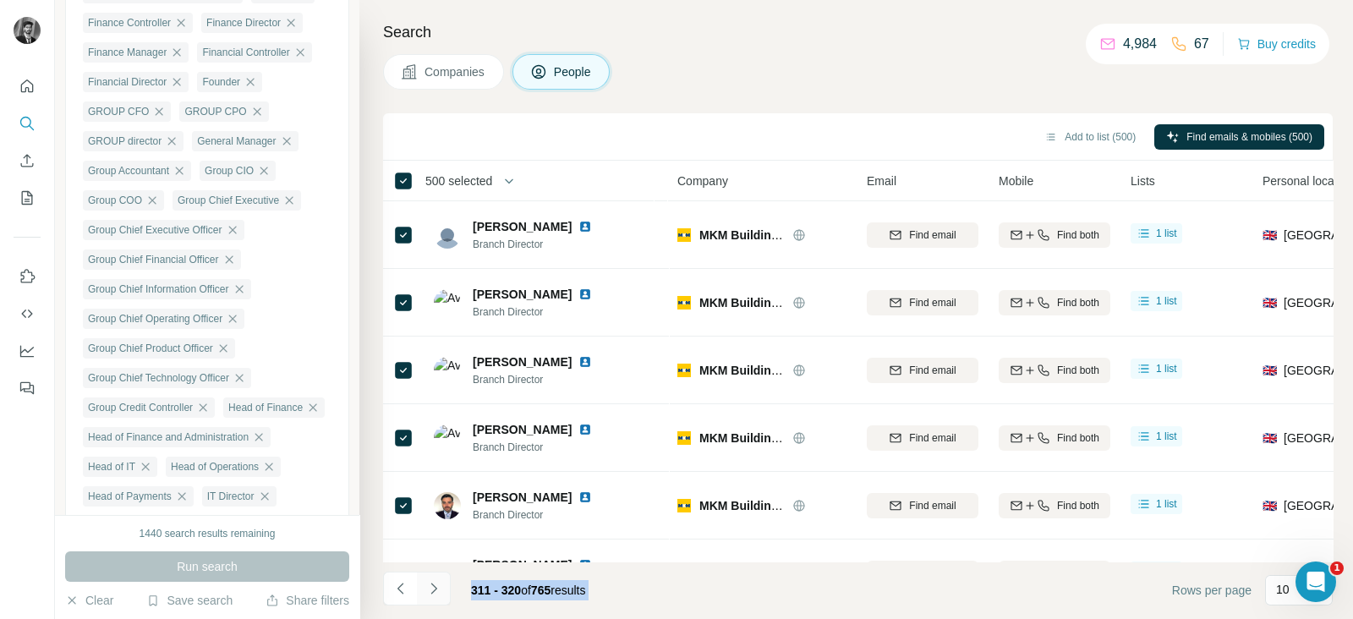
click at [431, 585] on icon "Navigate to next page" at bounding box center [433, 588] width 17 height 17
click at [431, 585] on div at bounding box center [434, 589] width 34 height 34
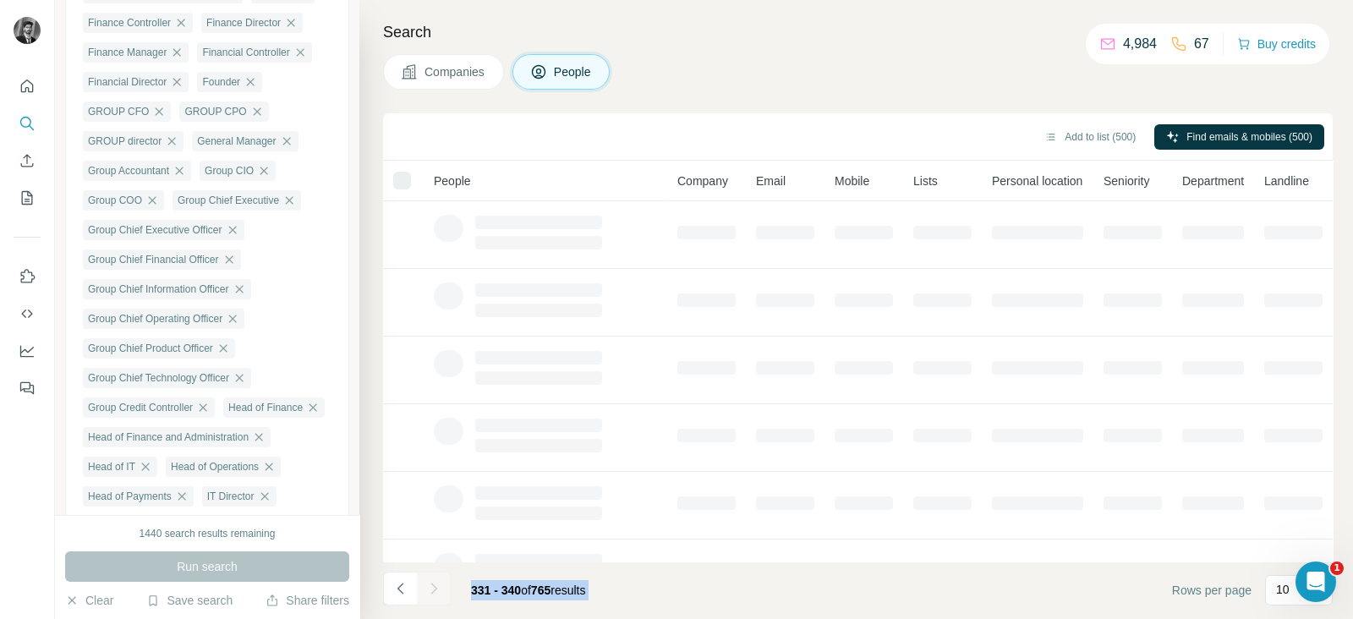
click at [431, 585] on div at bounding box center [434, 589] width 34 height 34
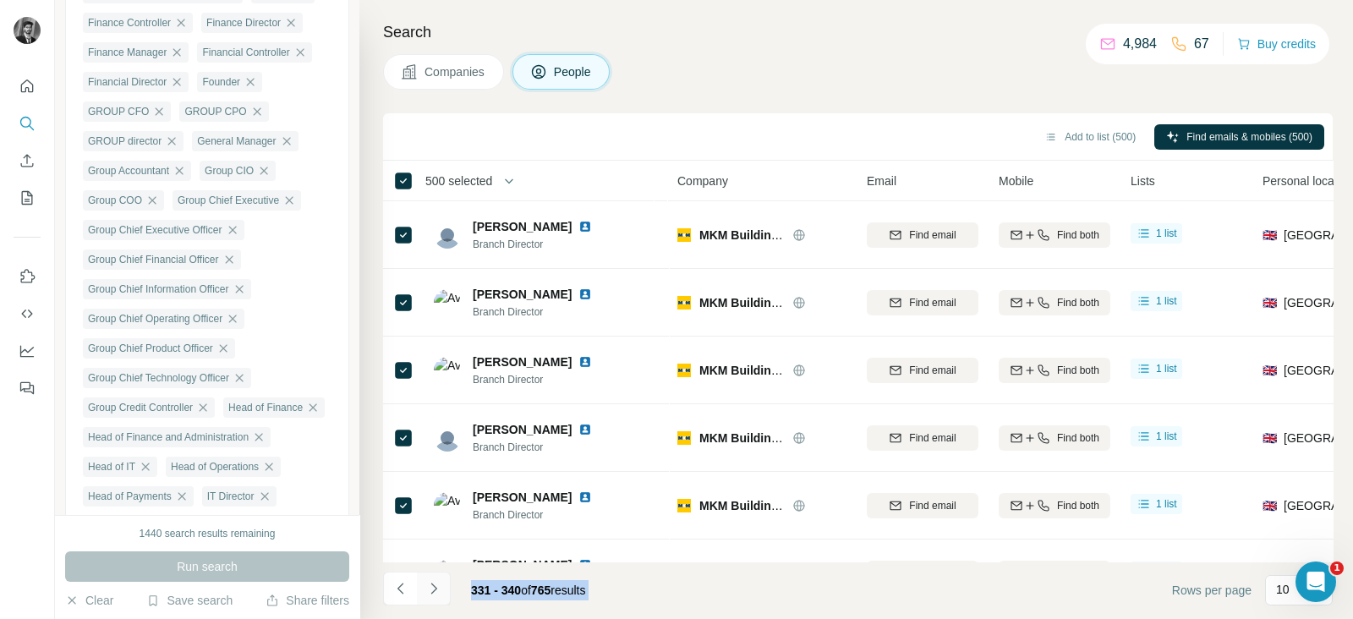
click at [431, 585] on icon "Navigate to next page" at bounding box center [433, 588] width 17 height 17
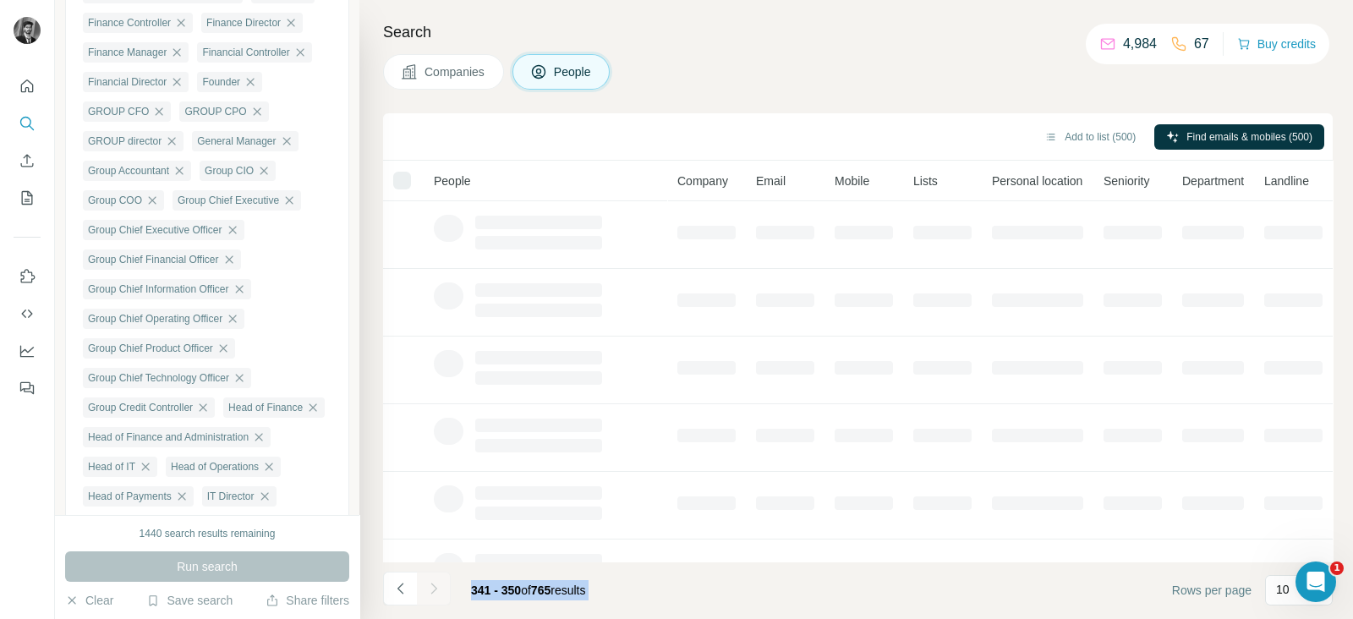
click at [432, 586] on div at bounding box center [434, 589] width 34 height 34
click at [432, 586] on icon "Navigate to next page" at bounding box center [433, 588] width 17 height 17
click at [432, 586] on div at bounding box center [434, 589] width 34 height 34
click at [433, 586] on icon "Navigate to next page" at bounding box center [433, 588] width 17 height 17
click at [433, 586] on div at bounding box center [434, 589] width 34 height 34
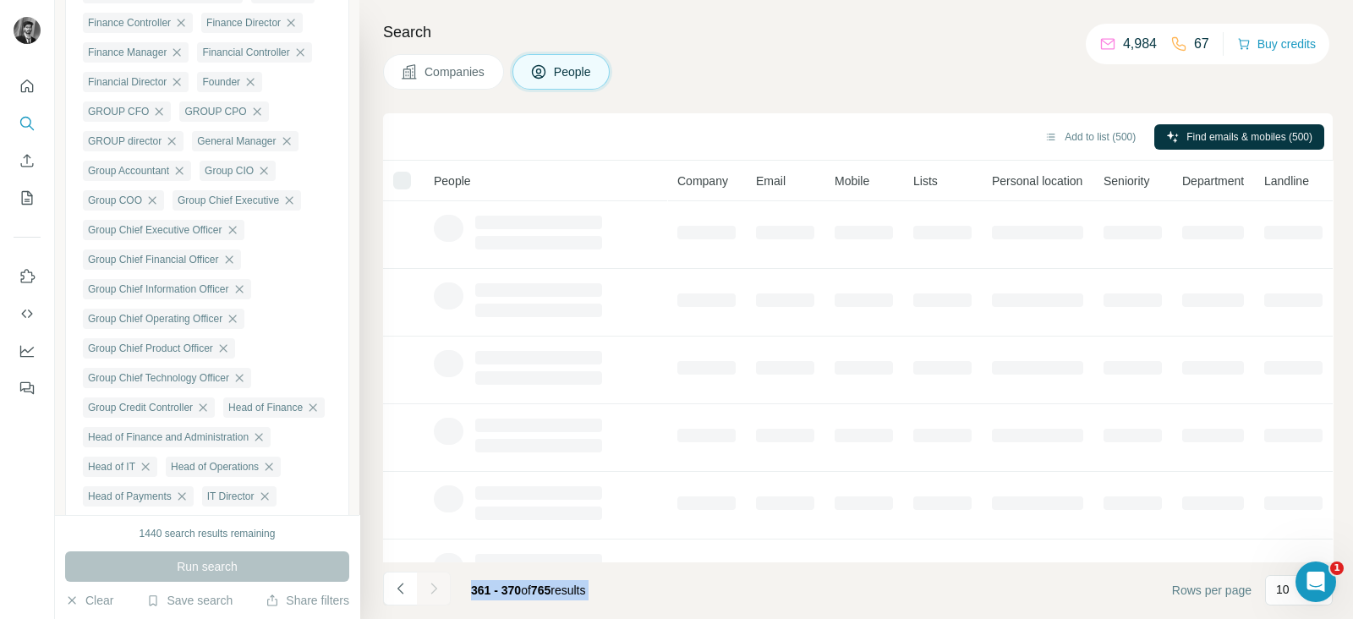
click at [433, 586] on div at bounding box center [434, 589] width 34 height 34
click at [433, 586] on icon "Navigate to next page" at bounding box center [433, 588] width 17 height 17
click at [433, 586] on div at bounding box center [434, 589] width 34 height 34
click at [433, 586] on icon "Navigate to next page" at bounding box center [433, 588] width 17 height 17
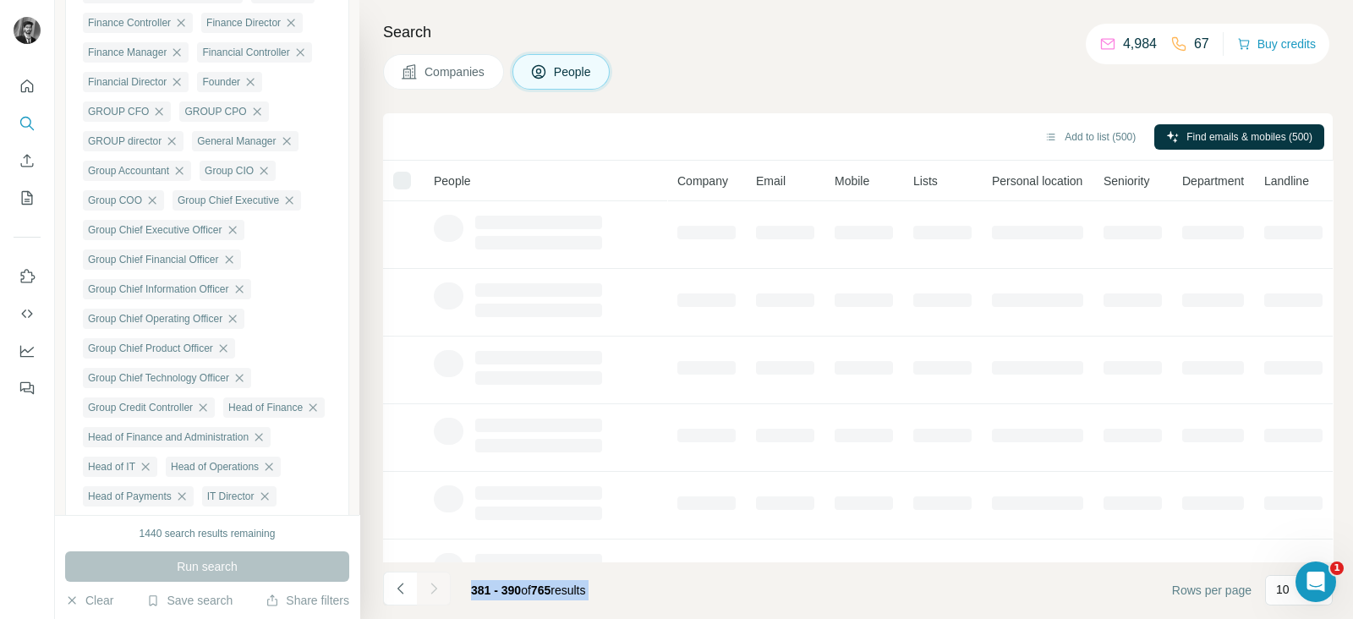
click at [433, 586] on div at bounding box center [434, 589] width 34 height 34
click at [433, 586] on icon "Navigate to next page" at bounding box center [433, 588] width 17 height 17
click at [433, 586] on div at bounding box center [434, 589] width 34 height 34
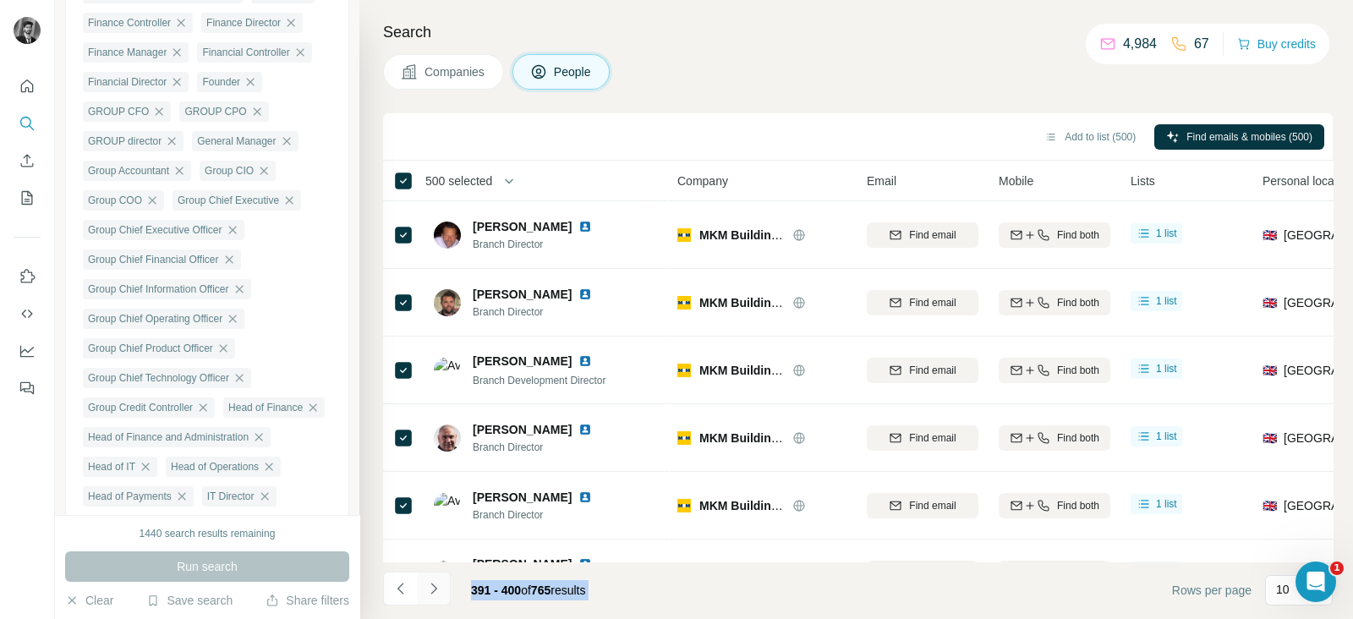
click at [433, 586] on icon "Navigate to next page" at bounding box center [433, 588] width 17 height 17
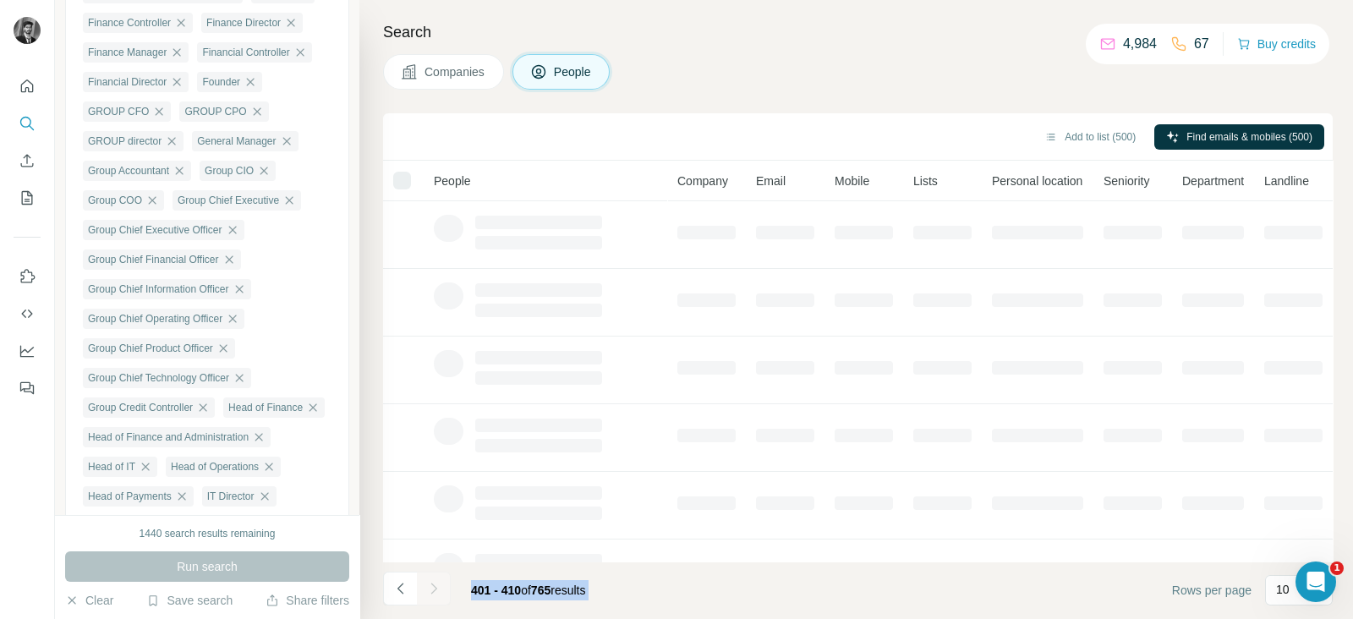
click at [433, 586] on div at bounding box center [434, 589] width 34 height 34
click at [433, 586] on icon "Navigate to next page" at bounding box center [433, 588] width 17 height 17
click at [433, 586] on div at bounding box center [434, 589] width 34 height 34
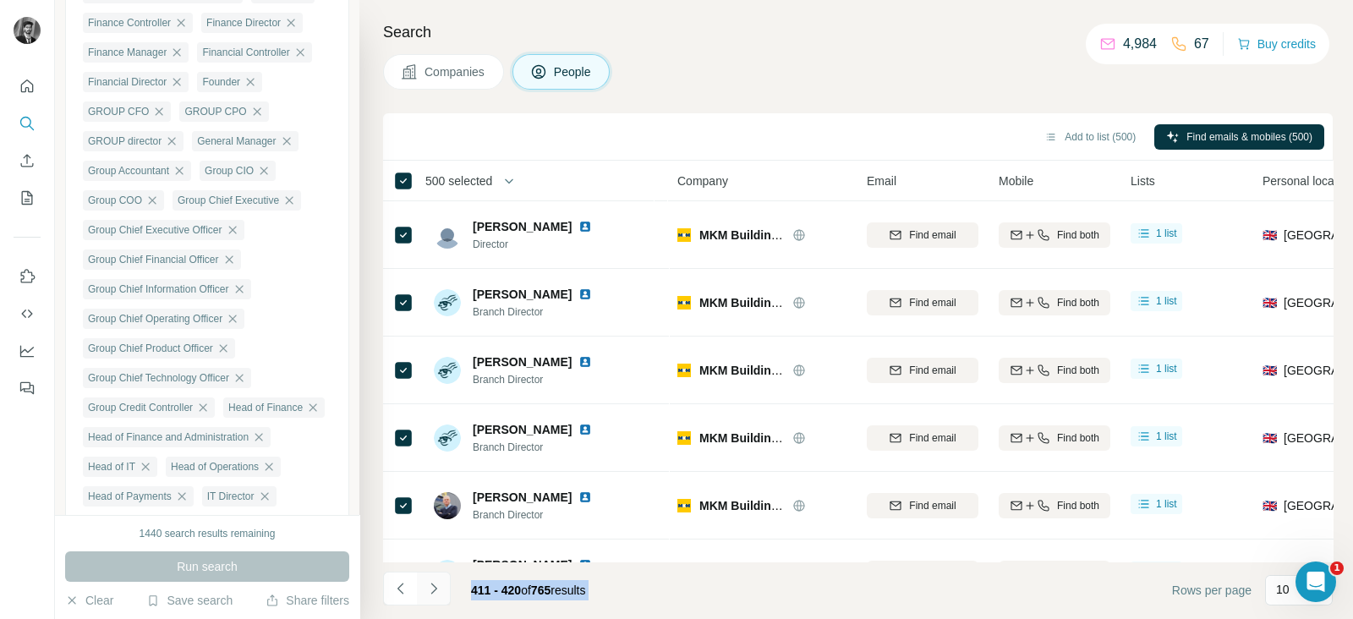
click at [433, 586] on icon "Navigate to next page" at bounding box center [433, 588] width 17 height 17
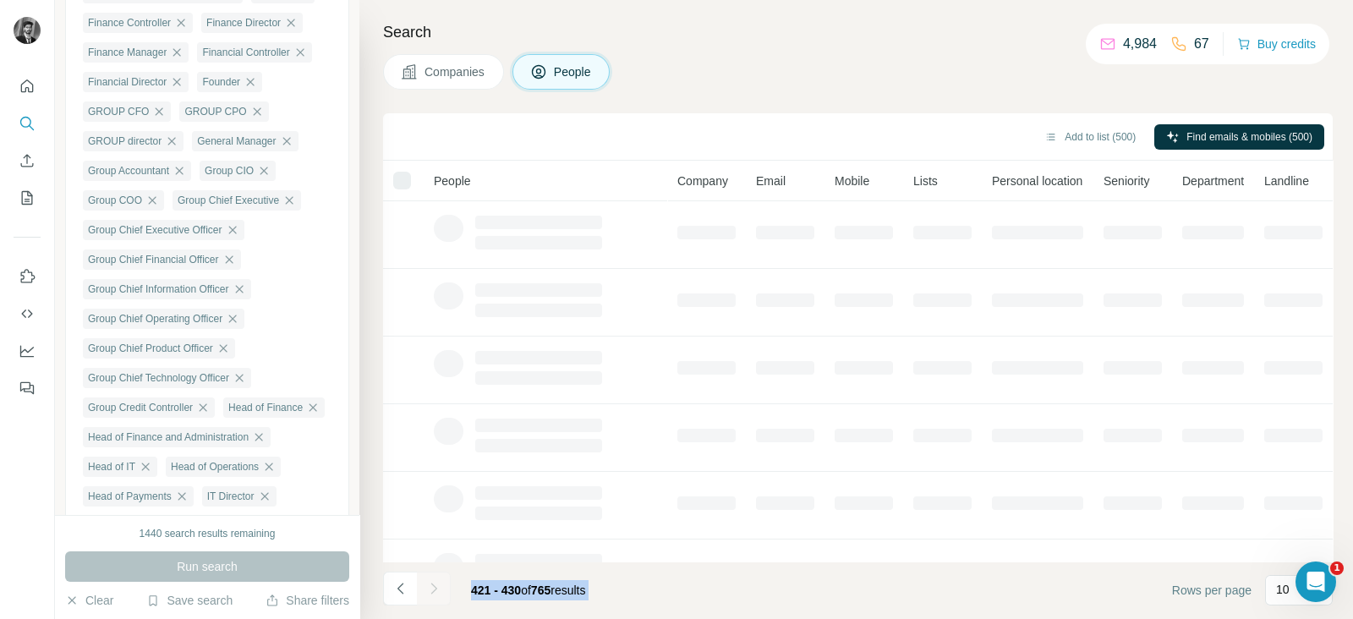
click at [433, 586] on div at bounding box center [434, 589] width 34 height 34
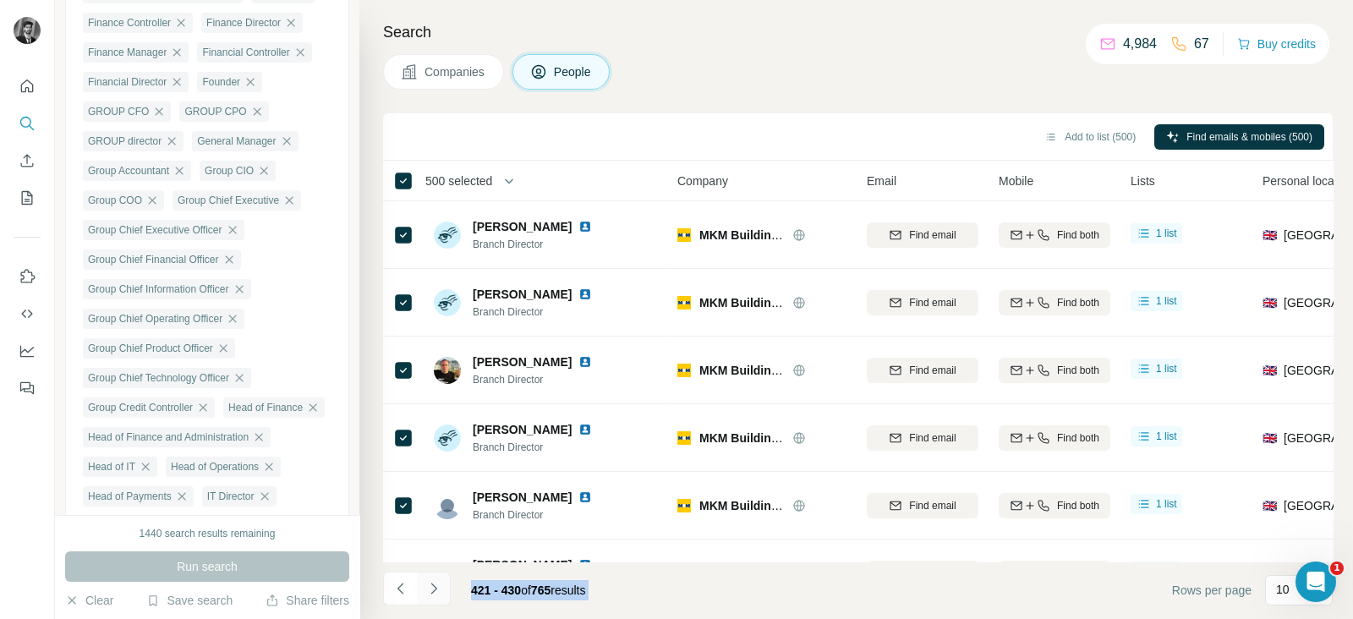
click at [433, 586] on icon "Navigate to next page" at bounding box center [433, 588] width 17 height 17
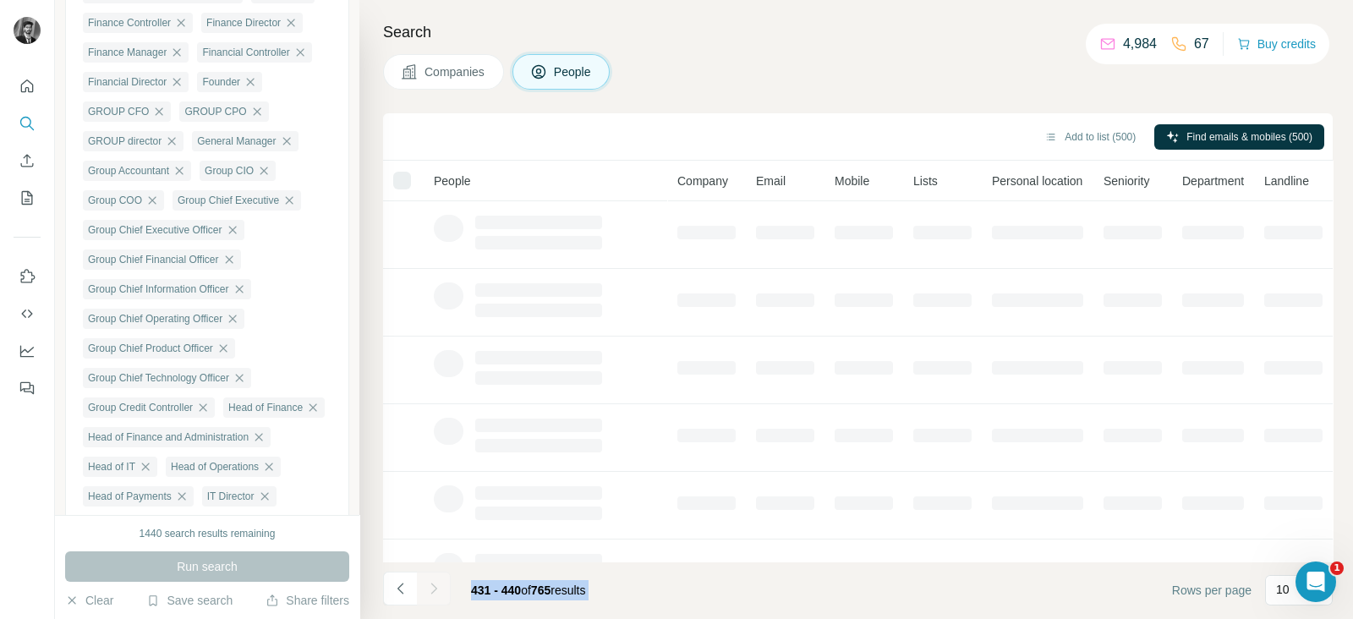
click at [433, 586] on icon "Navigate to next page" at bounding box center [433, 588] width 17 height 17
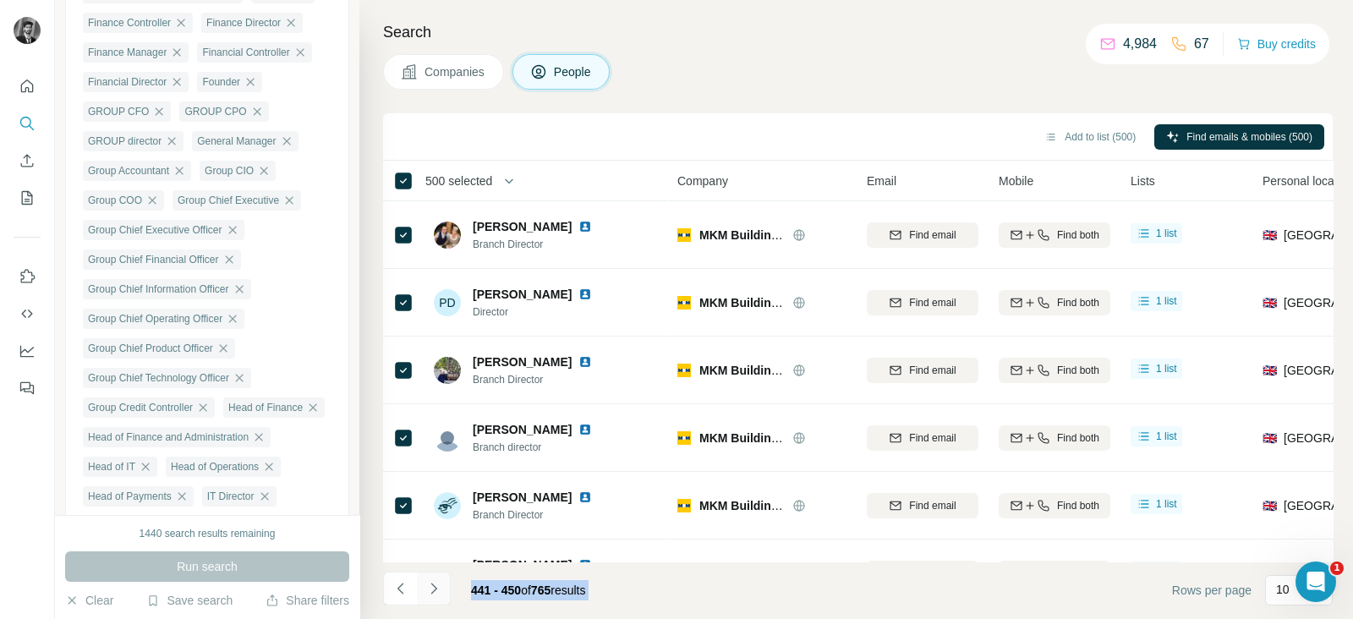
click at [433, 586] on icon "Navigate to next page" at bounding box center [433, 588] width 17 height 17
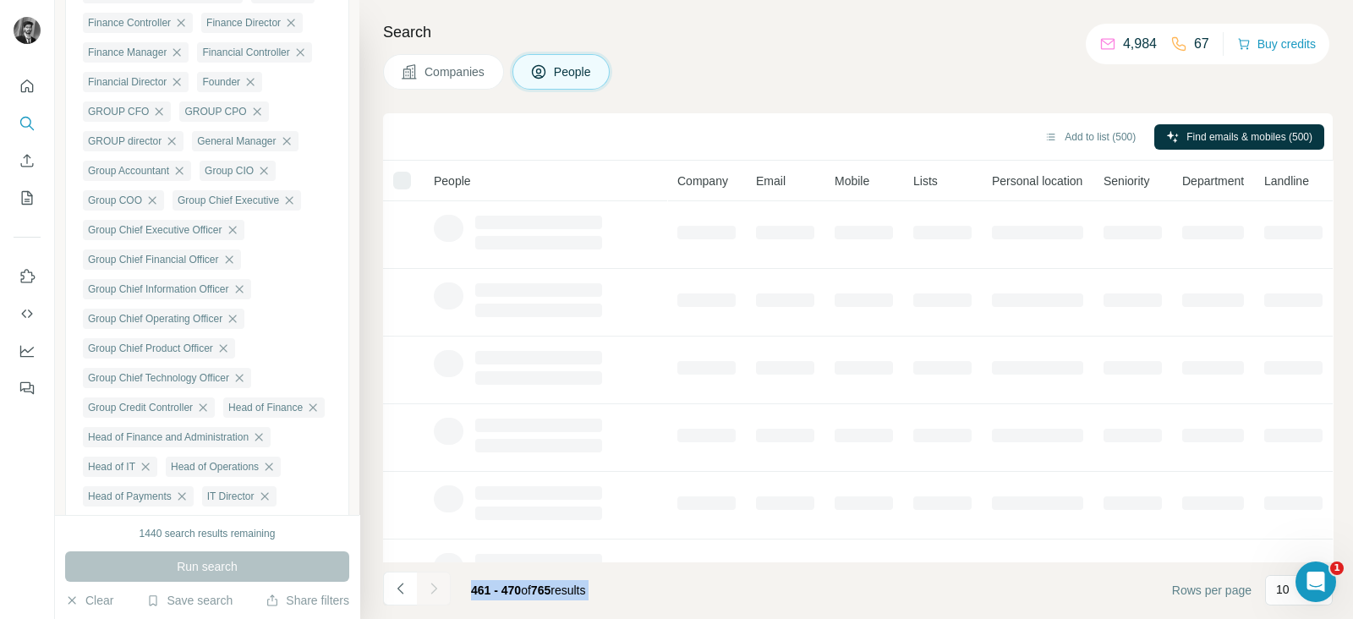
click at [433, 586] on div at bounding box center [434, 589] width 34 height 34
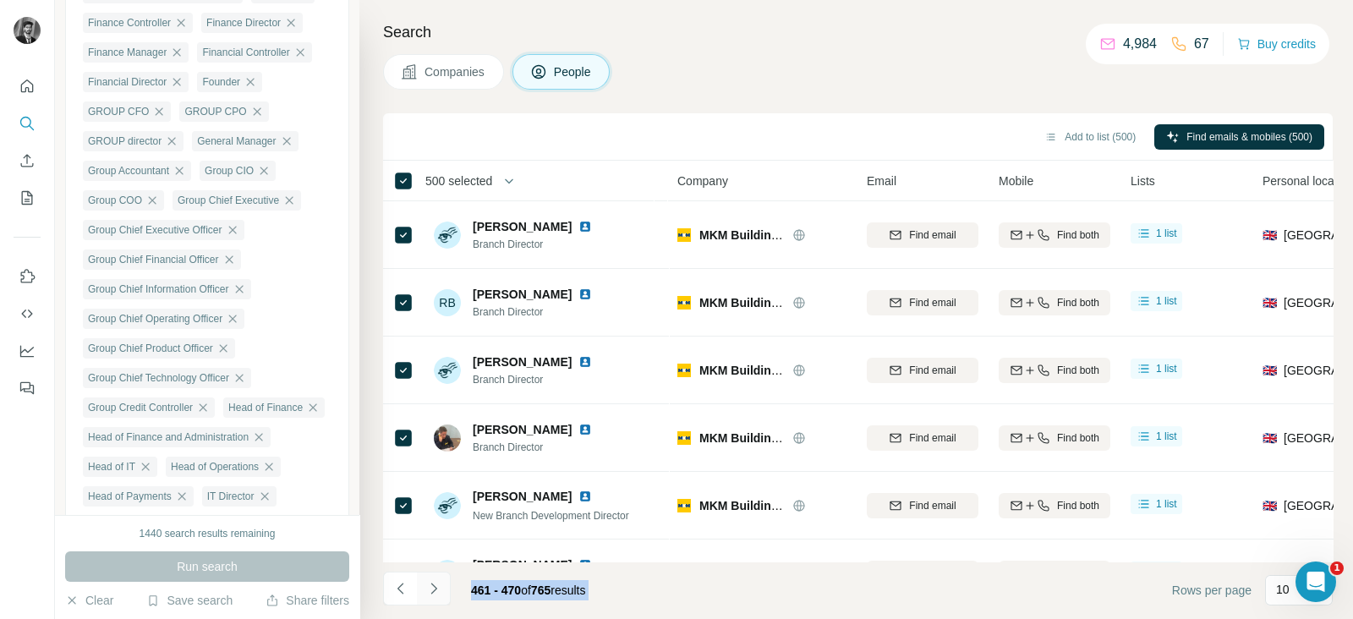
click at [433, 586] on icon "Navigate to next page" at bounding box center [433, 588] width 17 height 17
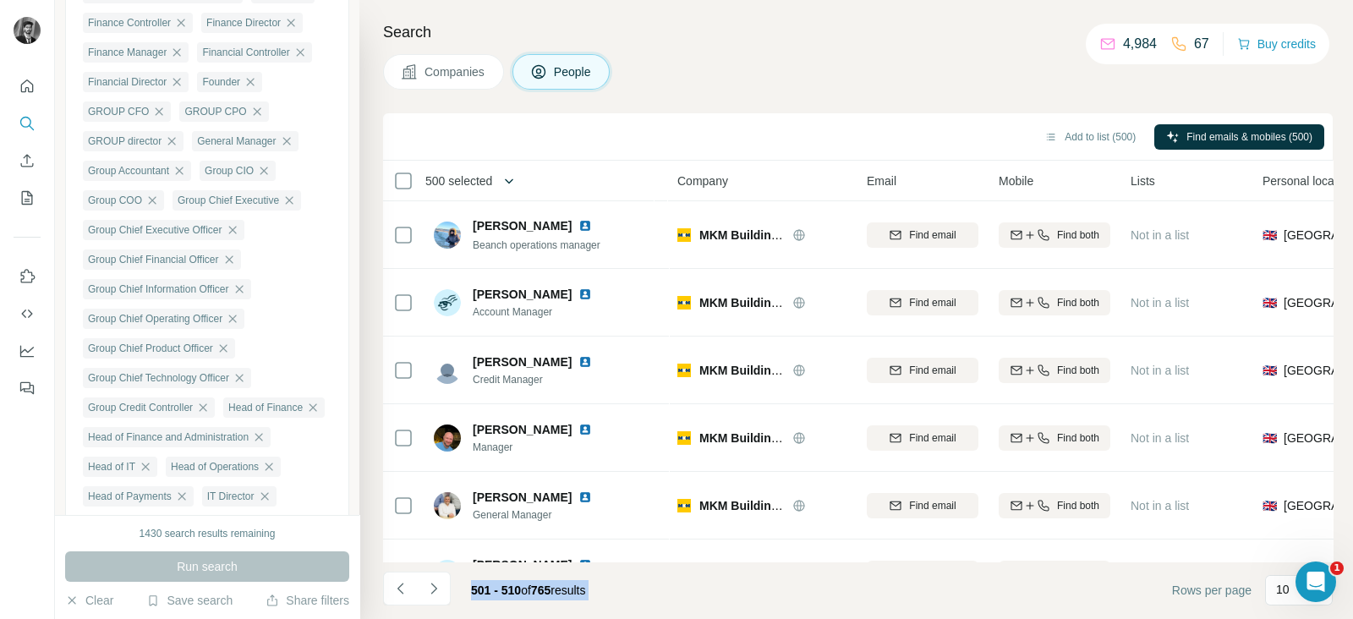
click at [518, 187] on icon "button" at bounding box center [509, 181] width 17 height 17
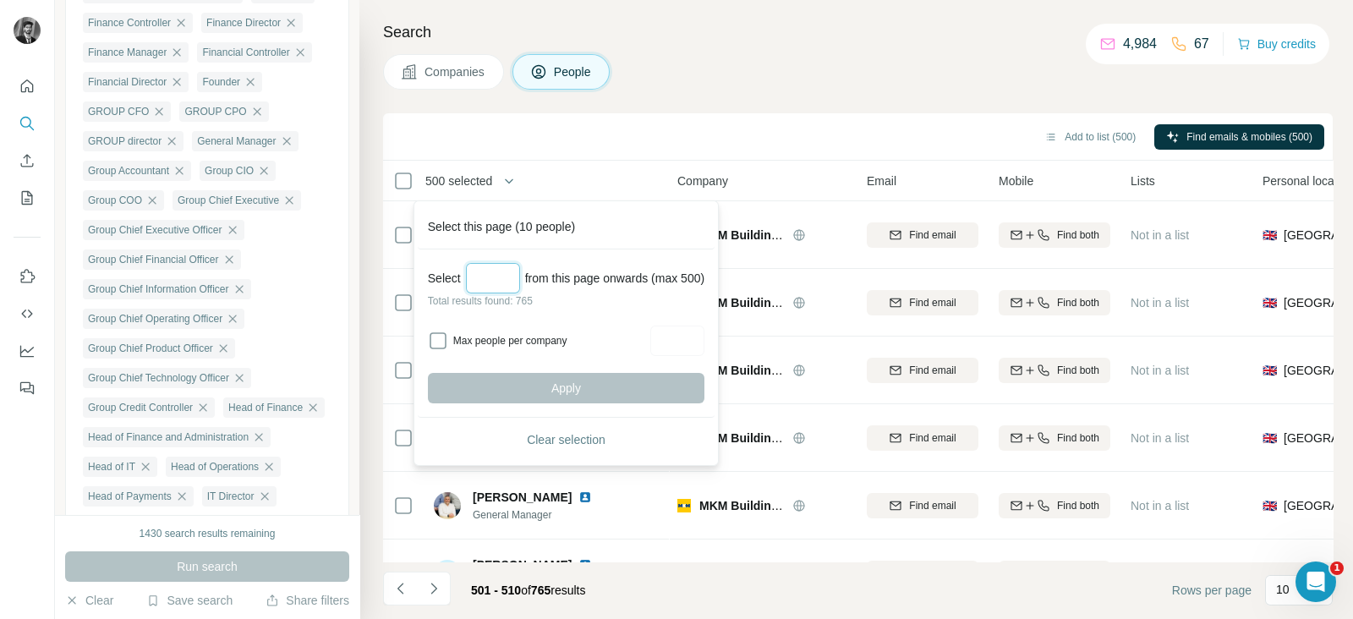
click at [515, 277] on input "Select a number (up to 500)" at bounding box center [493, 278] width 54 height 30
click at [640, 129] on div "Add to list (500) Find emails & mobiles (500)" at bounding box center [858, 137] width 933 height 30
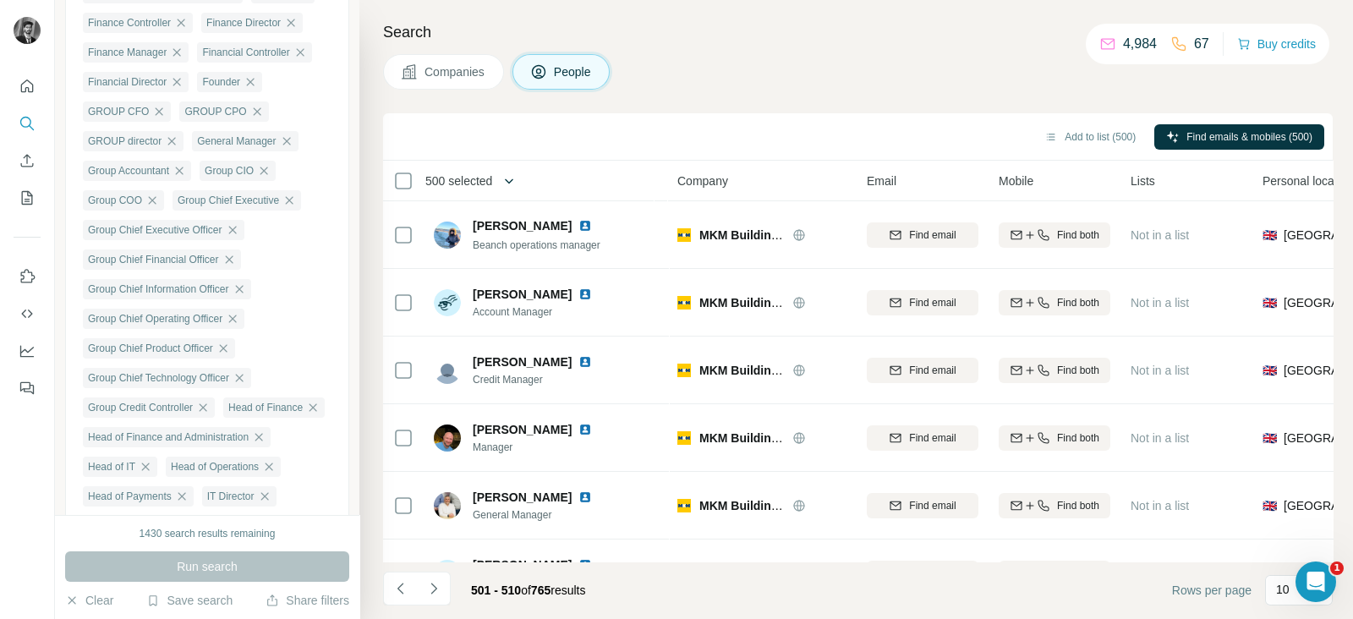
click at [499, 180] on button "button" at bounding box center [509, 181] width 34 height 34
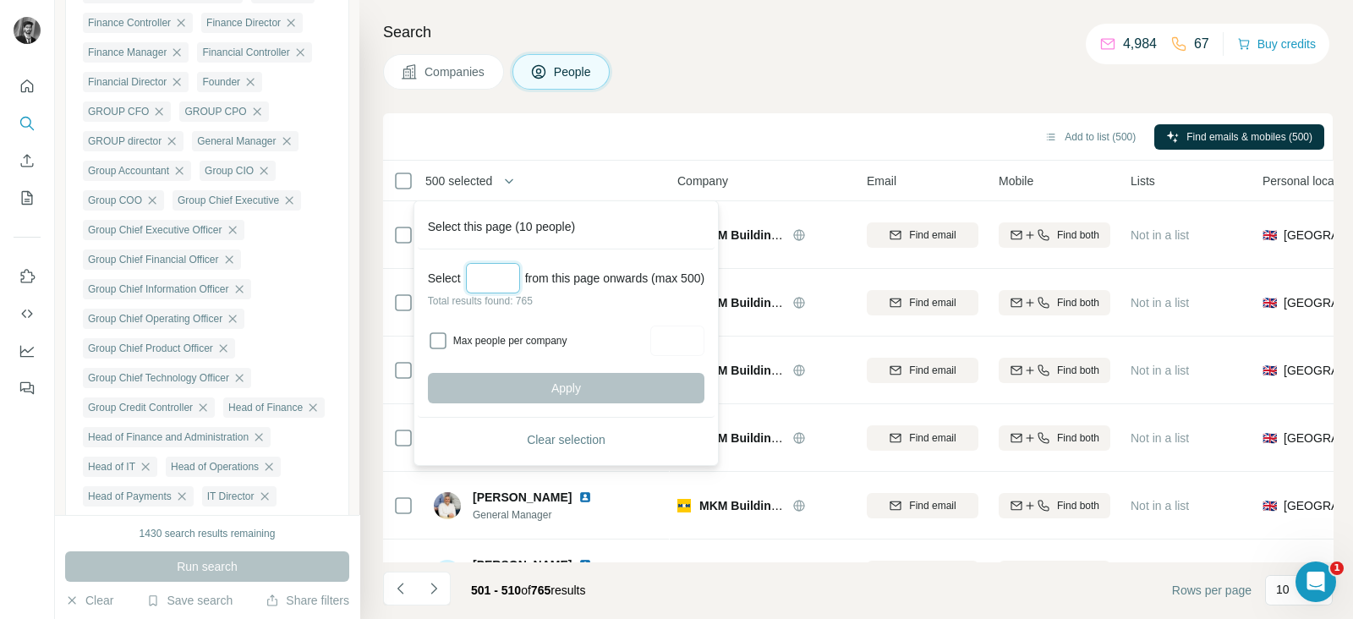
click at [515, 271] on input "Select a number (up to 500)" at bounding box center [493, 278] width 54 height 30
type input "***"
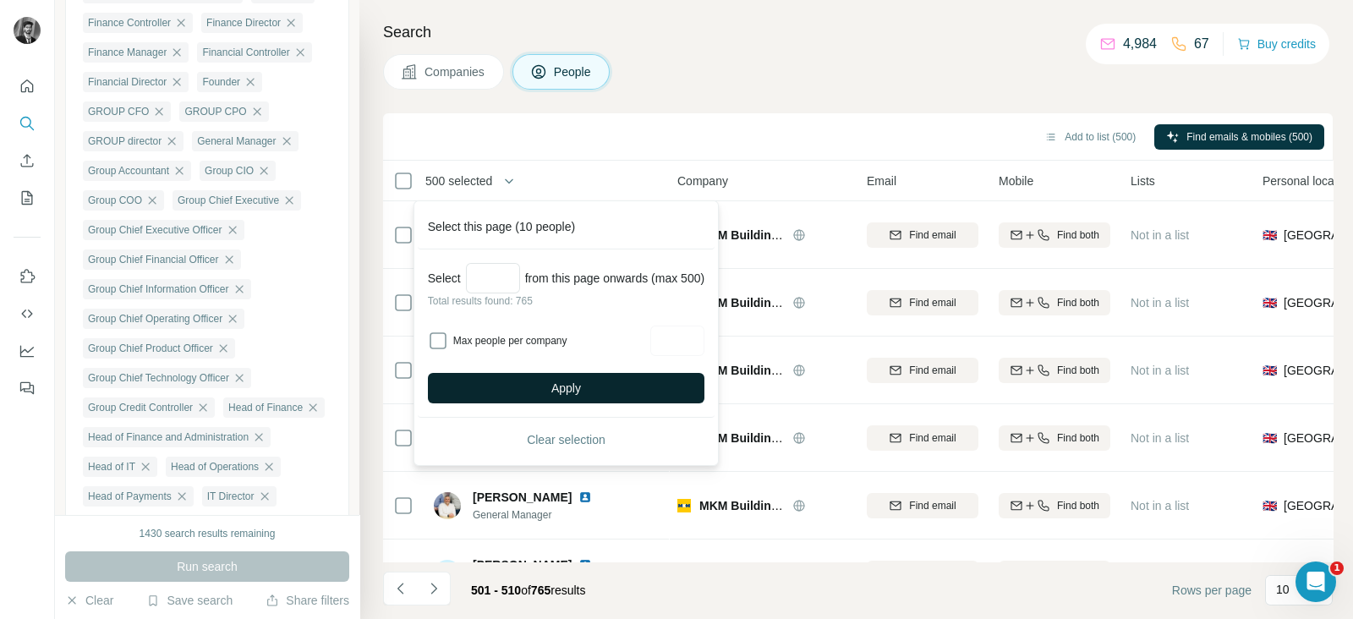
click at [634, 388] on button "Apply" at bounding box center [566, 388] width 277 height 30
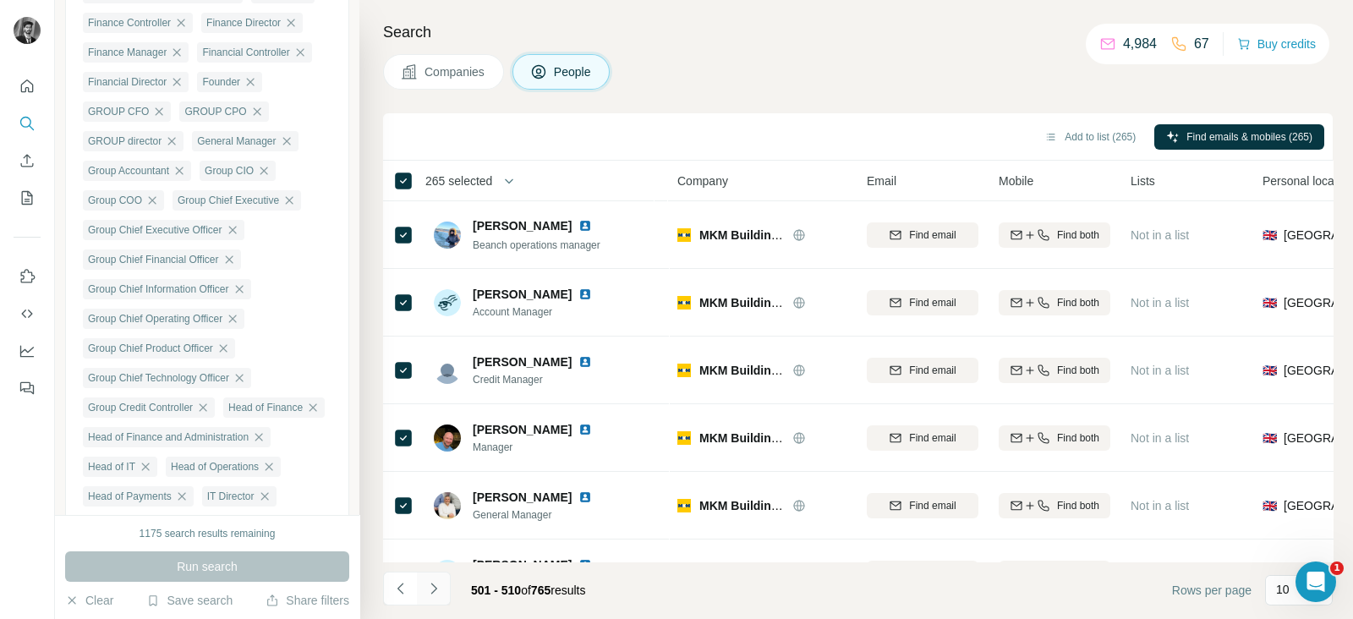
click at [436, 591] on icon "Navigate to next page" at bounding box center [433, 588] width 17 height 17
click at [1072, 139] on button "Add to list (265)" at bounding box center [1090, 136] width 115 height 25
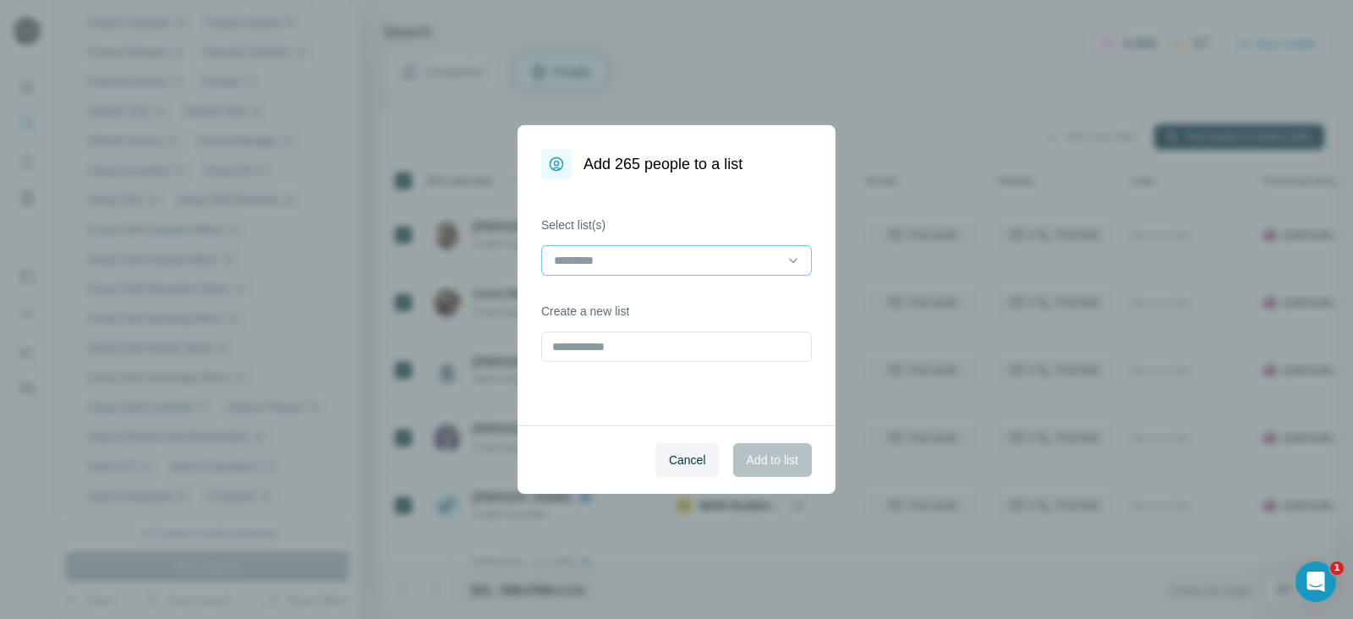
click at [655, 268] on input at bounding box center [666, 260] width 228 height 19
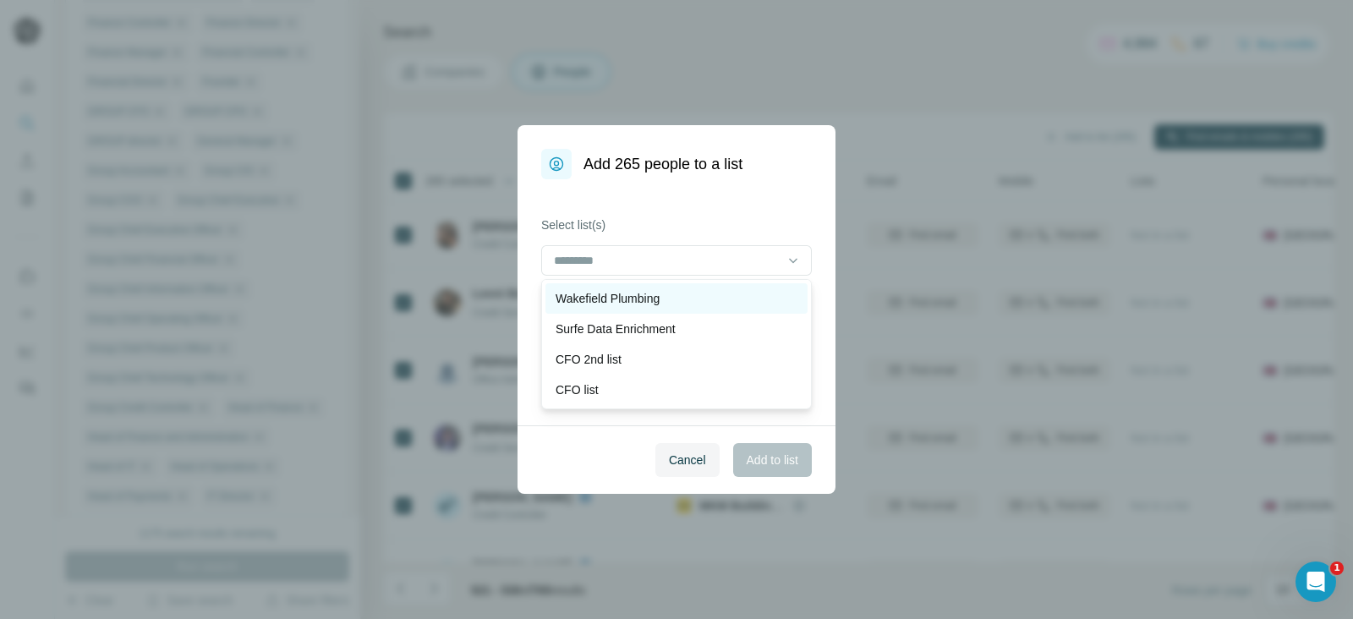
click at [646, 294] on p "Wakefield Plumbing" at bounding box center [608, 298] width 104 height 17
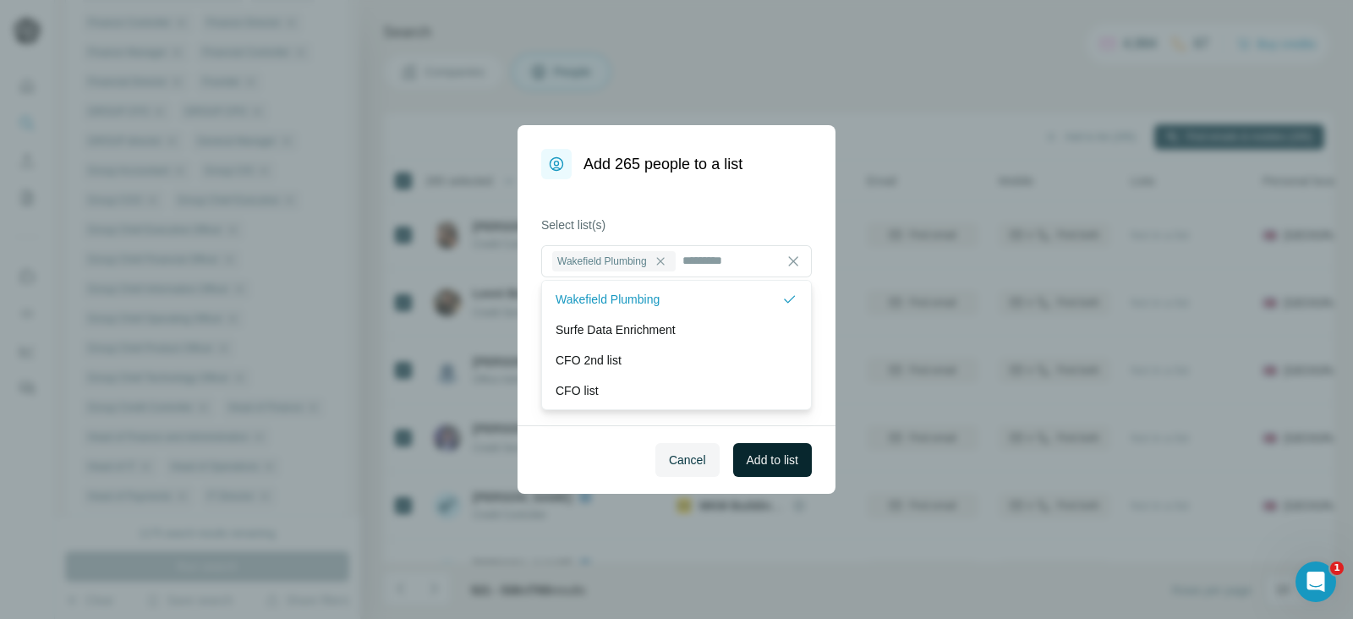
click at [780, 453] on span "Add to list" at bounding box center [773, 460] width 52 height 17
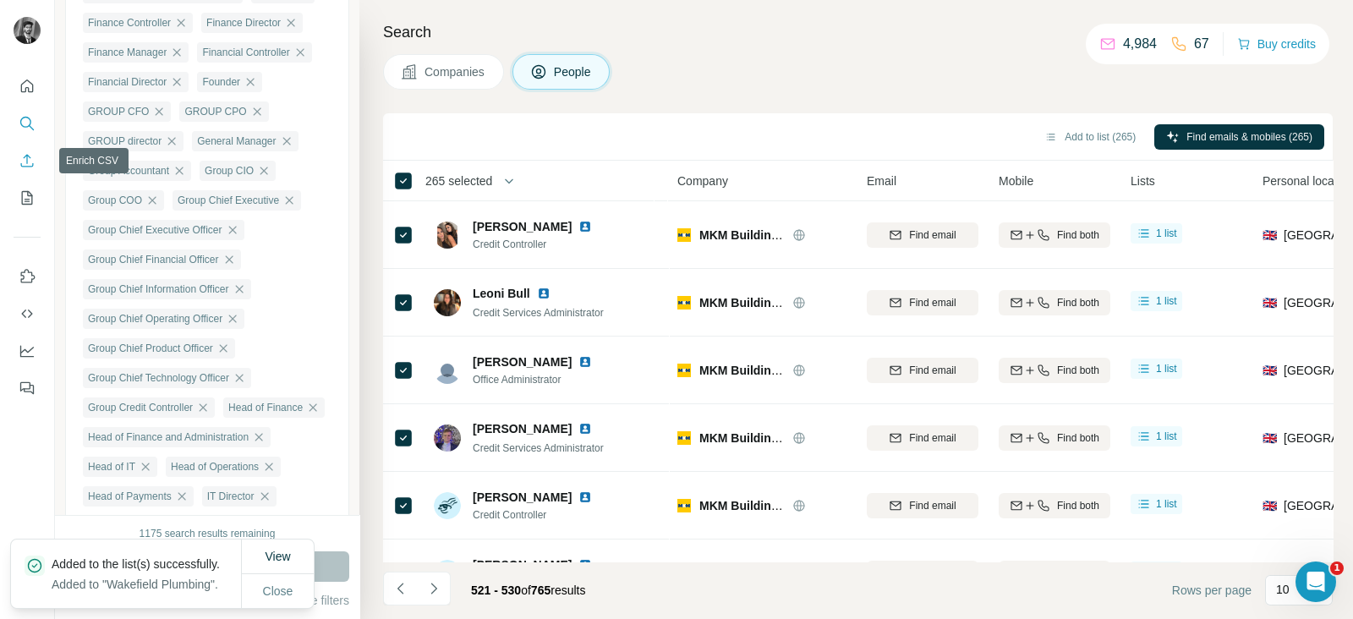
click at [23, 159] on icon "Enrich CSV" at bounding box center [27, 160] width 17 height 17
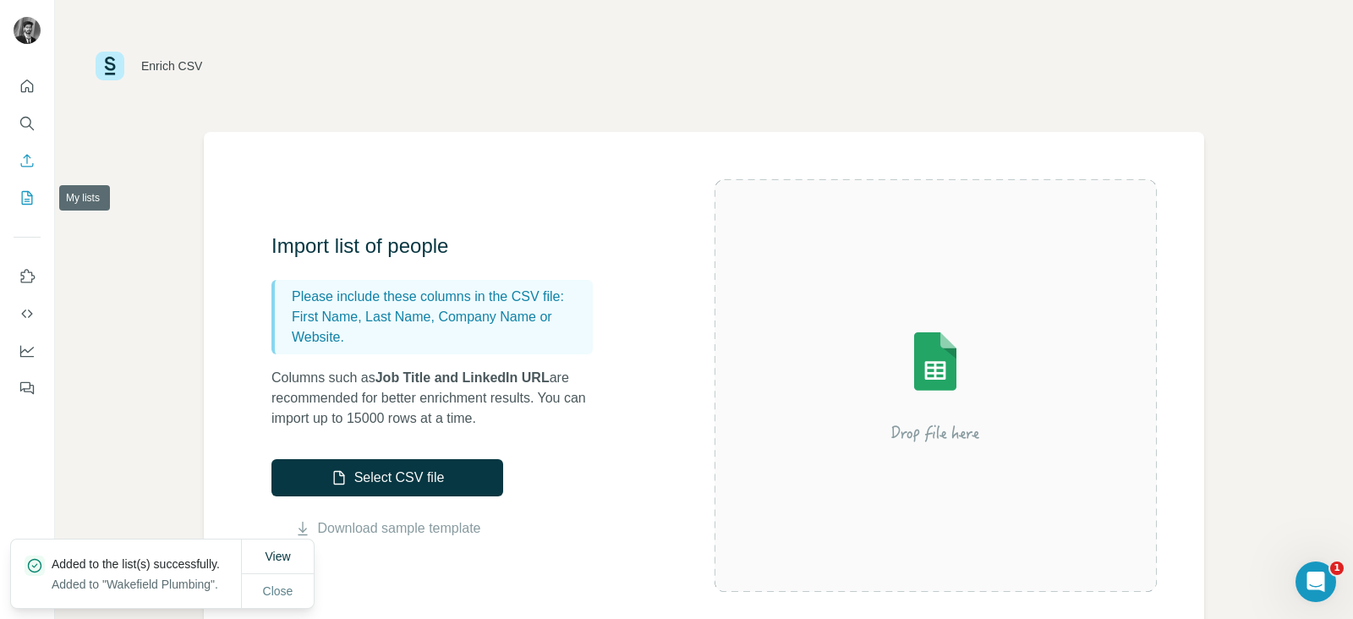
click at [20, 192] on icon "My lists" at bounding box center [27, 197] width 17 height 17
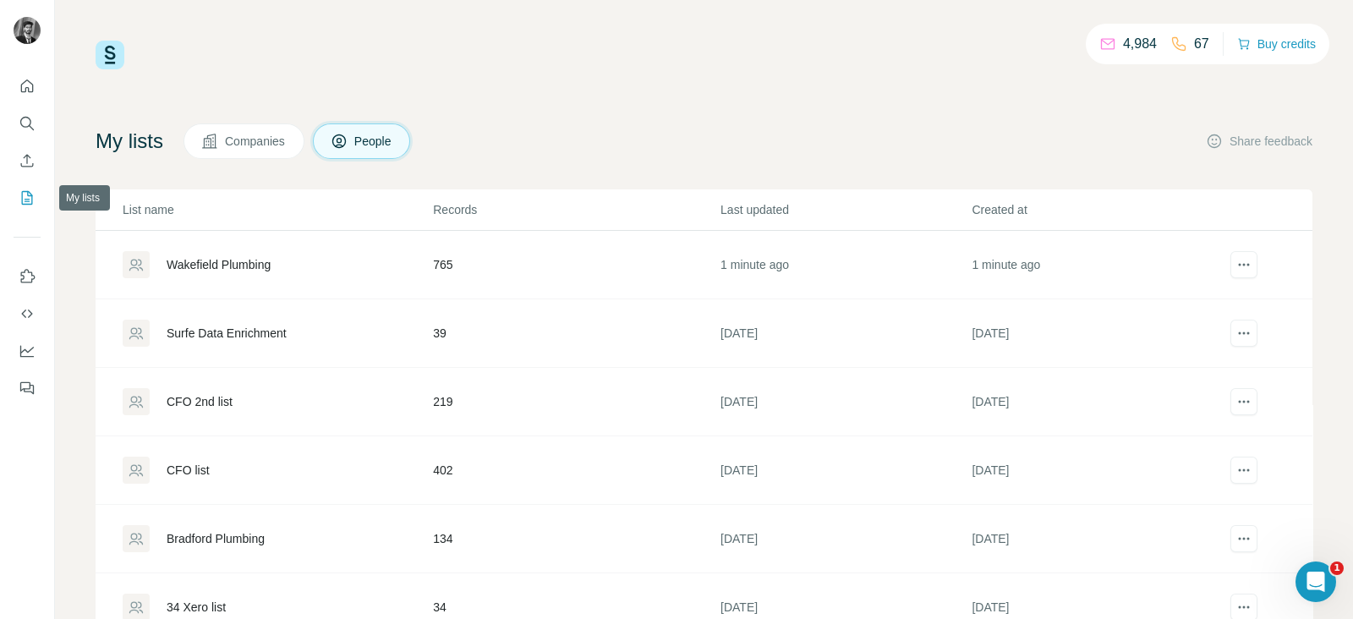
click at [29, 200] on icon "My lists" at bounding box center [27, 197] width 17 height 17
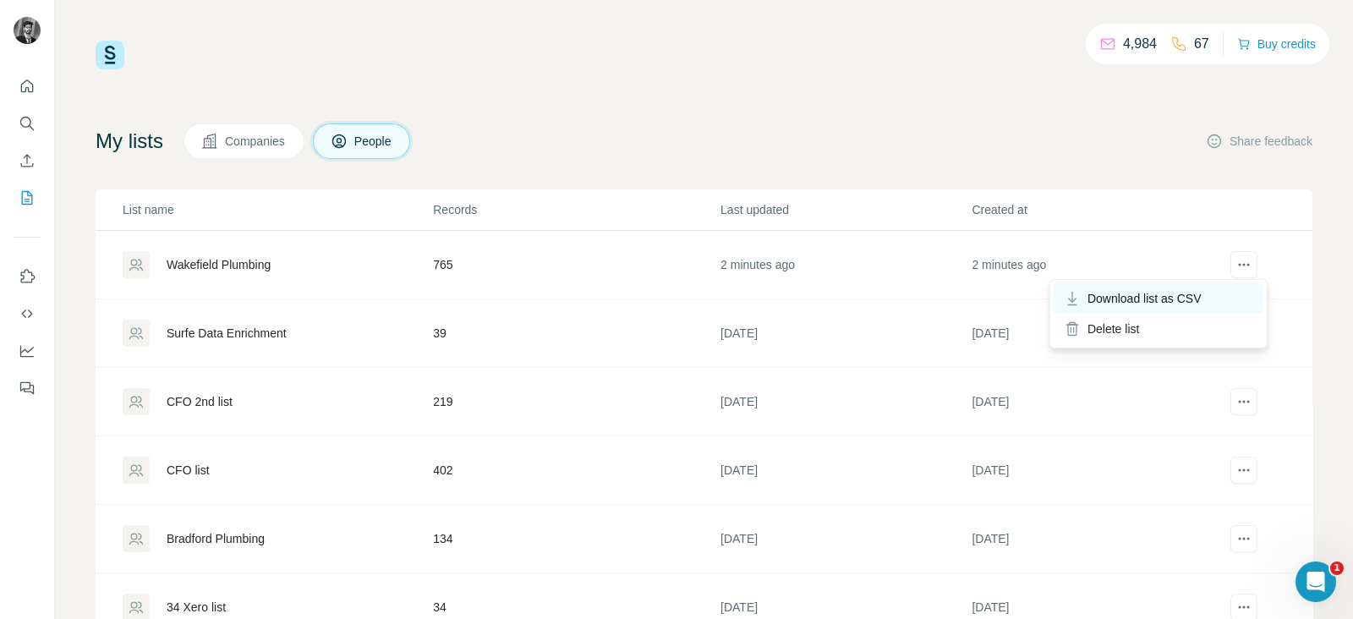
click at [1155, 293] on span "Download list as CSV" at bounding box center [1145, 298] width 114 height 17
